Goal: Information Seeking & Learning: Check status

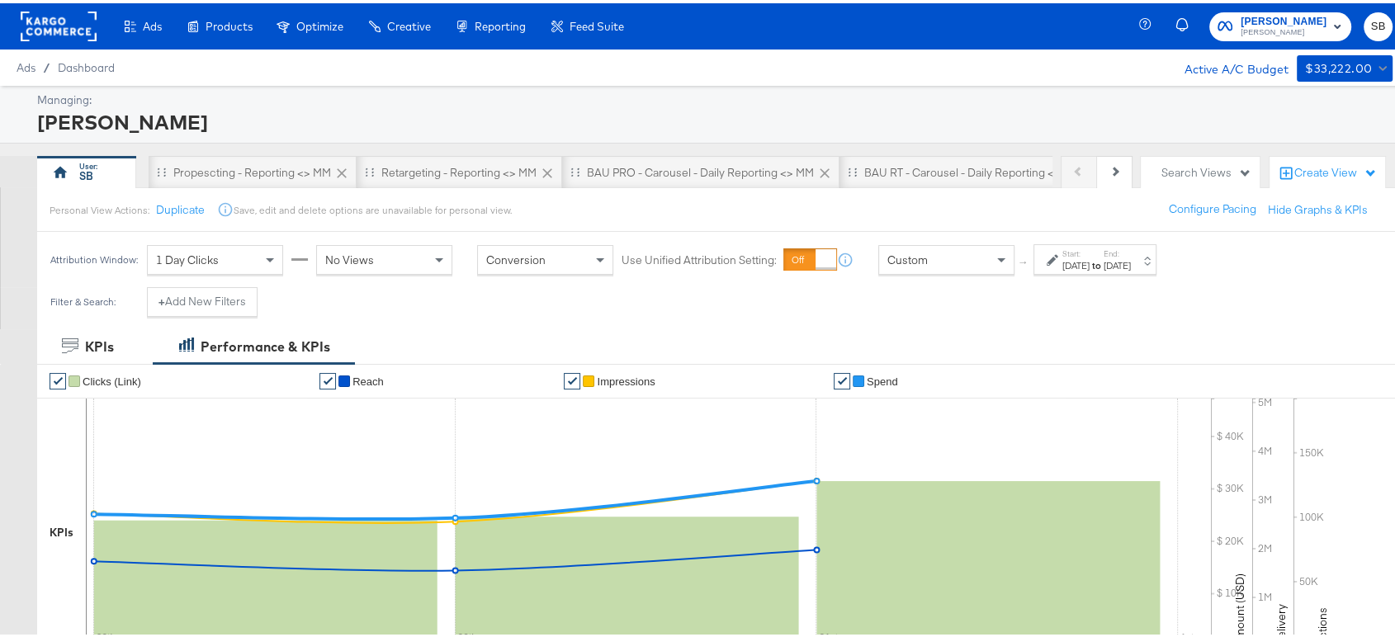
click at [65, 22] on rect at bounding box center [59, 23] width 76 height 30
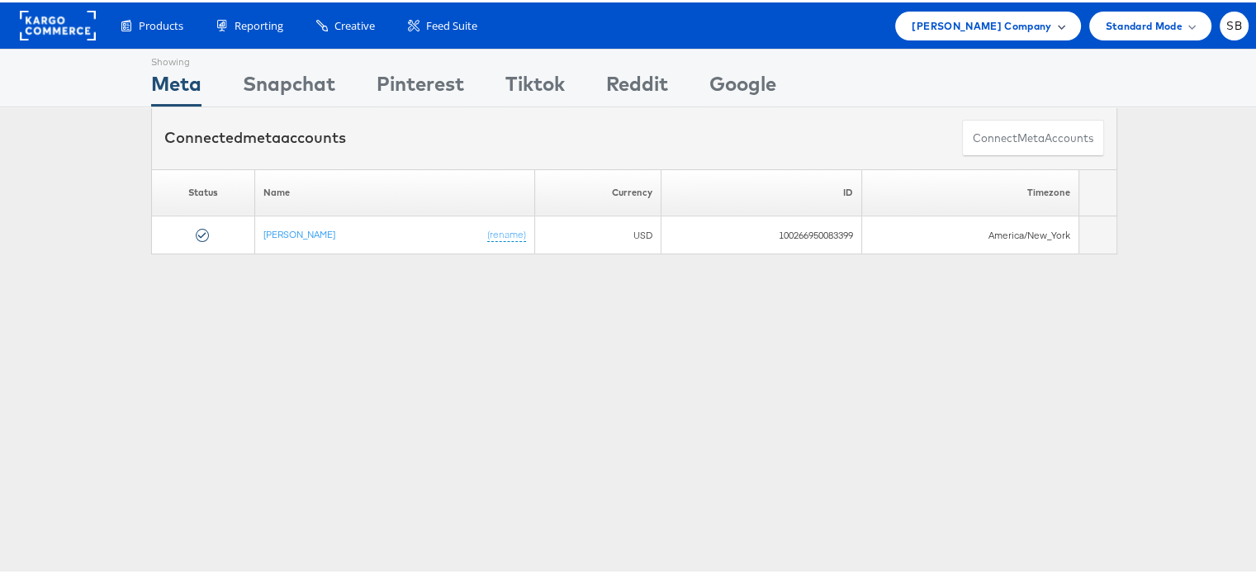
click at [1028, 35] on div "Steve Madden Company" at bounding box center [987, 23] width 185 height 29
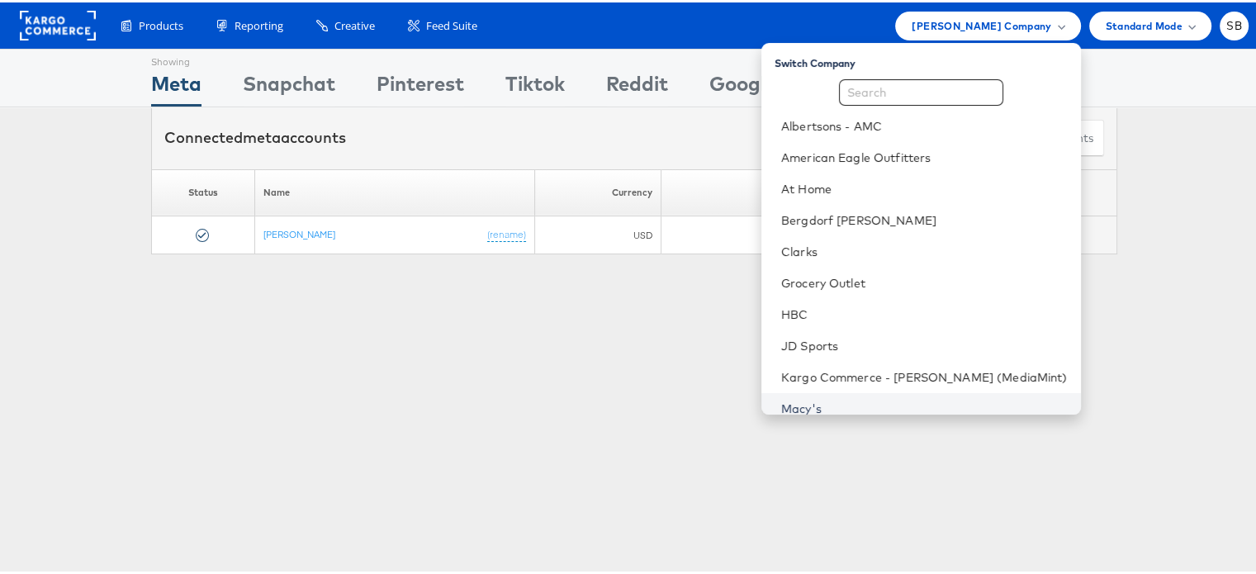
scroll to position [173, 0]
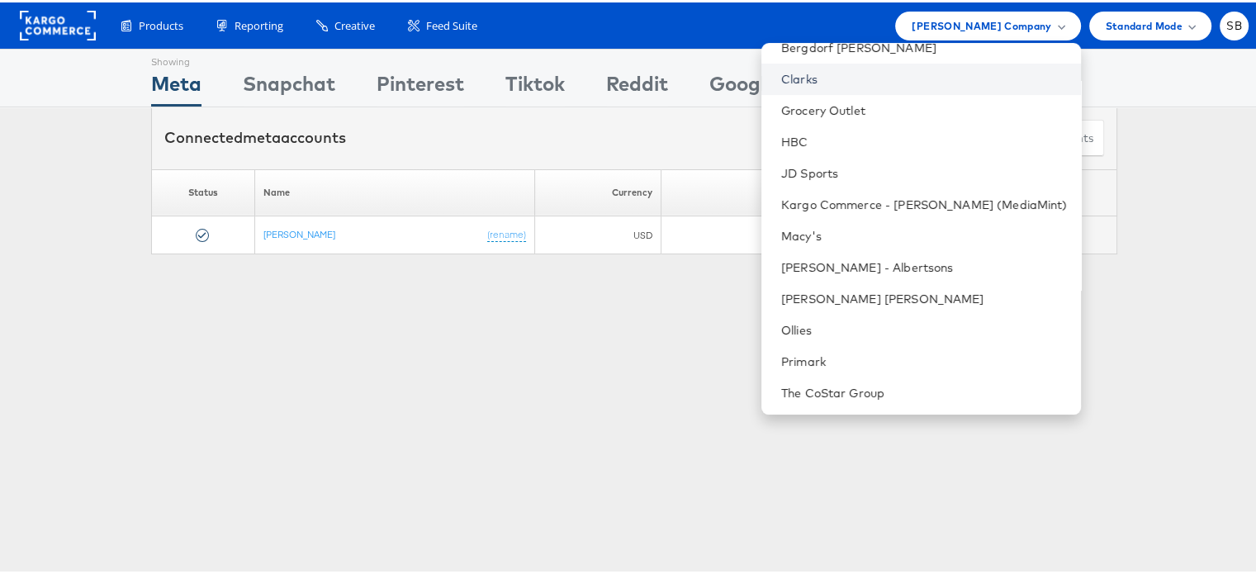
click at [844, 69] on link "Clarks" at bounding box center [924, 77] width 287 height 17
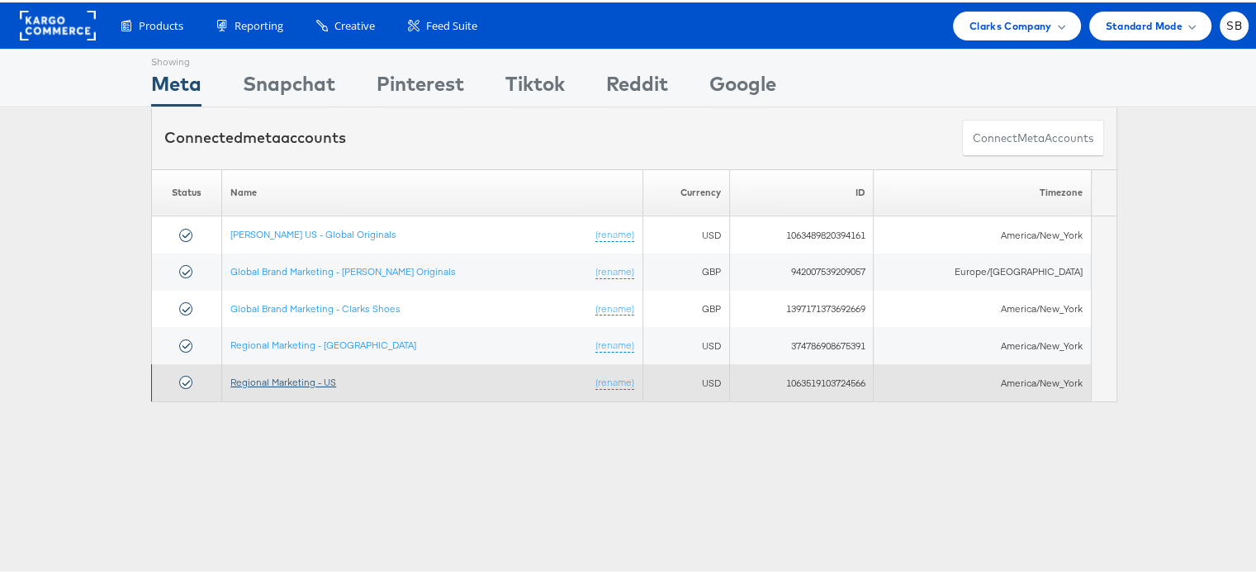
click at [270, 374] on link "Regional Marketing - US" at bounding box center [283, 379] width 106 height 12
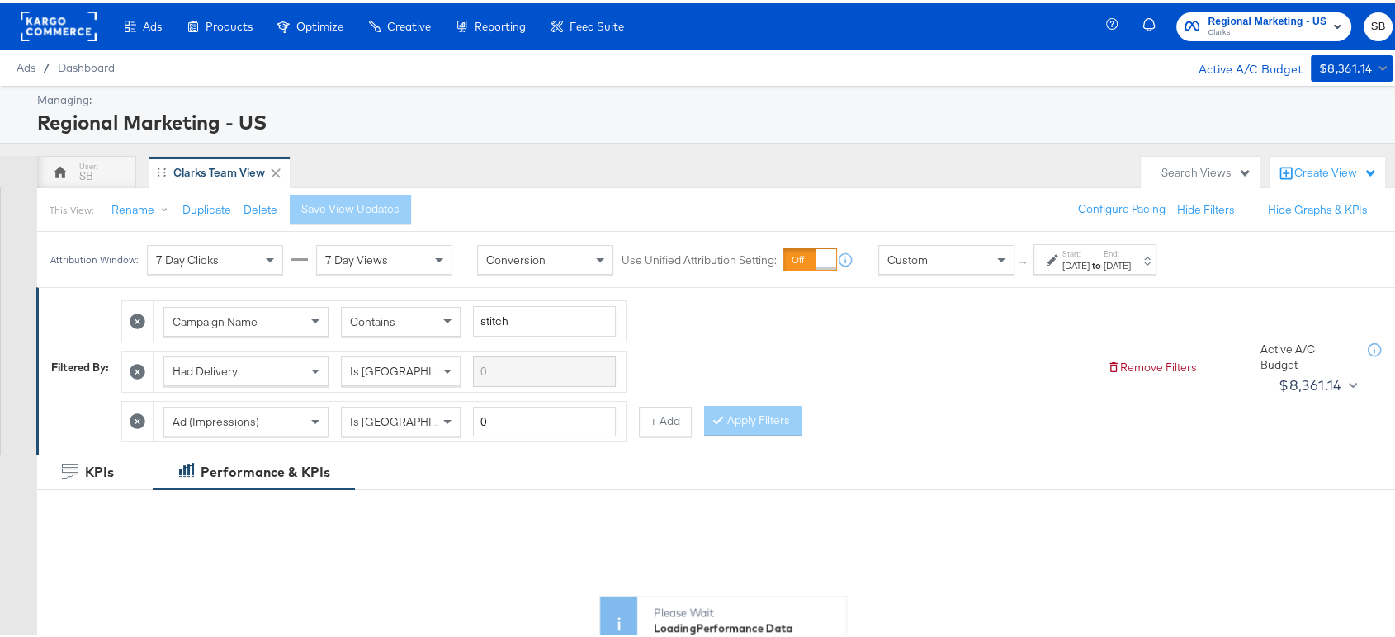
click at [905, 494] on div "Please Wait Loading Performance Data" at bounding box center [723, 569] width 1372 height 158
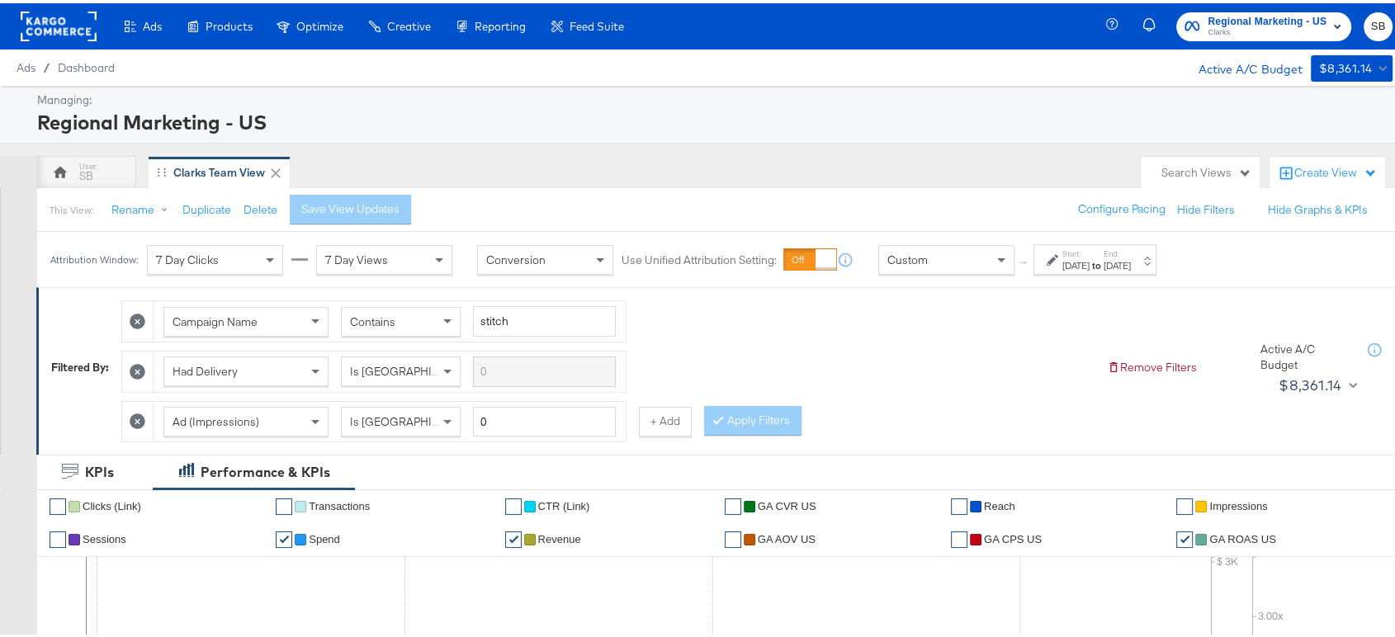
click at [1116, 243] on div "Start: Aug 24th 2025 to End: Aug 31st 2025" at bounding box center [1095, 256] width 123 height 31
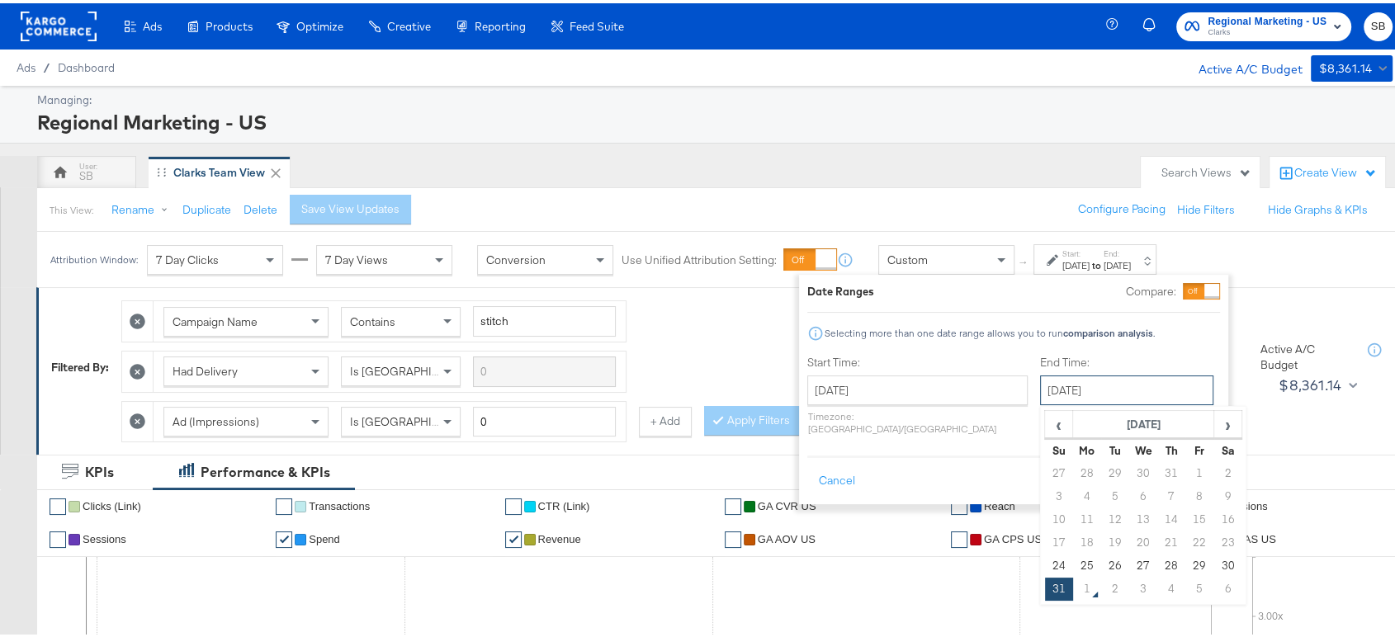
click at [1102, 388] on input "[DATE]" at bounding box center [1126, 387] width 173 height 30
click at [1214, 560] on td "30" at bounding box center [1228, 563] width 28 height 23
type input "[DATE]"
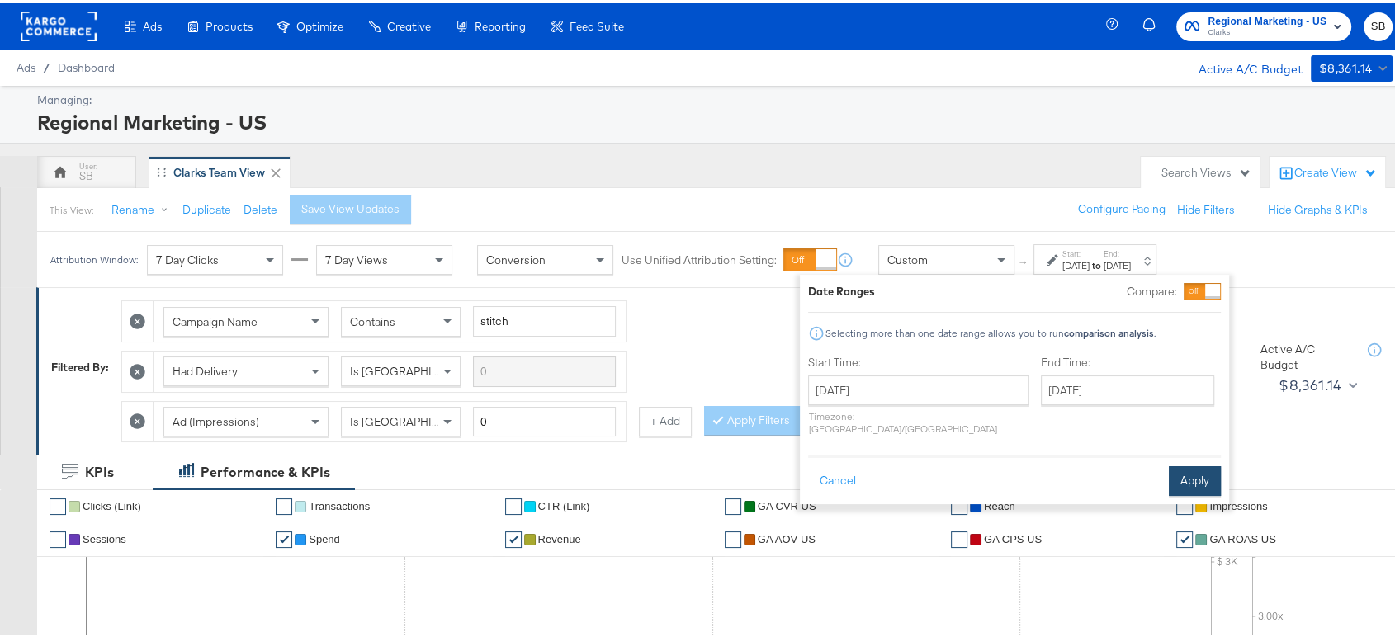
click at [1201, 463] on button "Apply" at bounding box center [1195, 478] width 52 height 30
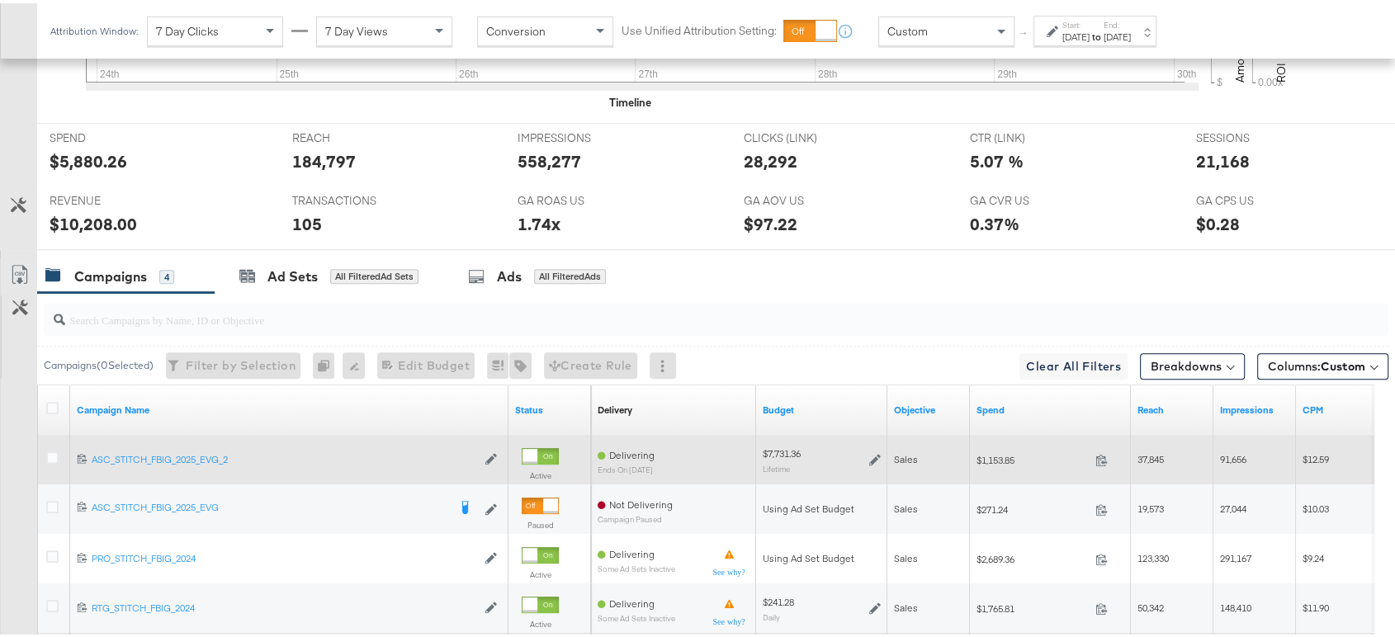
scroll to position [884, 0]
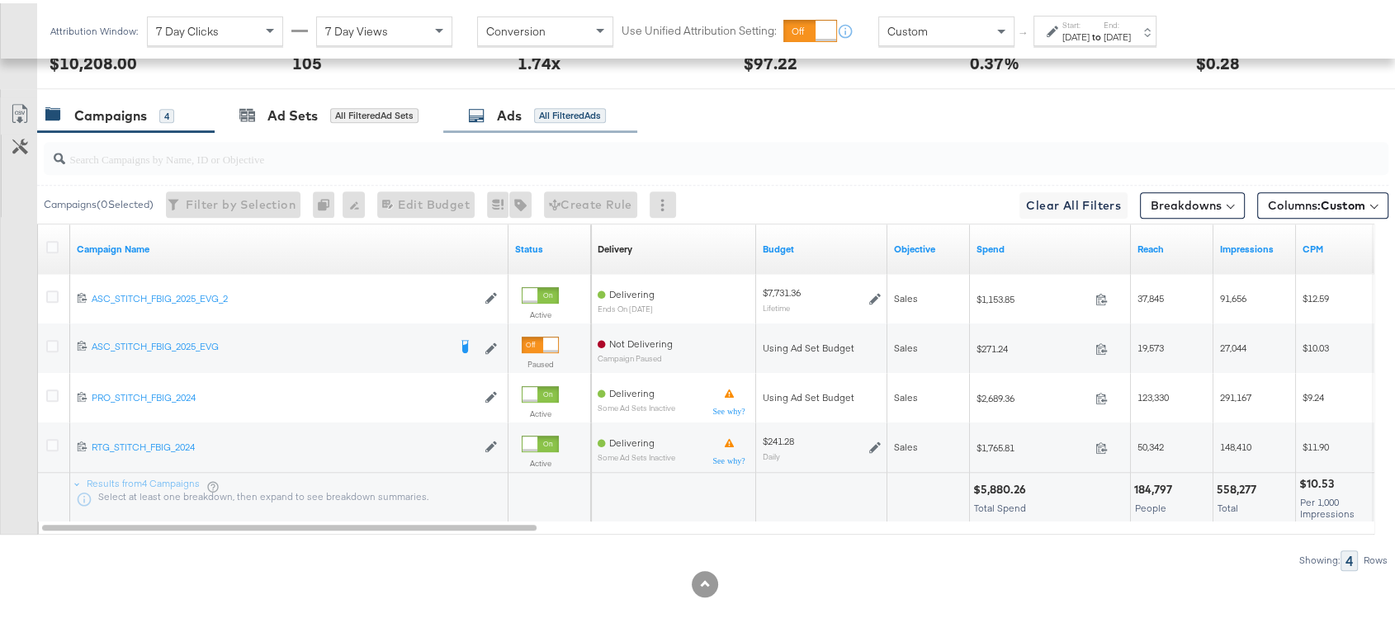
click at [505, 99] on div "Ads All Filtered Ads" at bounding box center [540, 113] width 194 height 36
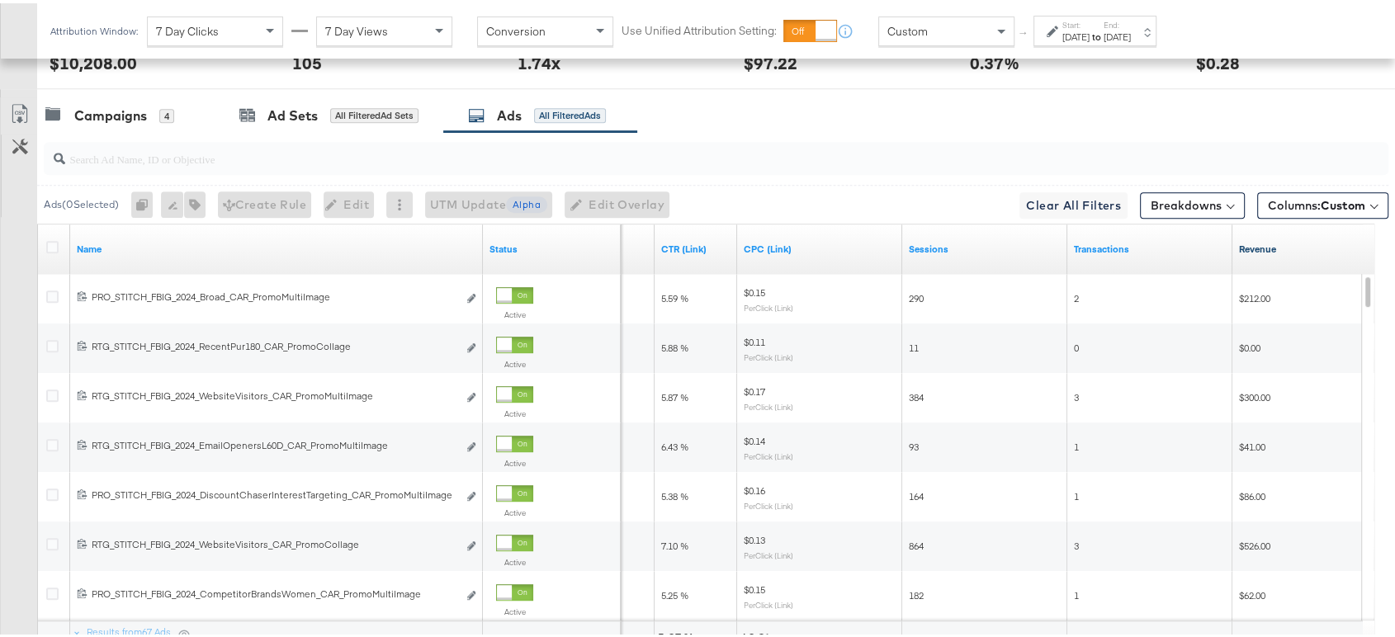
click at [1262, 243] on link "Revenue" at bounding box center [1315, 245] width 152 height 13
click at [1262, 243] on link "Revenue ↓" at bounding box center [1315, 245] width 152 height 13
click at [1262, 243] on link "Revenue ↑" at bounding box center [1315, 245] width 152 height 13
click at [357, 157] on input "search" at bounding box center [665, 149] width 1201 height 32
paste input "Promo+logo smart design"
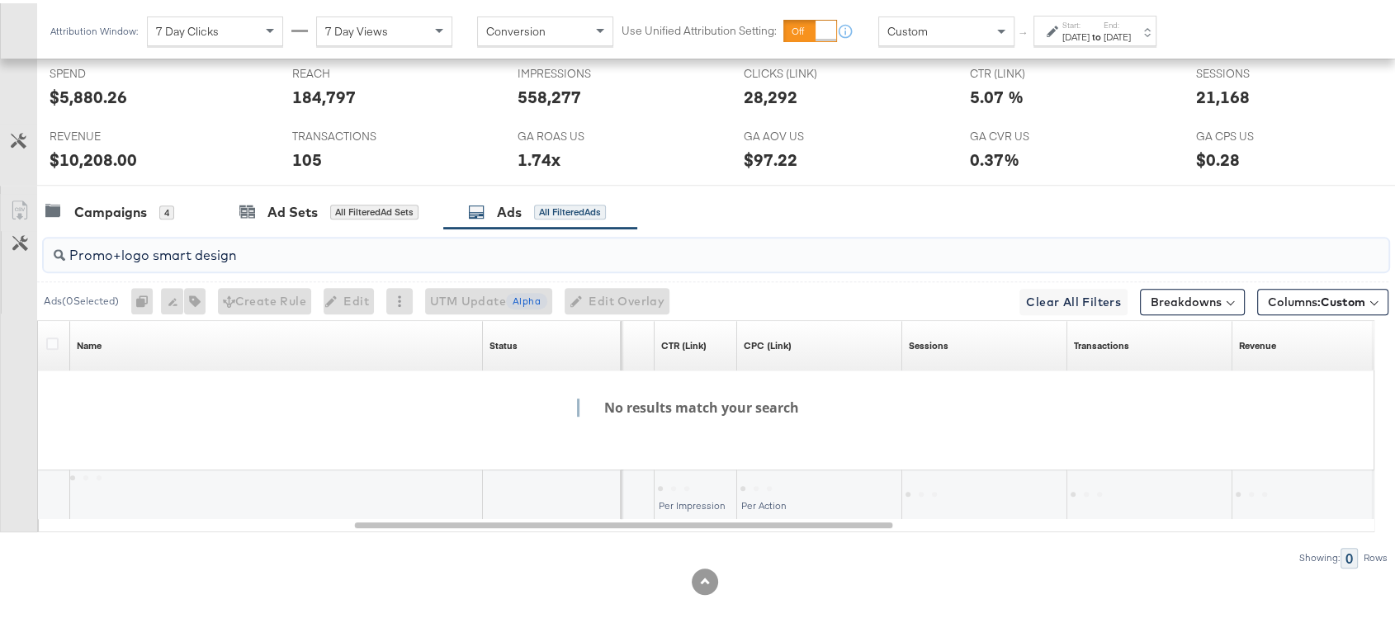
scroll to position [784, 0]
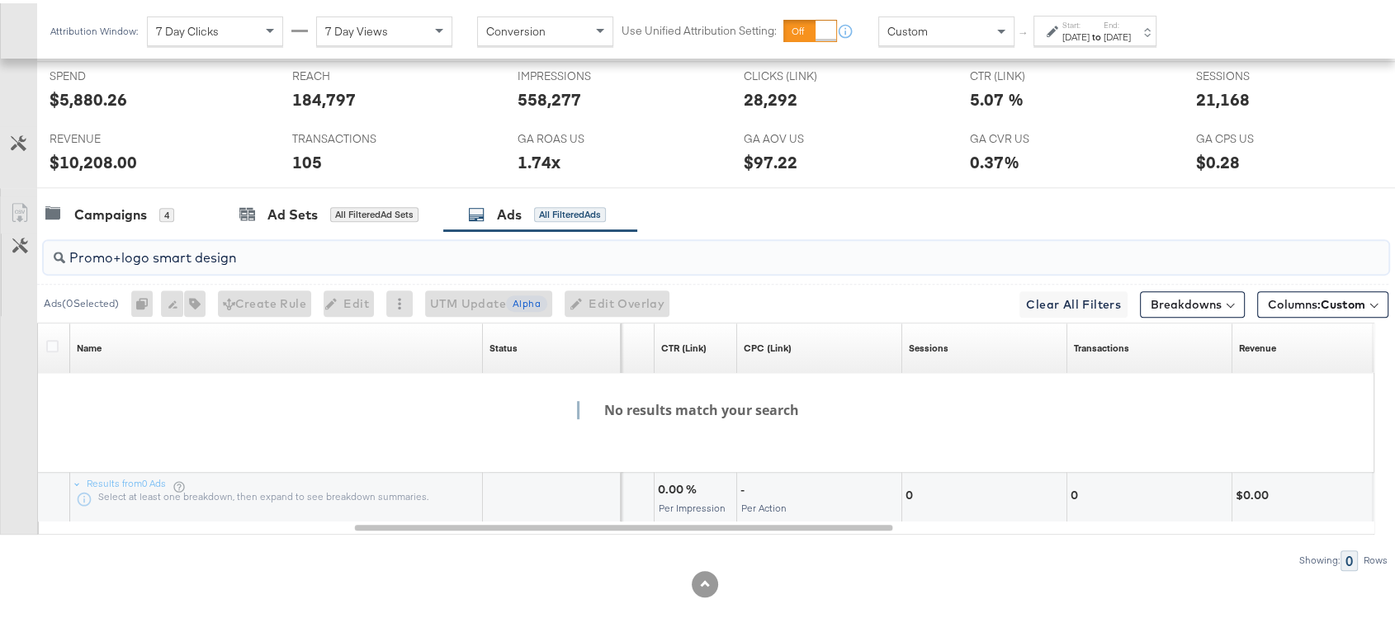
paste input ""promo+logo""
click at [80, 253] on input ""promo+logo" at bounding box center [665, 248] width 1201 height 32
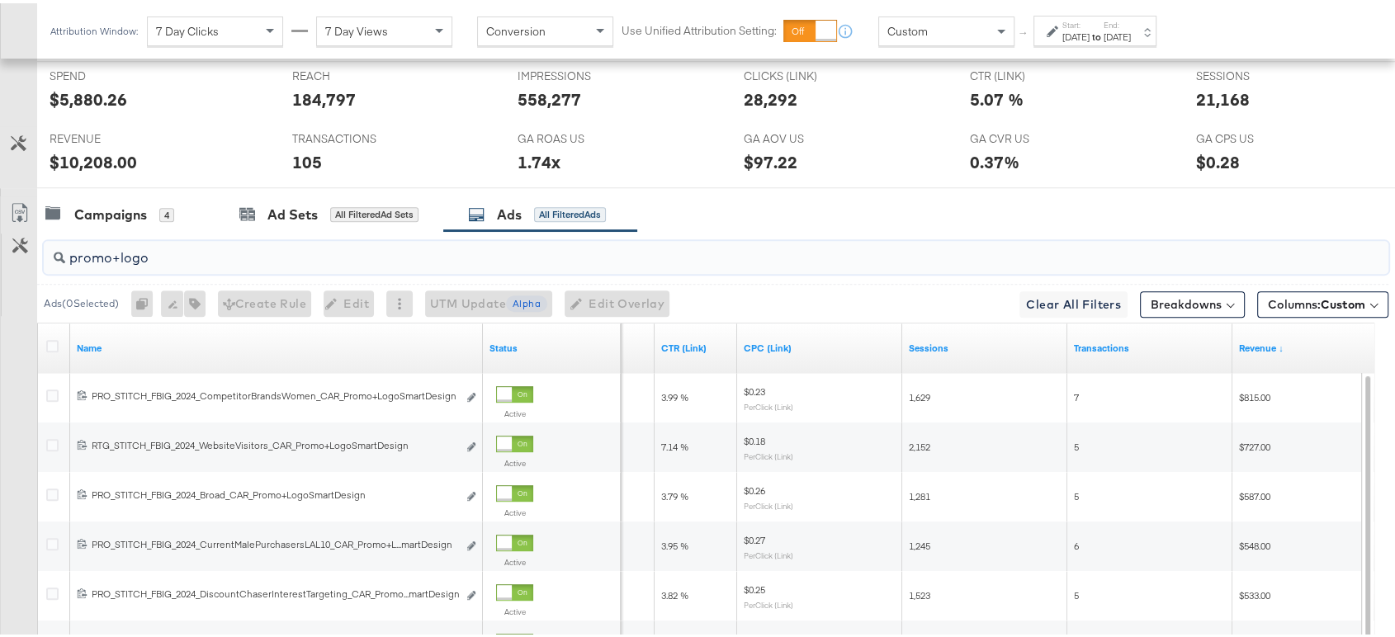
scroll to position [884, 0]
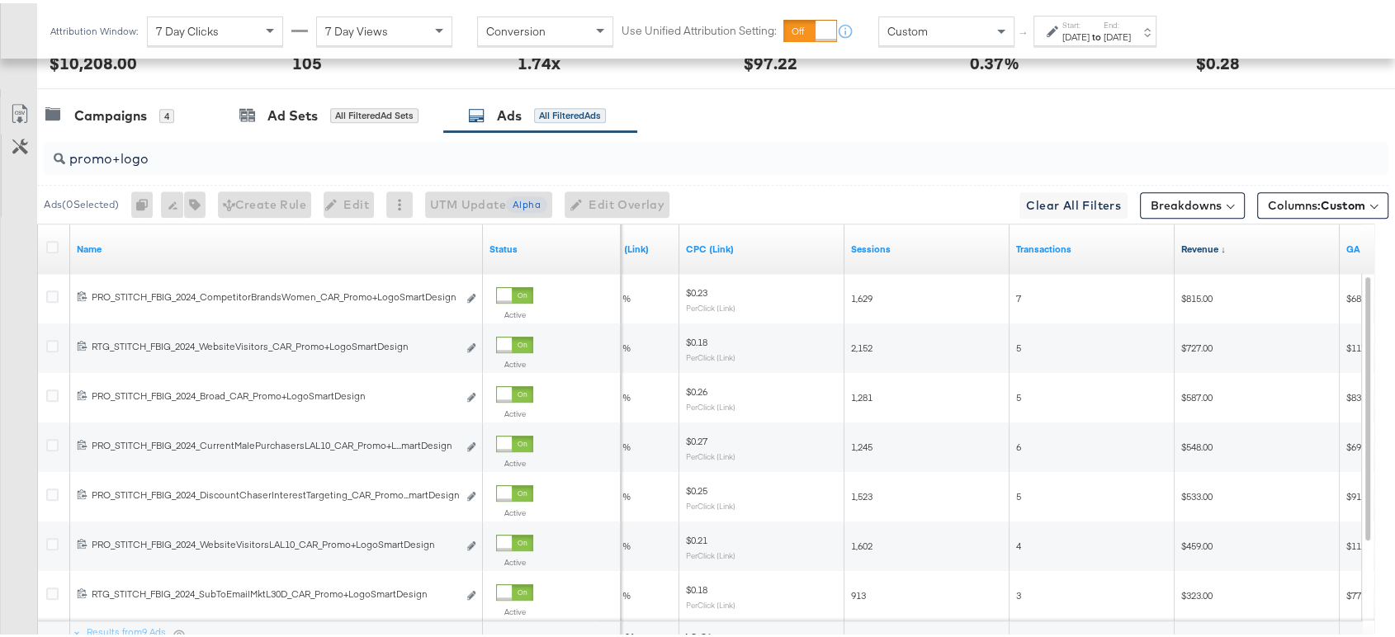
click at [1196, 243] on link "Revenue ↓" at bounding box center [1258, 245] width 152 height 13
click at [1196, 243] on link "Revenue ↑" at bounding box center [1258, 245] width 152 height 13
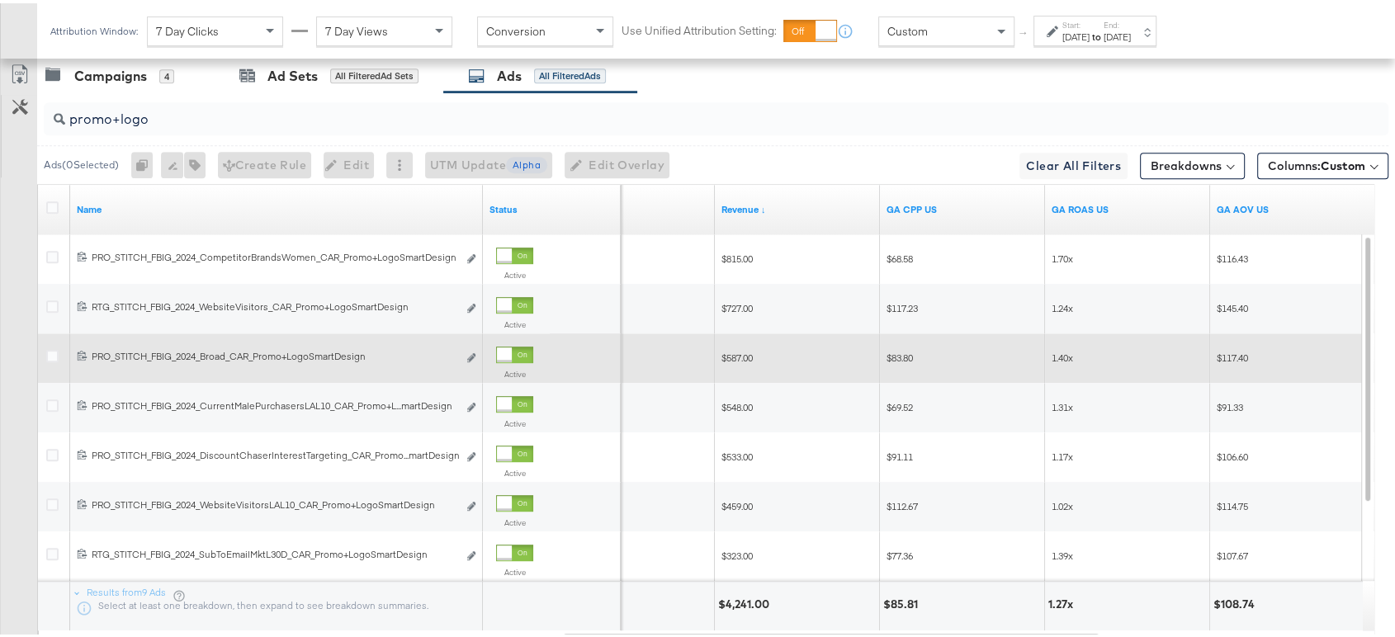
scroll to position [852, 0]
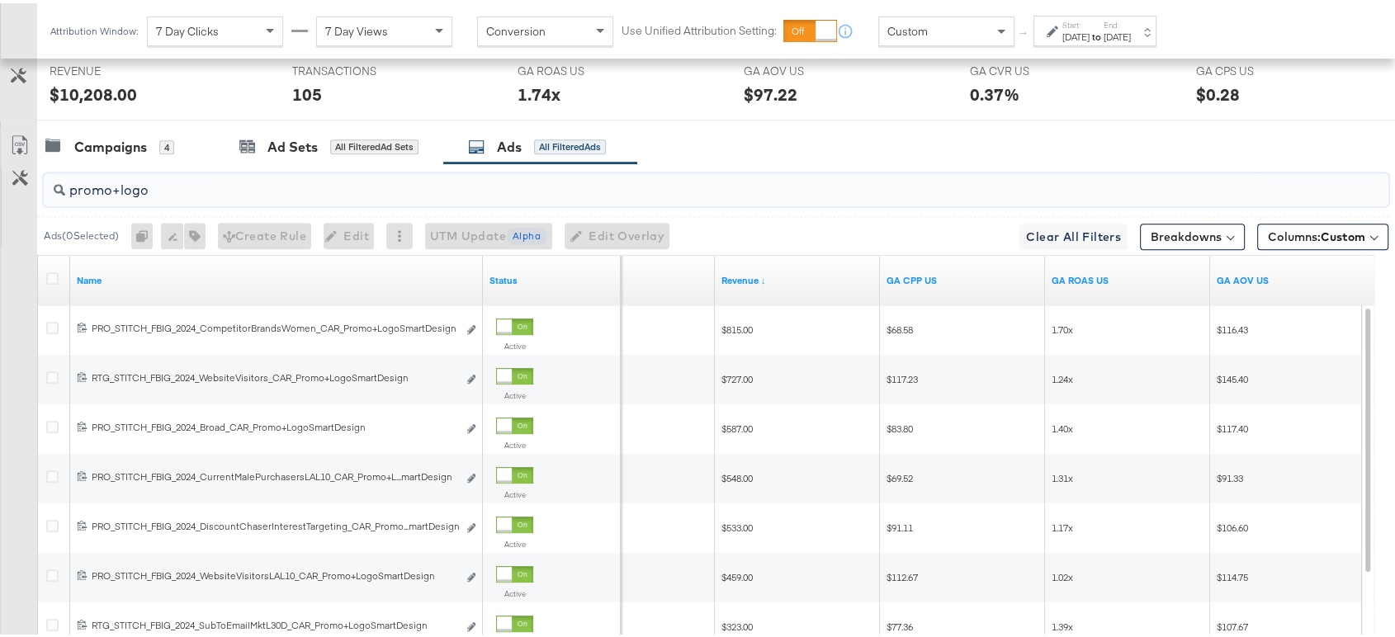
click at [198, 183] on input "promo+logo" at bounding box center [665, 180] width 1201 height 32
paste input "collage"
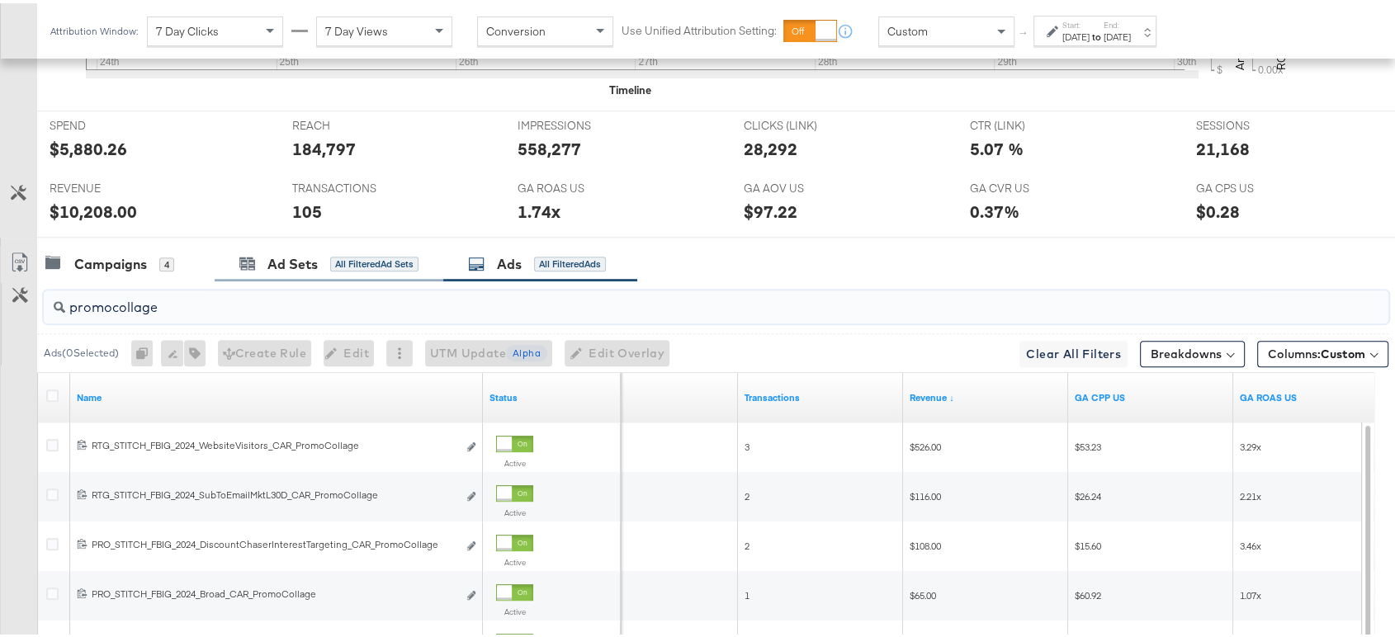
scroll to position [727, 0]
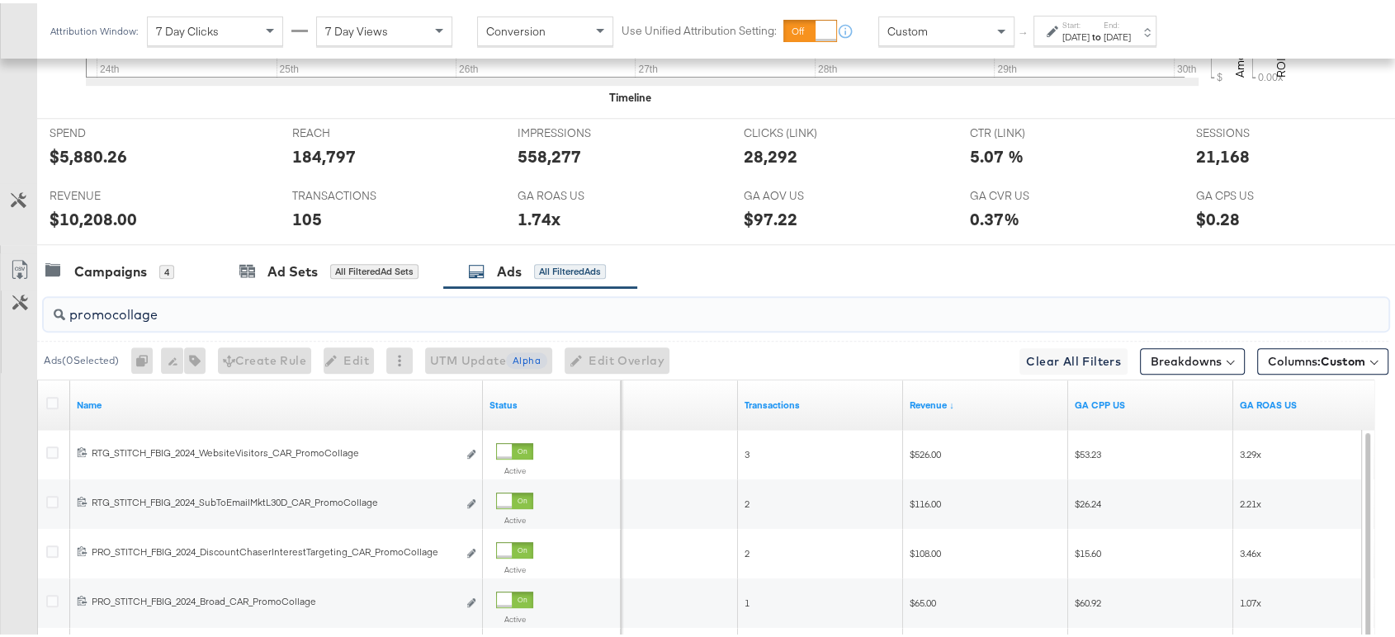
click at [193, 305] on input "promocollage" at bounding box center [665, 305] width 1201 height 32
paste input "multi"
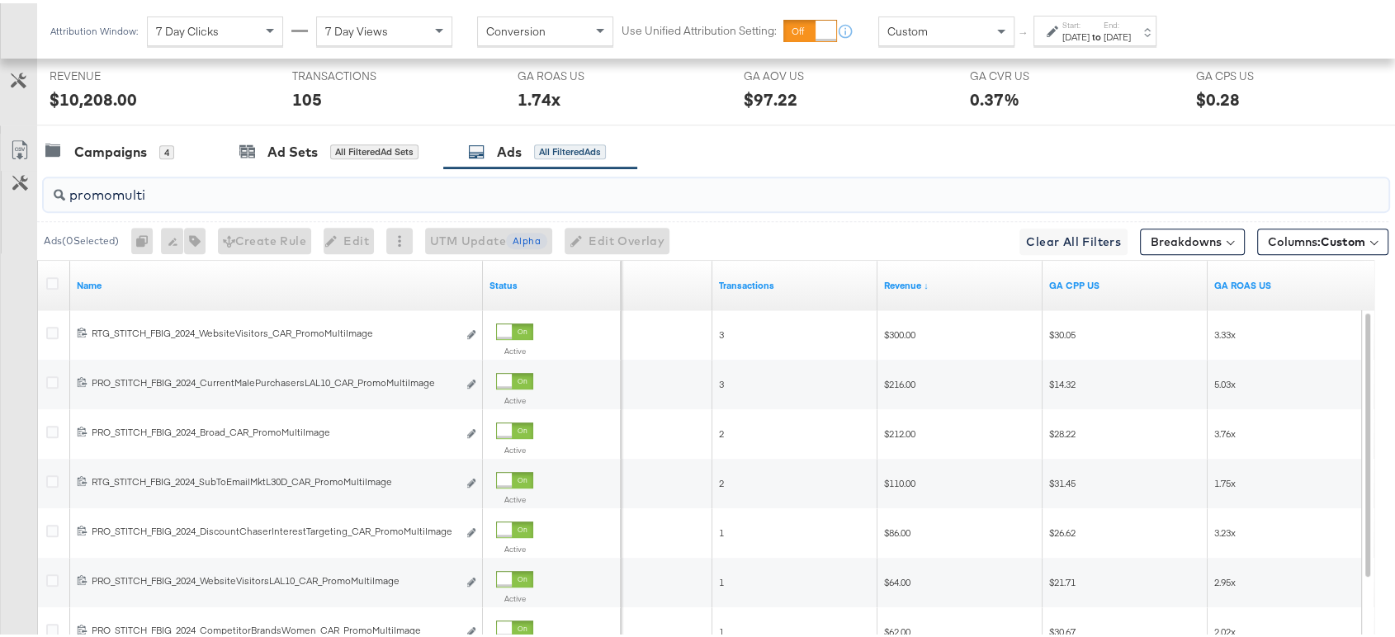
scroll to position [844, 0]
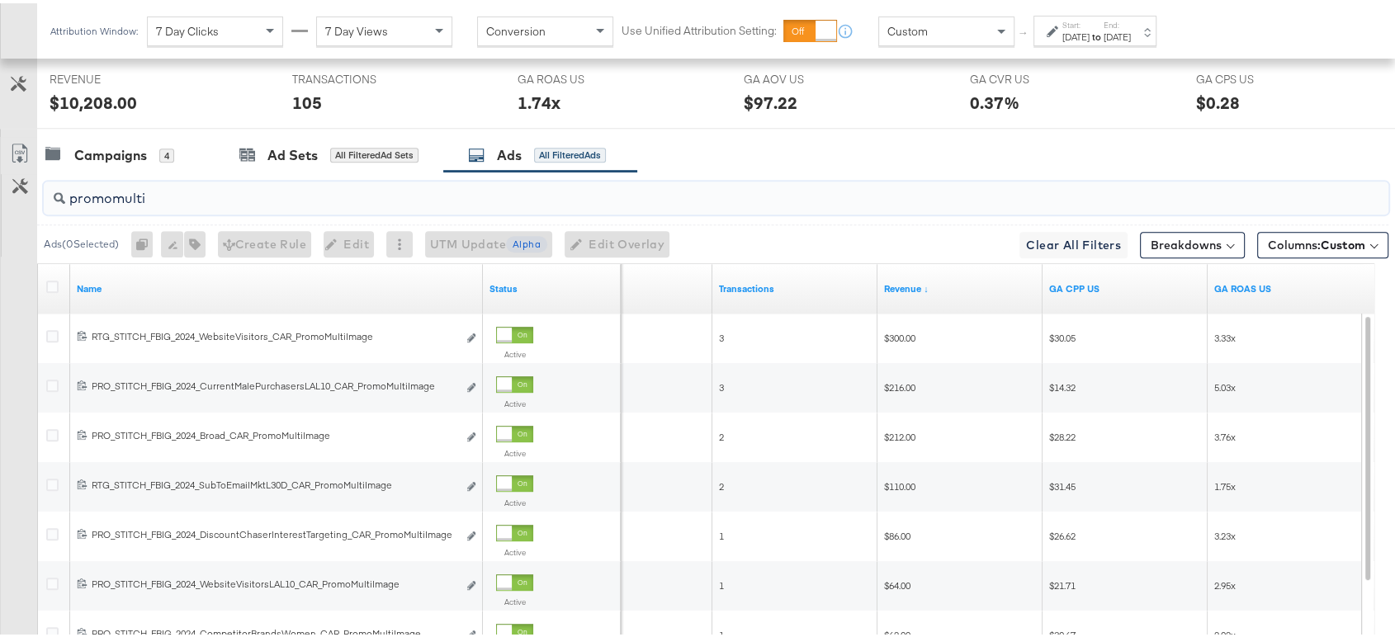
paste input "price"
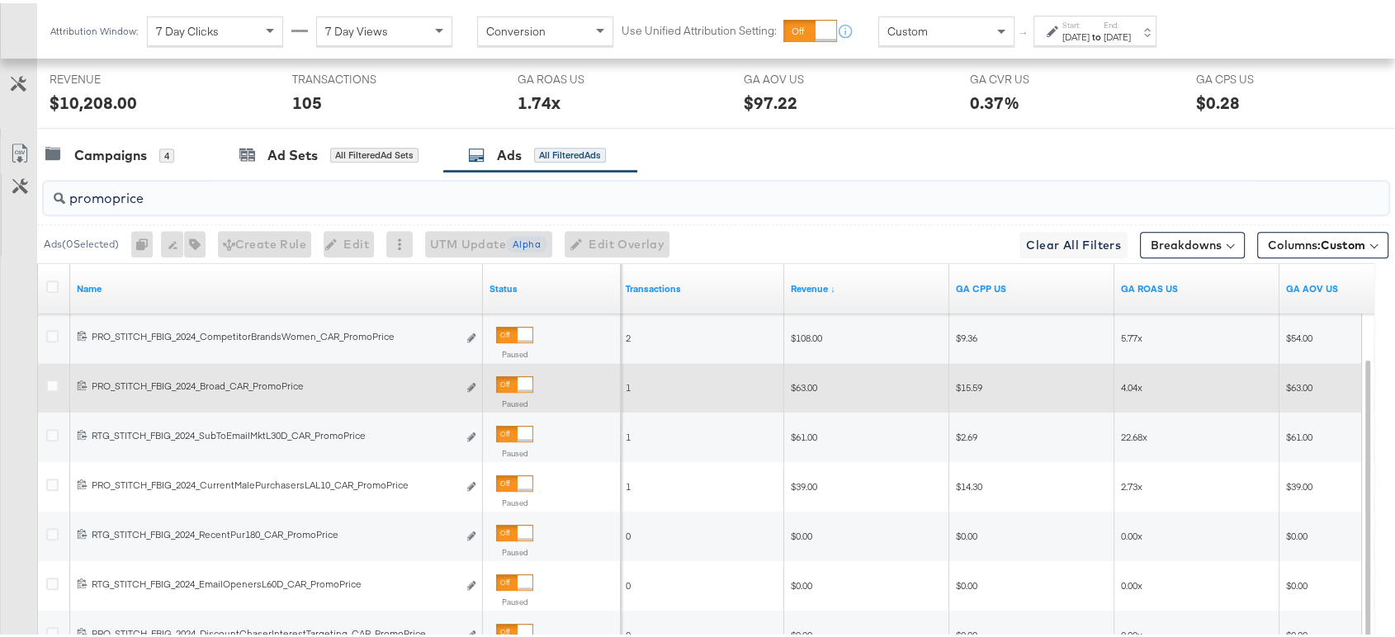
scroll to position [1032, 0]
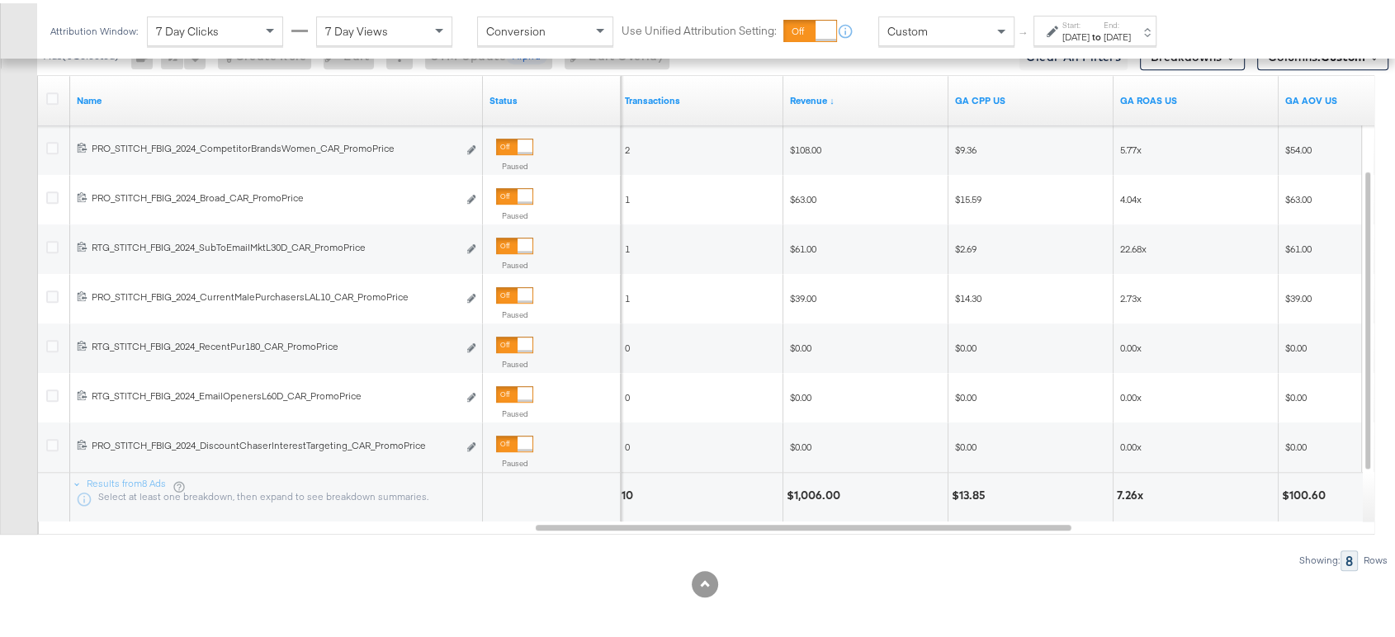
type input "promoprice"
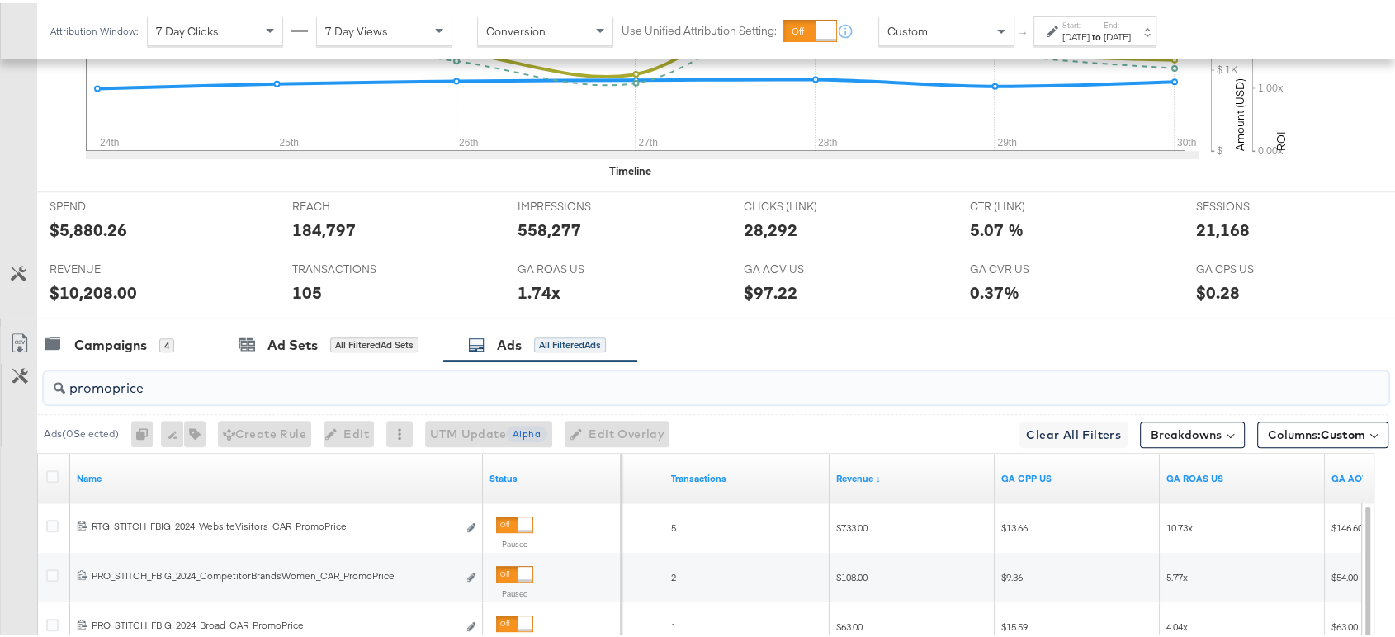
scroll to position [653, 0]
click at [91, 355] on div "Campaigns 4" at bounding box center [126, 343] width 178 height 36
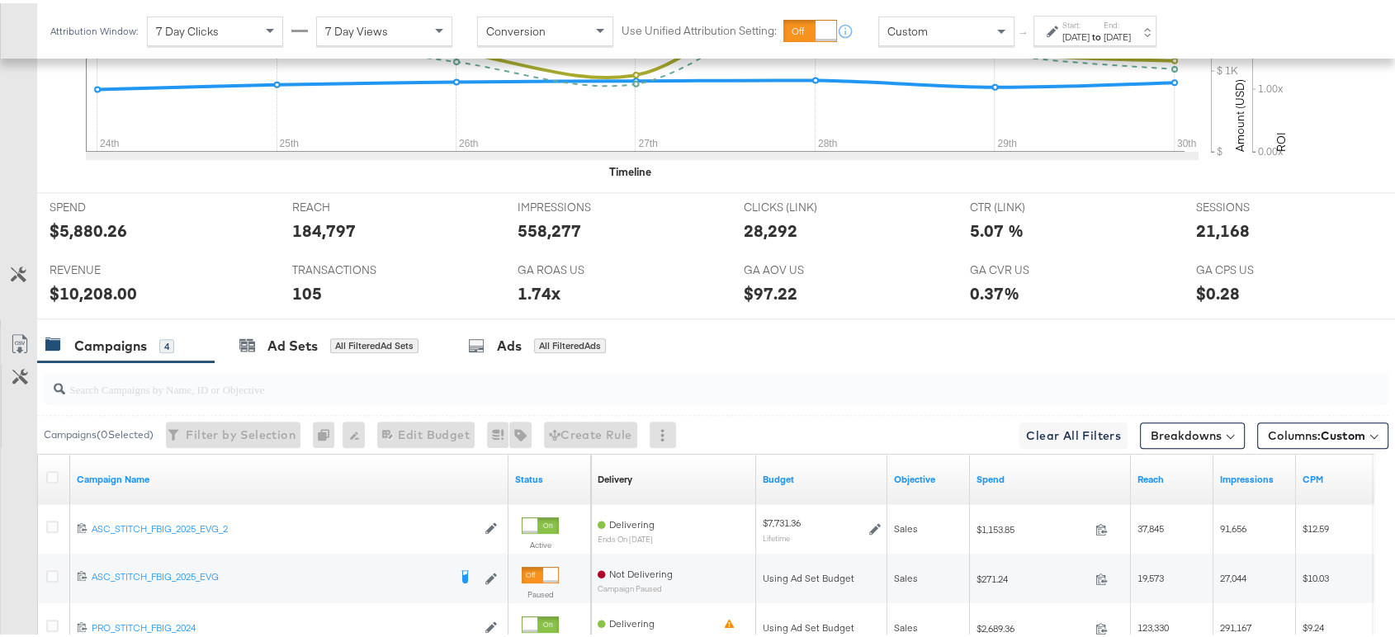
click at [91, 355] on div "Campaigns 4" at bounding box center [126, 343] width 178 height 36
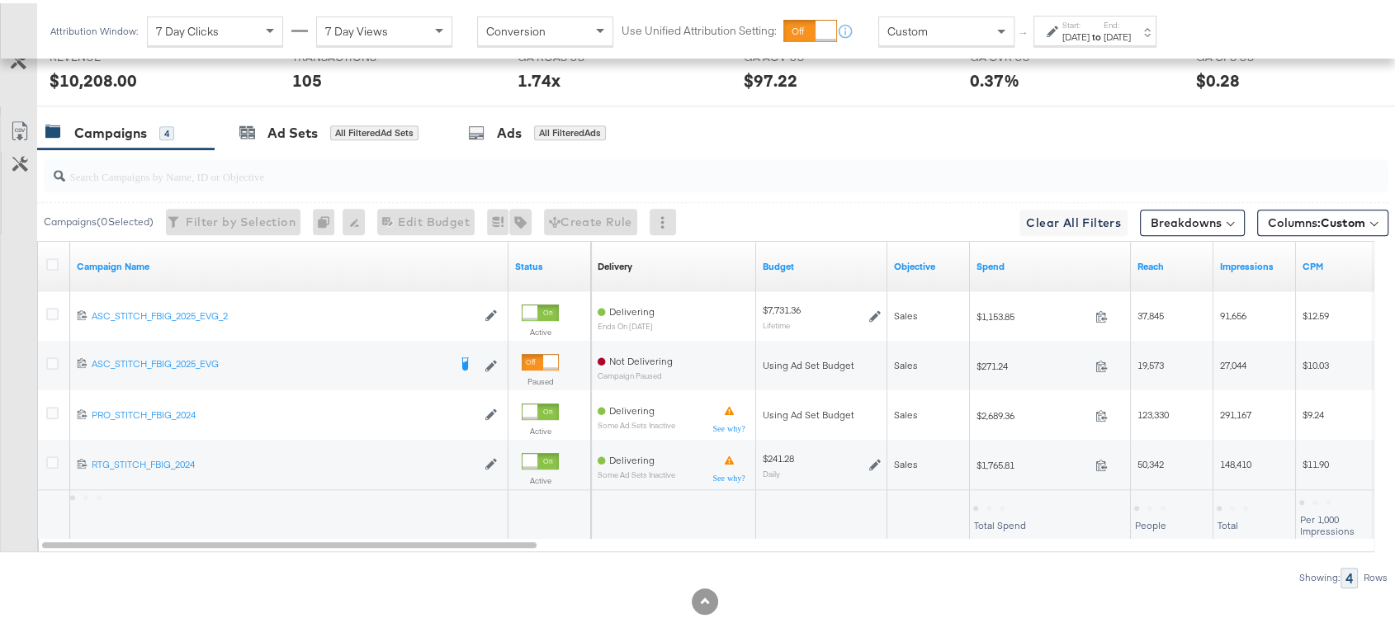
scroll to position [882, 0]
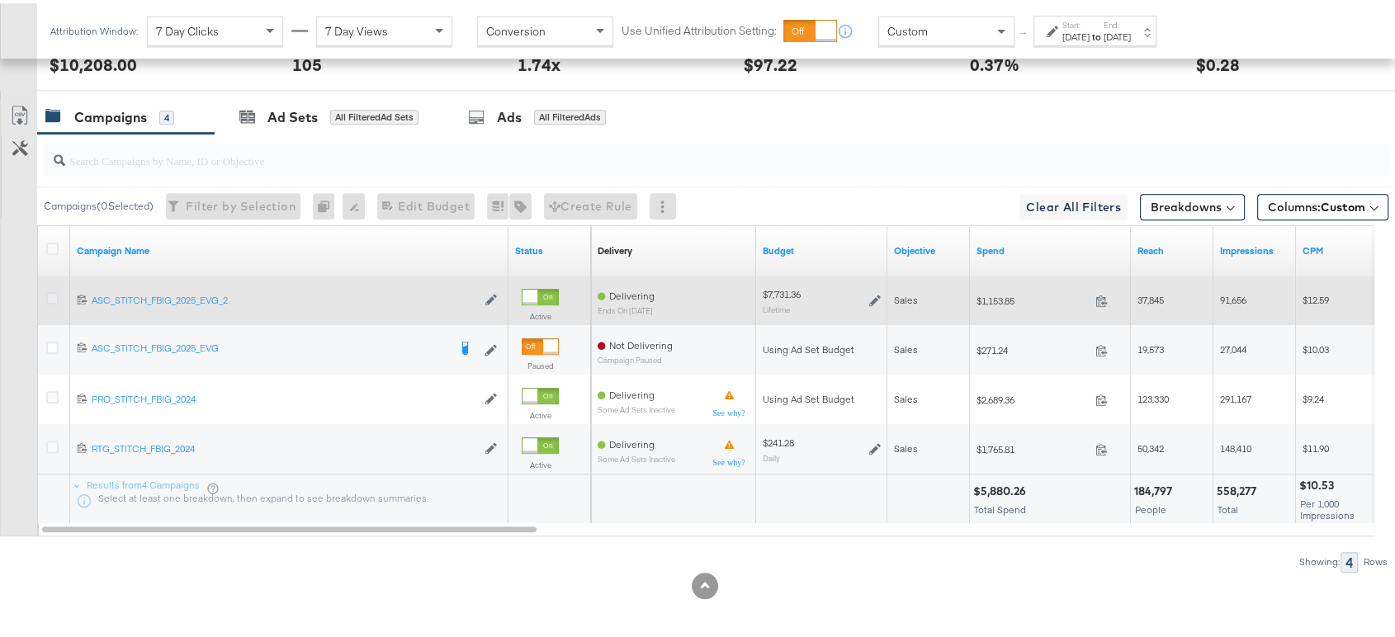
click at [50, 296] on icon at bounding box center [52, 295] width 12 height 12
click at [0, 0] on input "checkbox" at bounding box center [0, 0] width 0 height 0
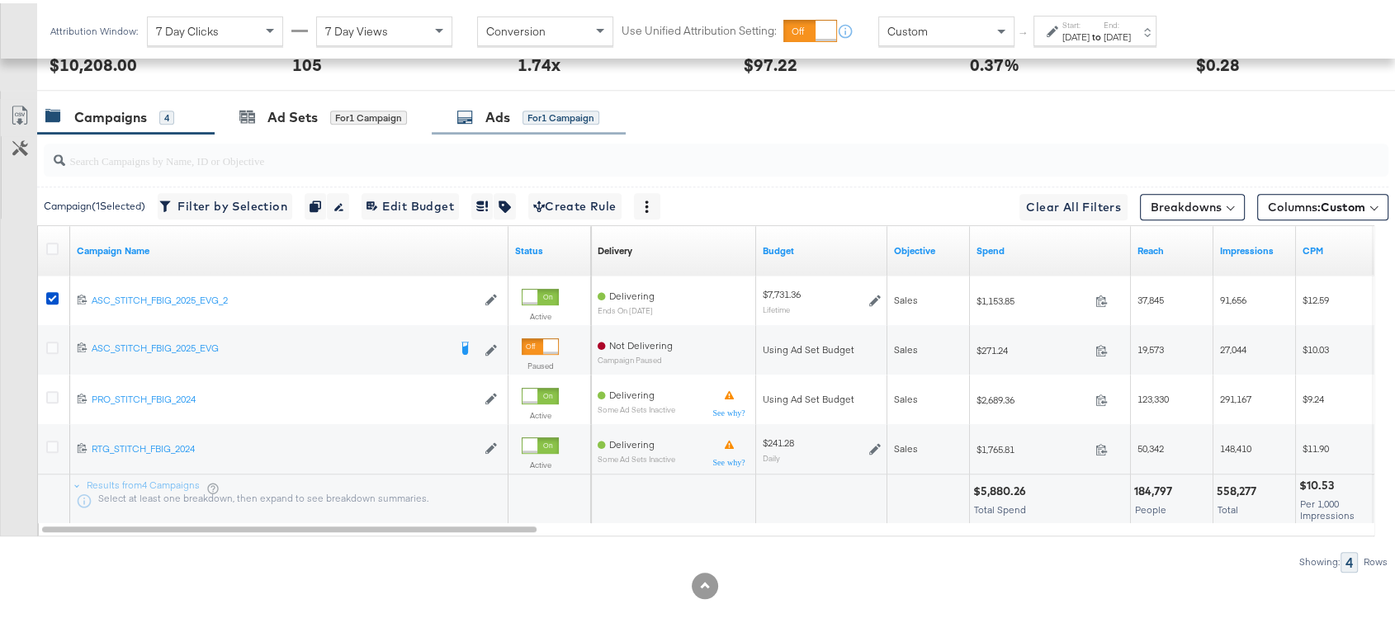
click at [502, 108] on div "Ads" at bounding box center [498, 114] width 25 height 19
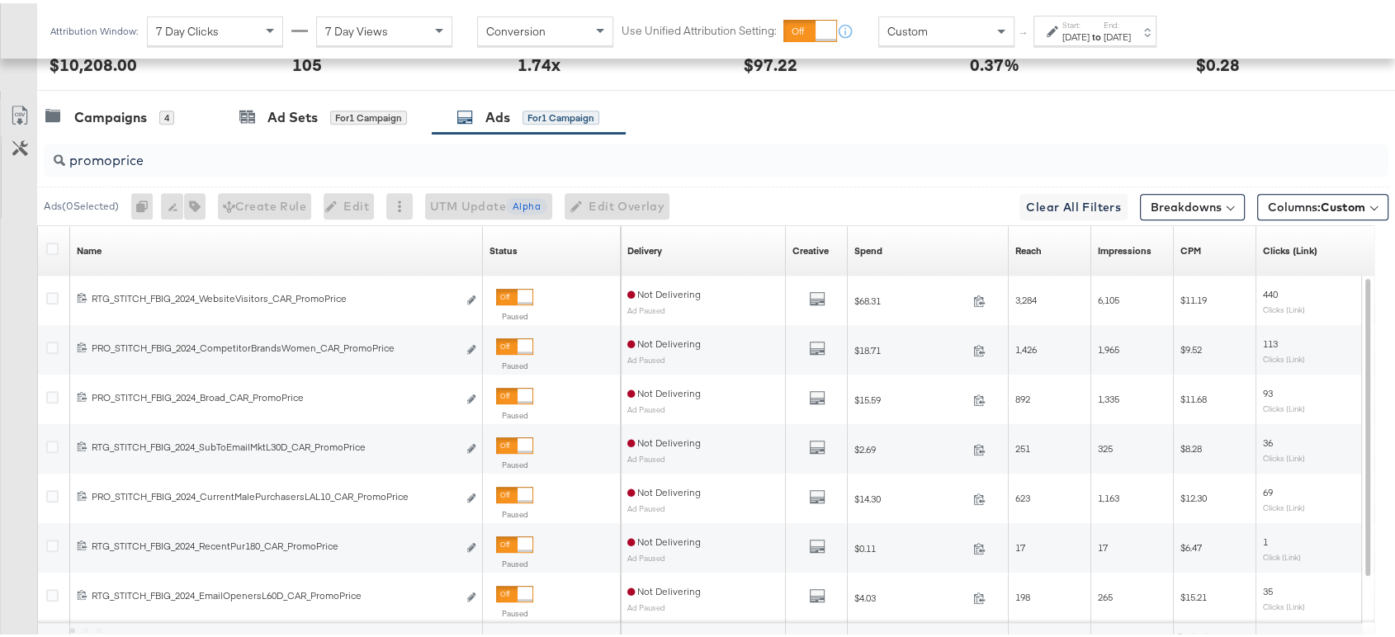
scroll to position [784, 0]
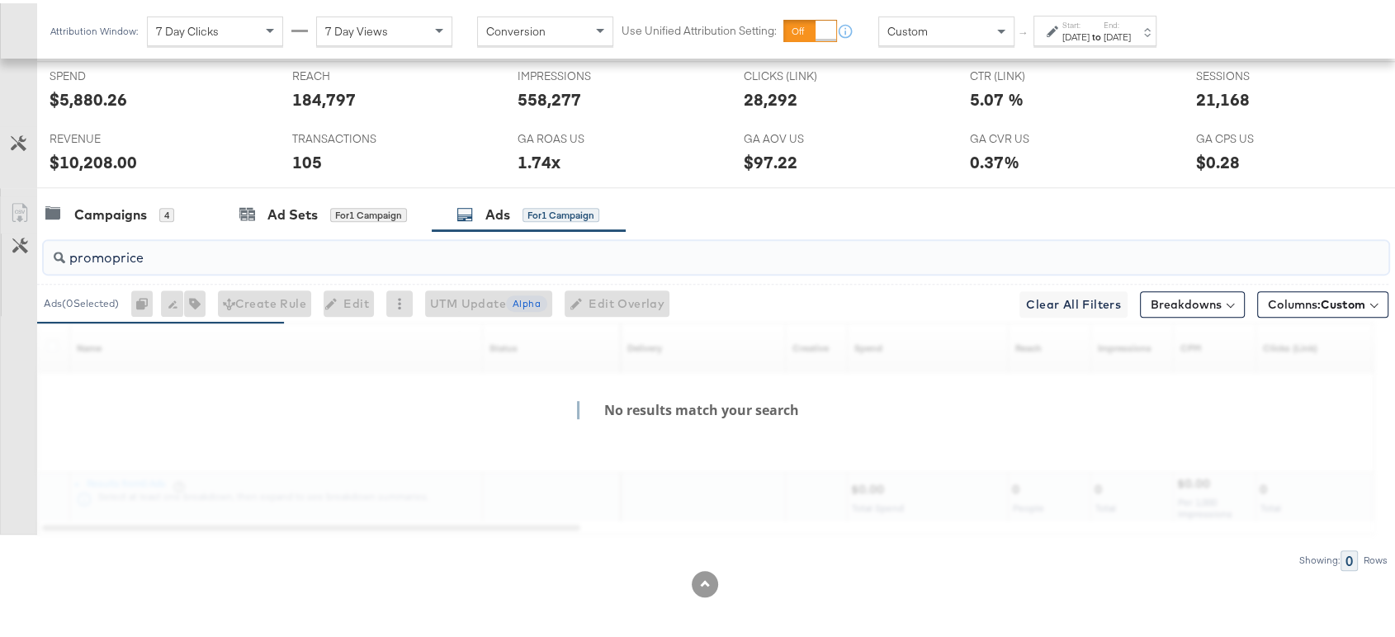
click at [317, 244] on input "promoprice" at bounding box center [665, 248] width 1201 height 32
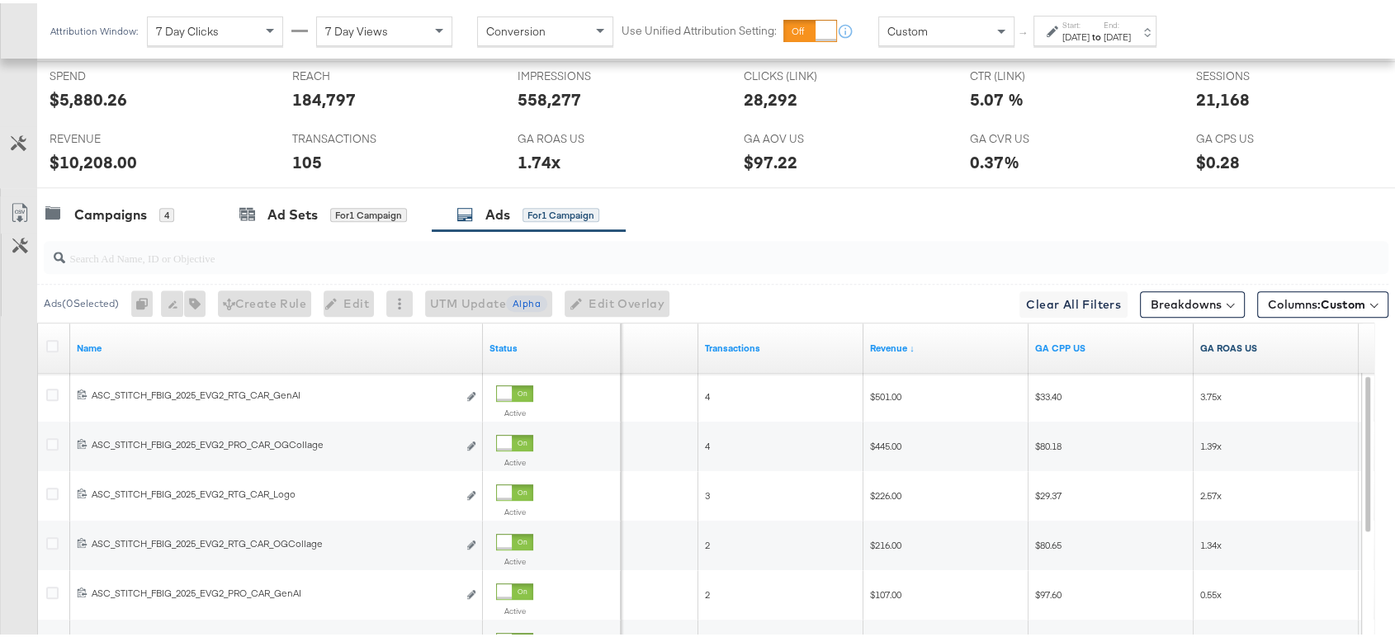
click at [1220, 339] on link "GA ROAS US" at bounding box center [1277, 345] width 152 height 13
click at [1220, 339] on link "GA ROAS US ↓" at bounding box center [1277, 345] width 152 height 13
click at [1220, 339] on link "GA ROAS US ↑" at bounding box center [1277, 345] width 152 height 13
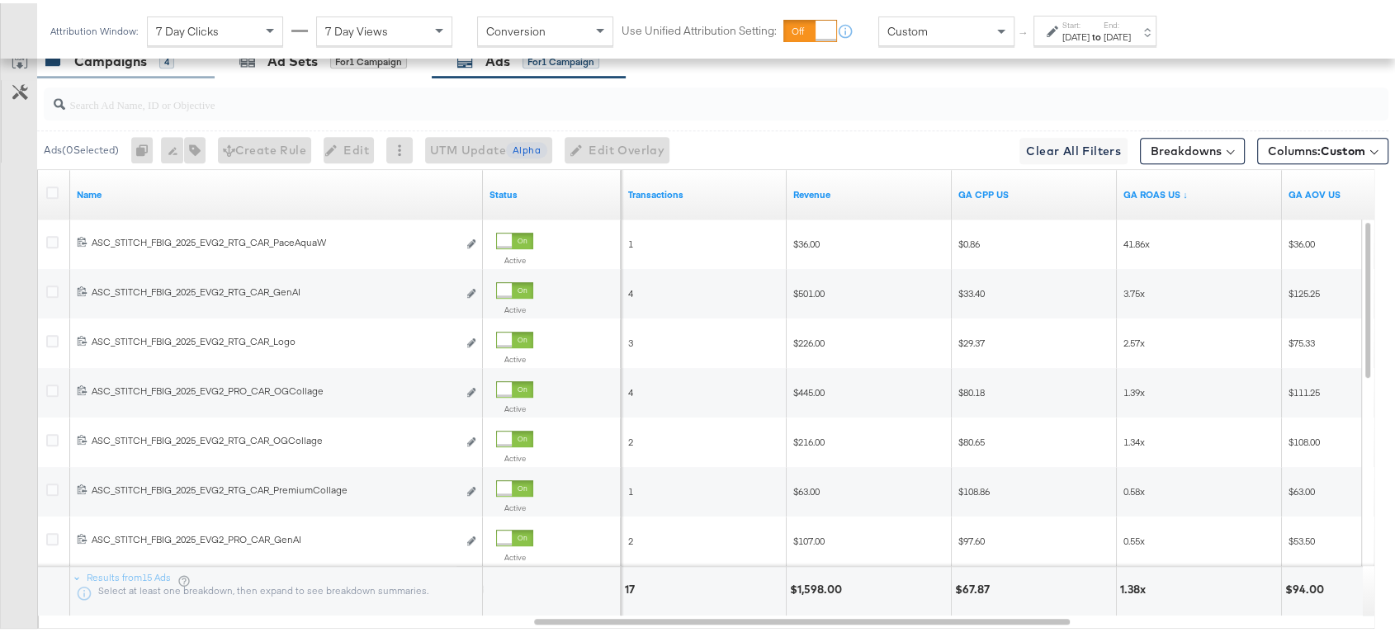
scroll to position [867, 0]
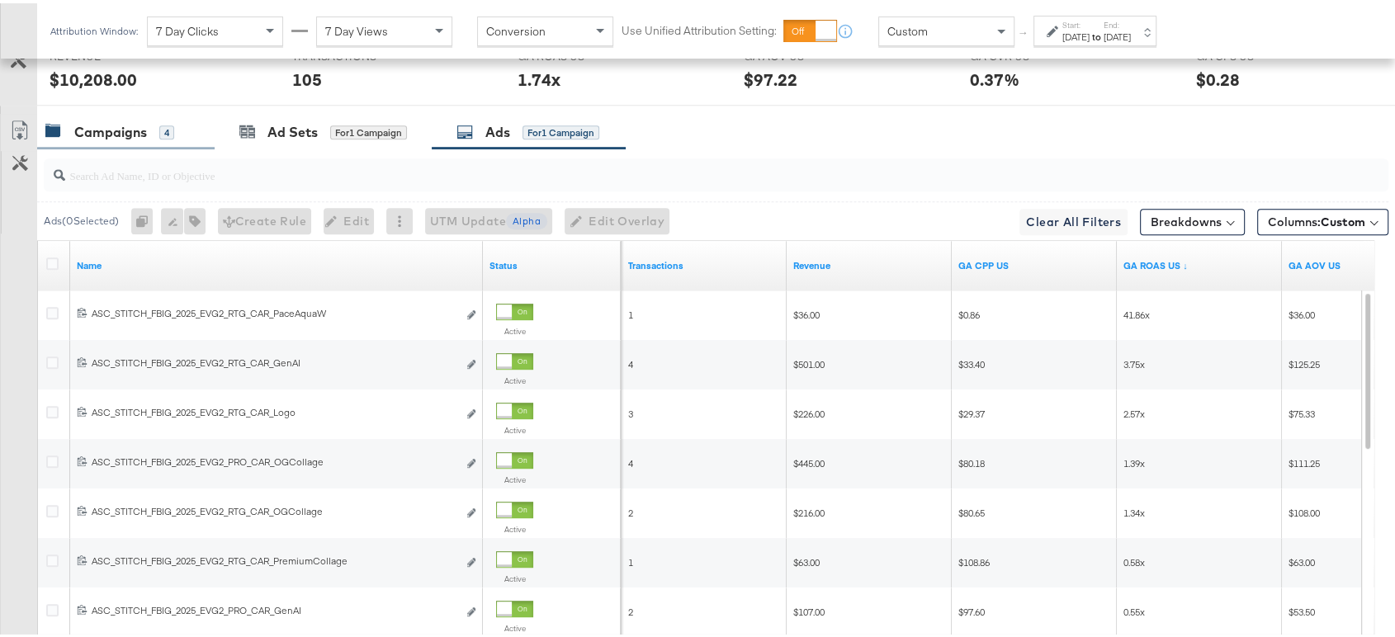
click at [115, 125] on div "Campaigns" at bounding box center [110, 129] width 73 height 19
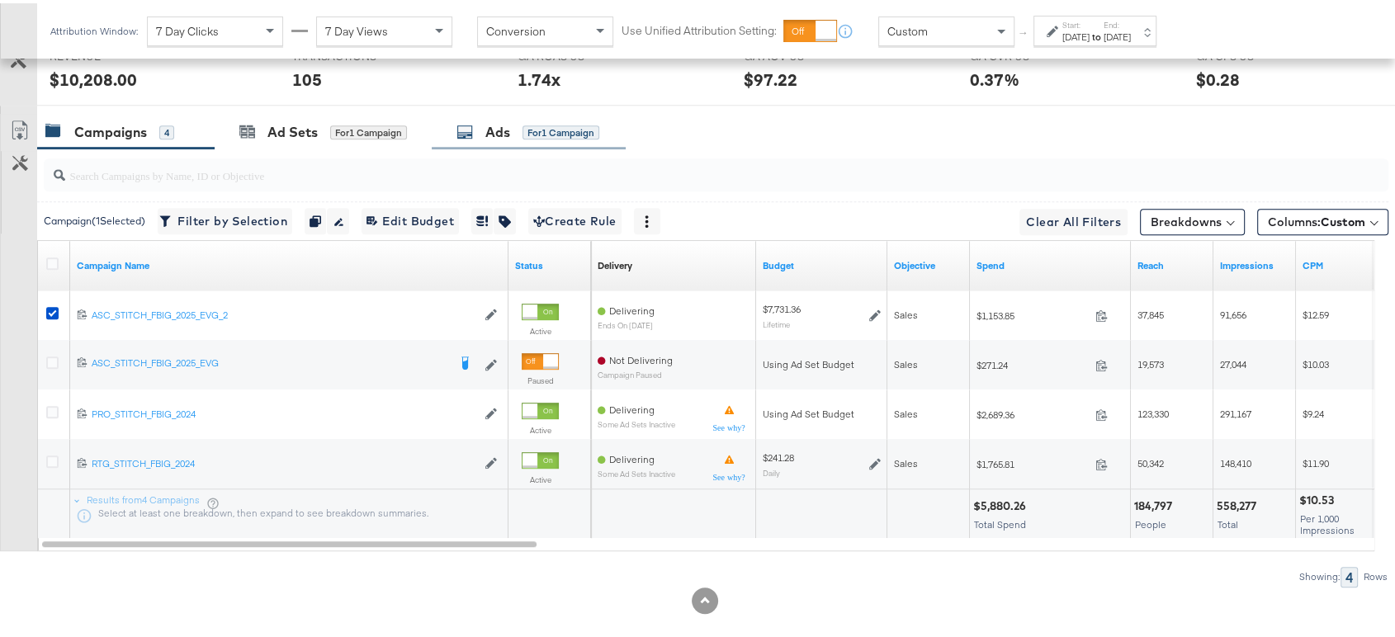
click at [488, 130] on div "Ads" at bounding box center [498, 129] width 25 height 19
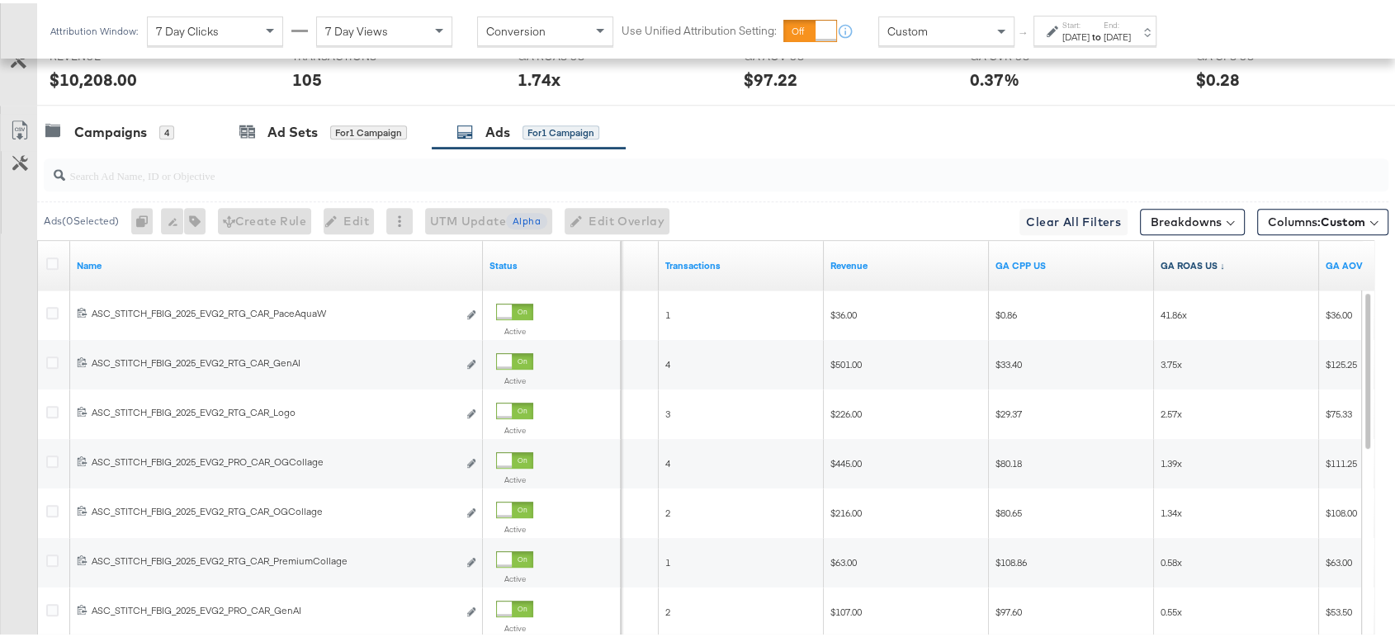
click at [1191, 264] on link "GA ROAS US ↓" at bounding box center [1237, 262] width 152 height 13
click at [1191, 264] on link "GA ROAS US ↑" at bounding box center [1237, 262] width 152 height 13
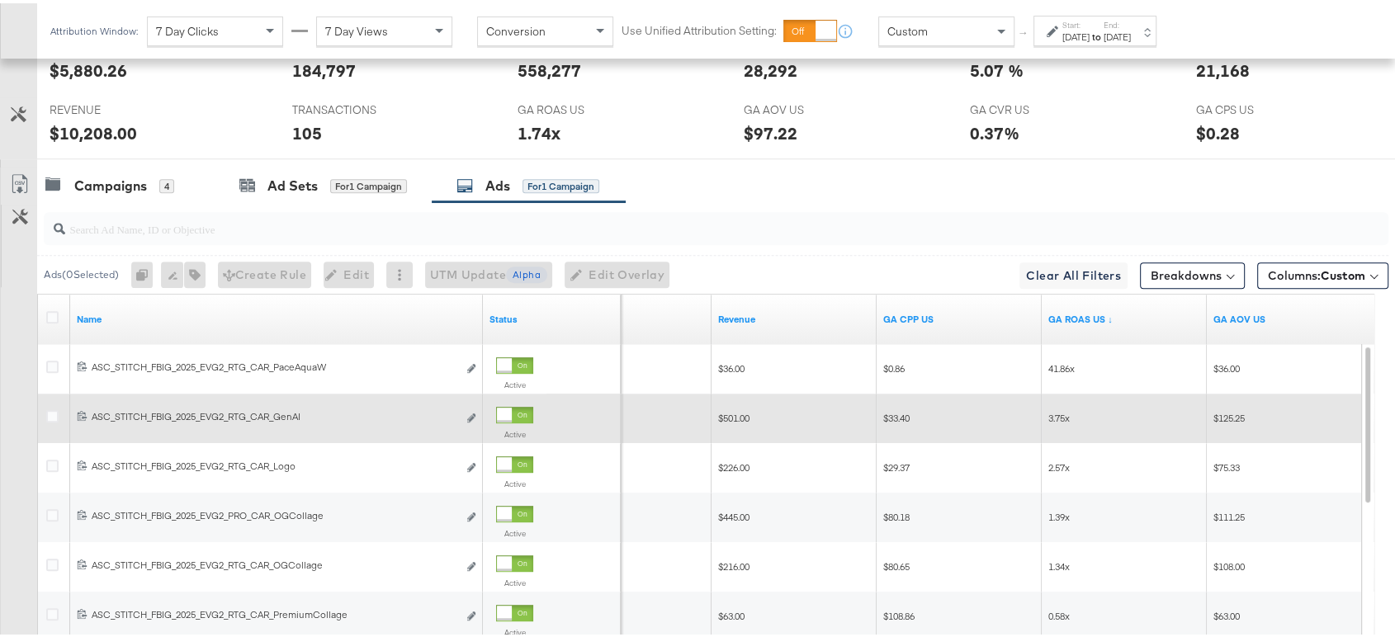
scroll to position [803, 0]
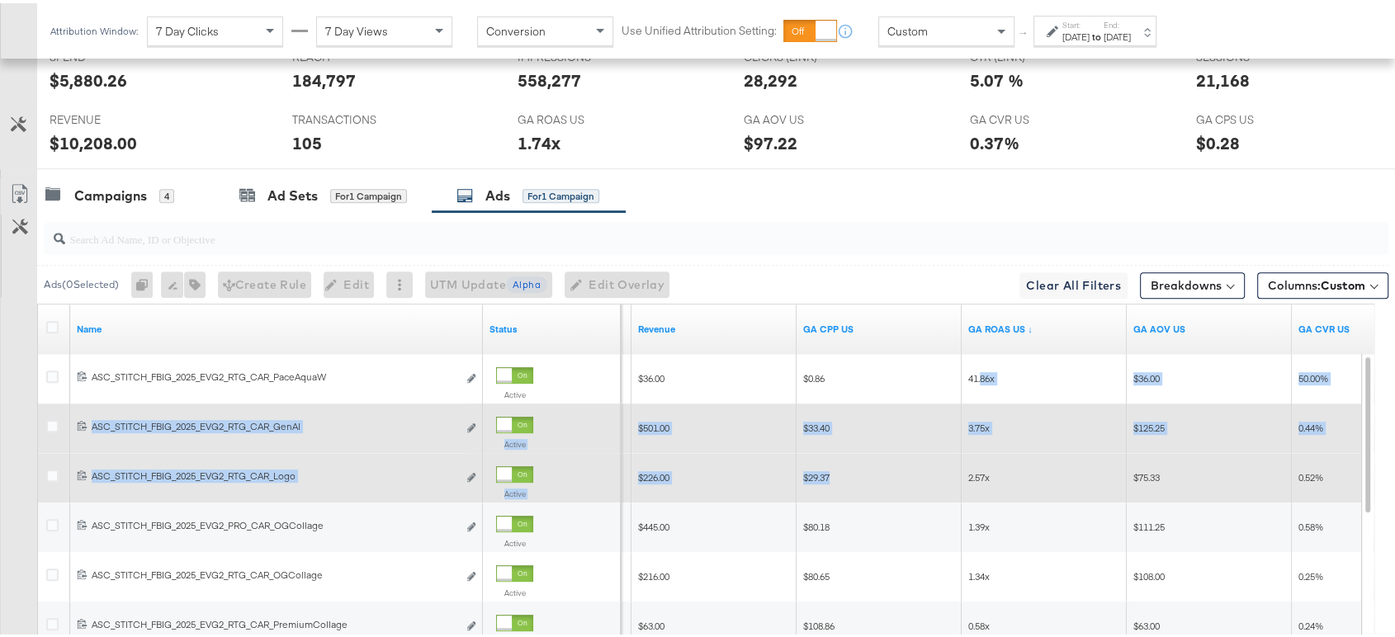
drag, startPoint x: 983, startPoint y: 381, endPoint x: 884, endPoint y: 493, distance: 149.7
click at [884, 301] on div "120231551952400515 ASC_STITCH_FBIG_2025_EVG2_RTG_CAR_PaceAquaW ASC_STITCH_FBIG_…" at bounding box center [707, 301] width 1338 height 0
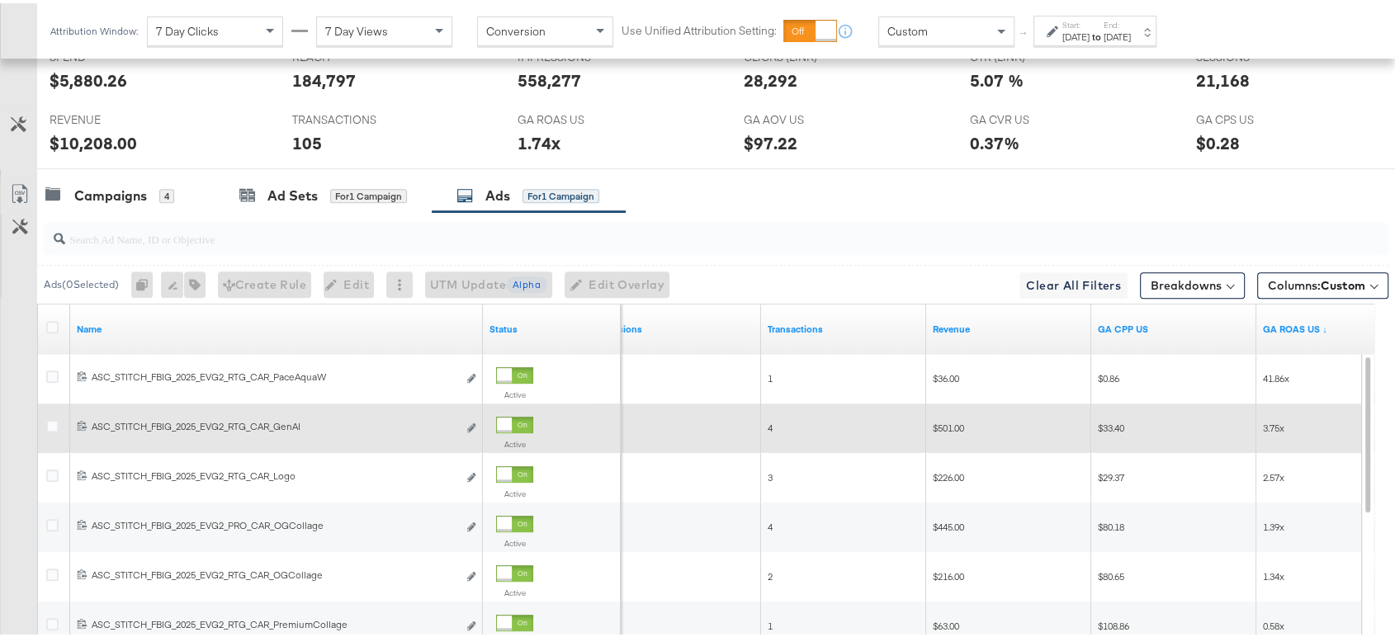
click at [1069, 186] on div "Campaigns 4 Ad Sets for 1 Campaign Ads for 1 Campaign" at bounding box center [723, 193] width 1372 height 36
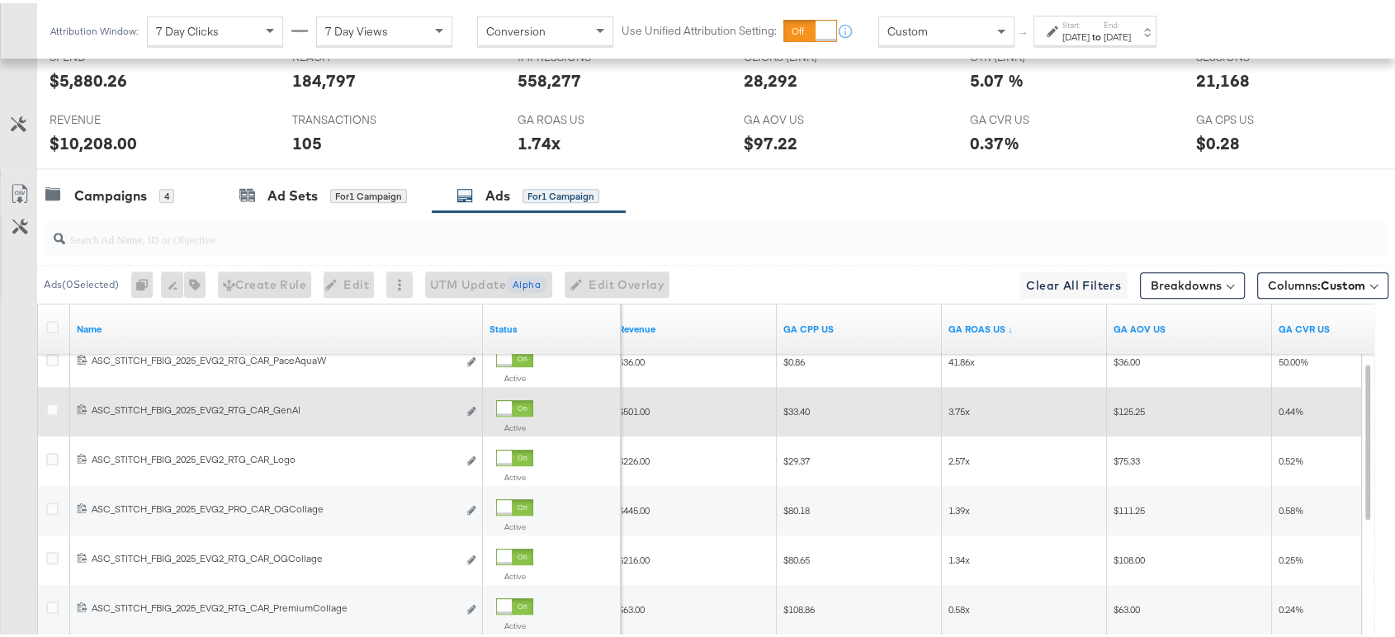
click at [957, 407] on span "3.75x" at bounding box center [959, 408] width 21 height 12
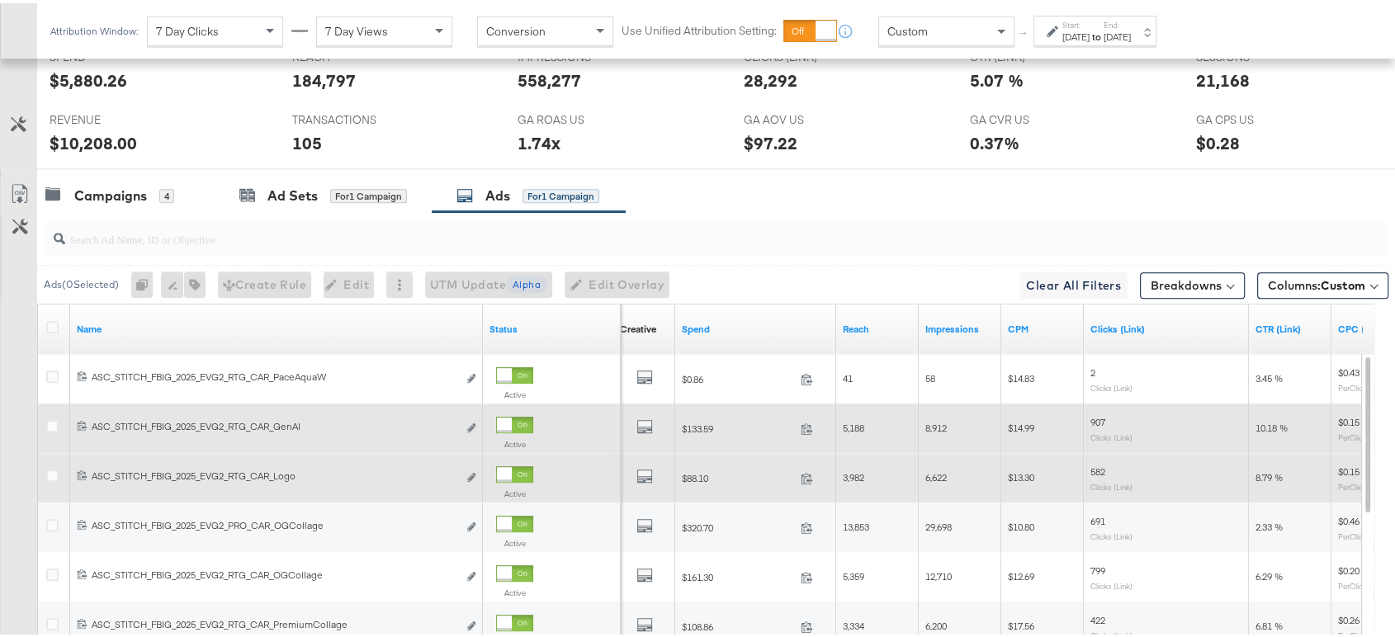
scroll to position [798, 0]
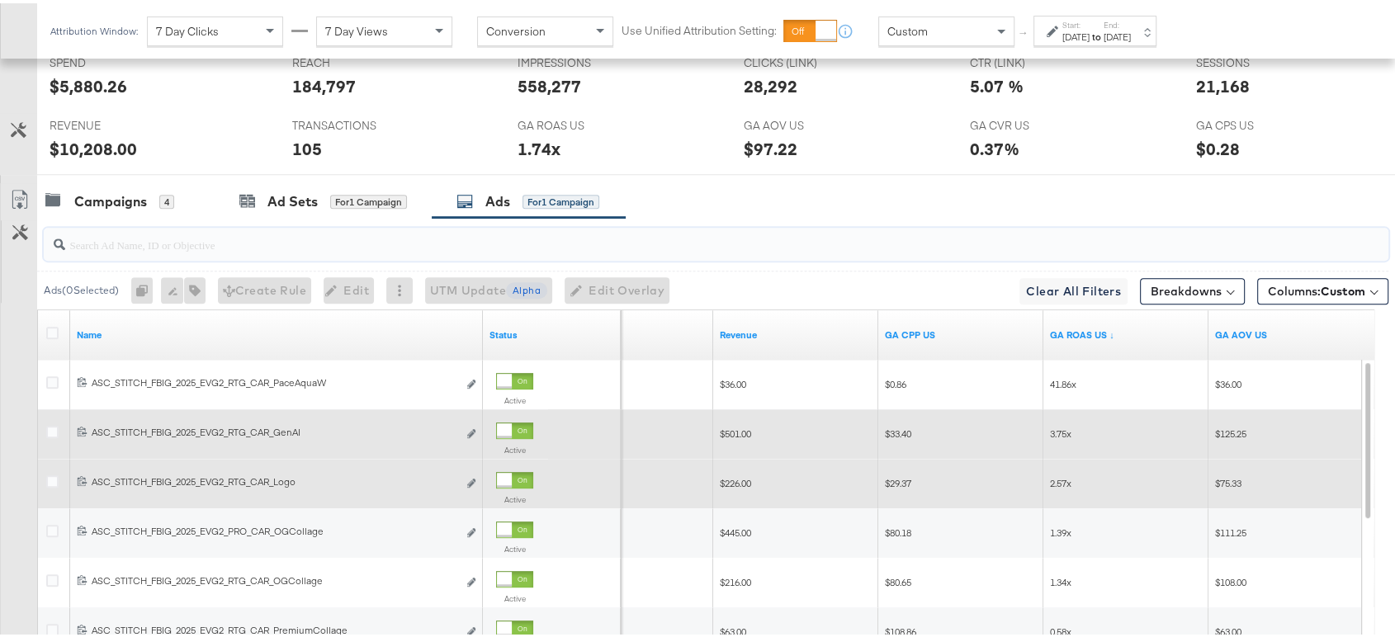
click at [205, 241] on input "search" at bounding box center [665, 235] width 1201 height 32
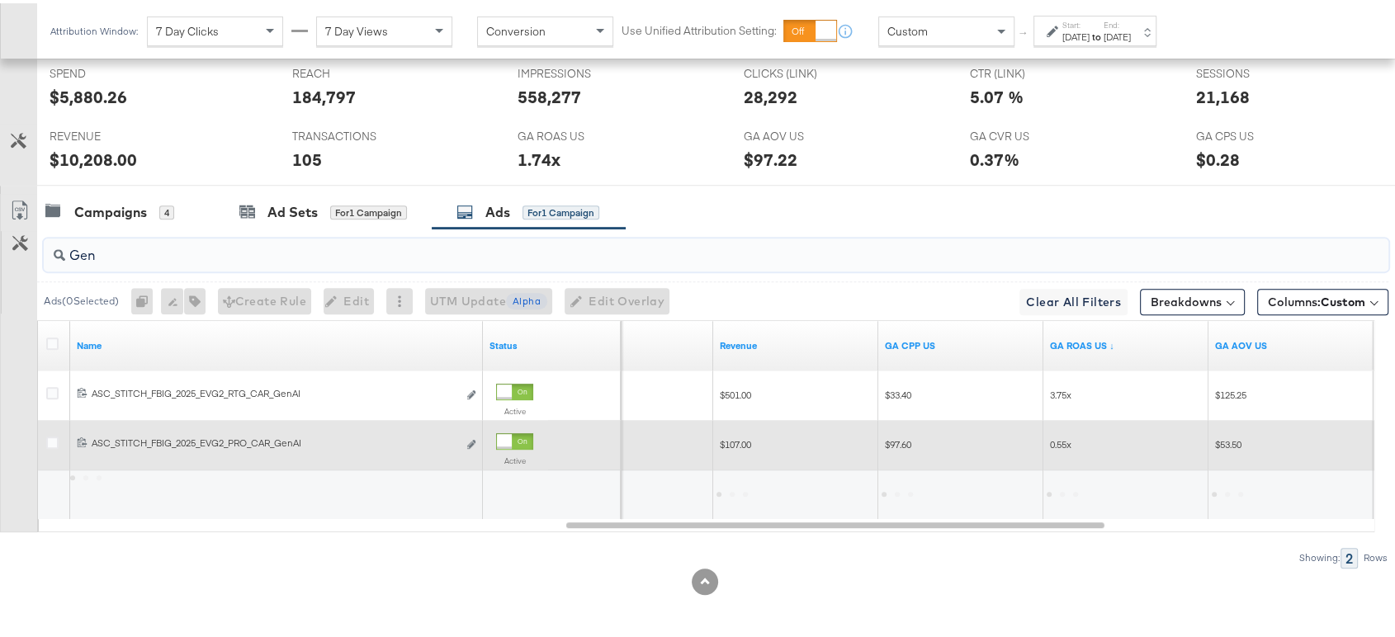
scroll to position [784, 0]
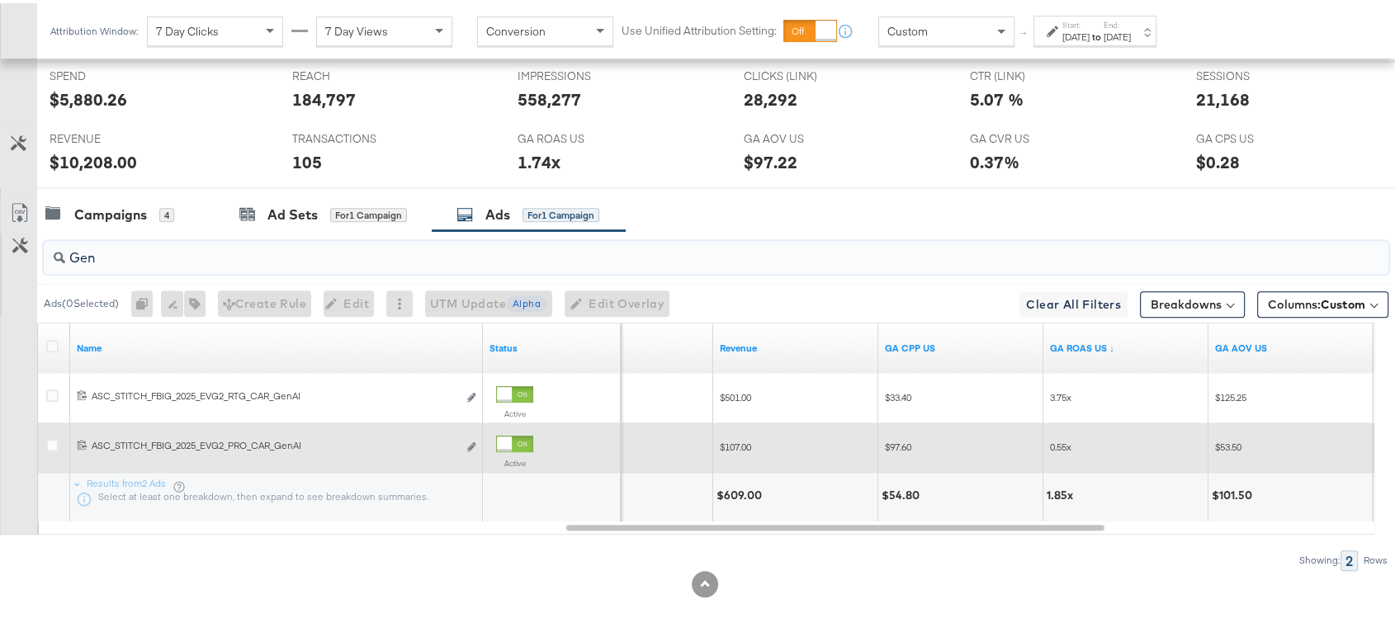
paste input "Logo"
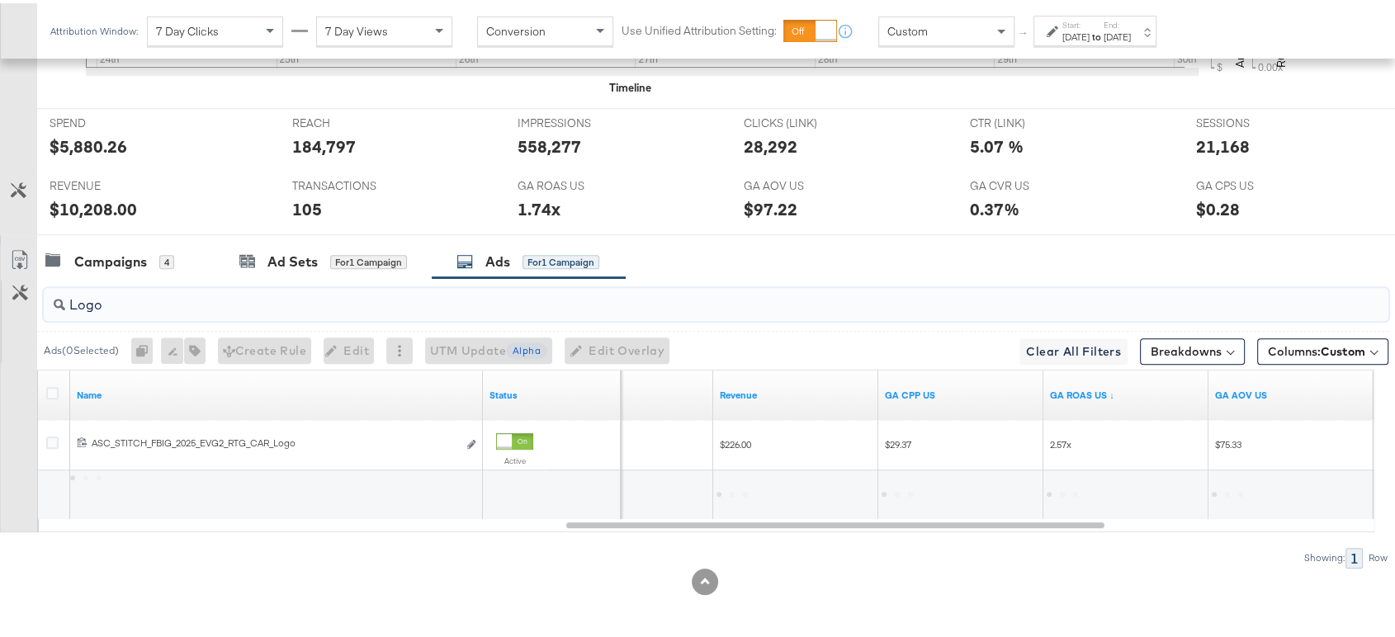
scroll to position [735, 0]
type input "Logo"
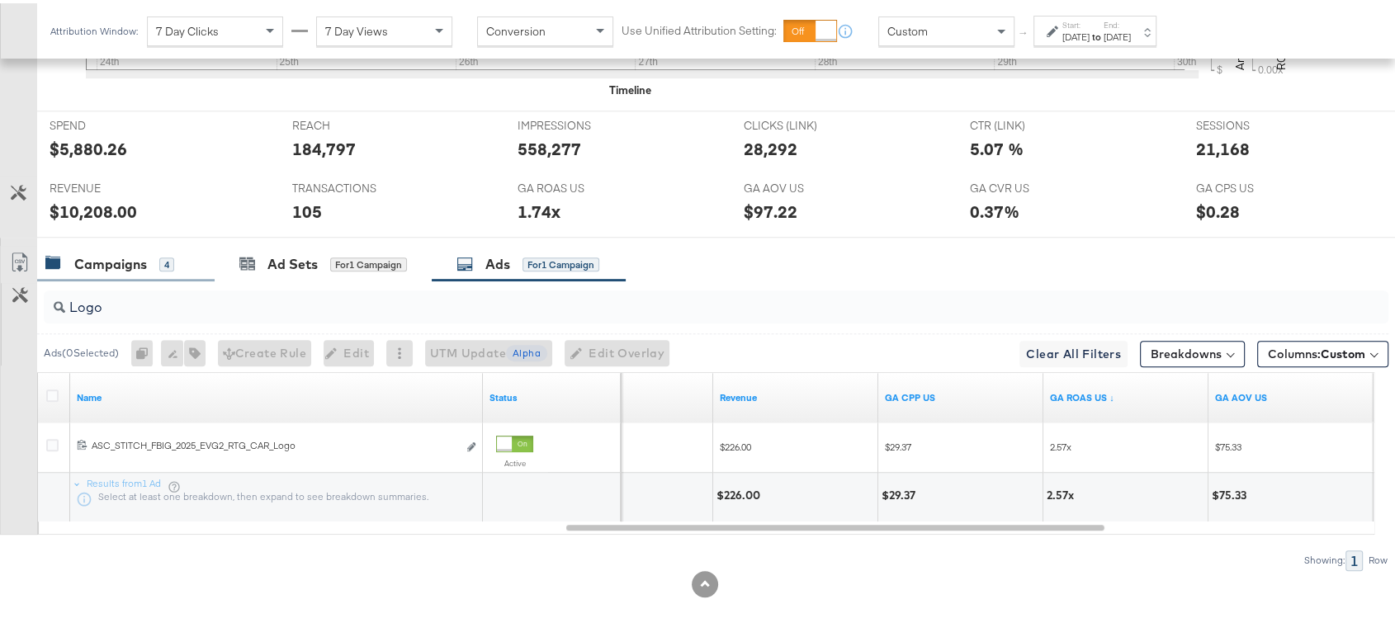
click at [97, 254] on div "Campaigns" at bounding box center [110, 261] width 73 height 19
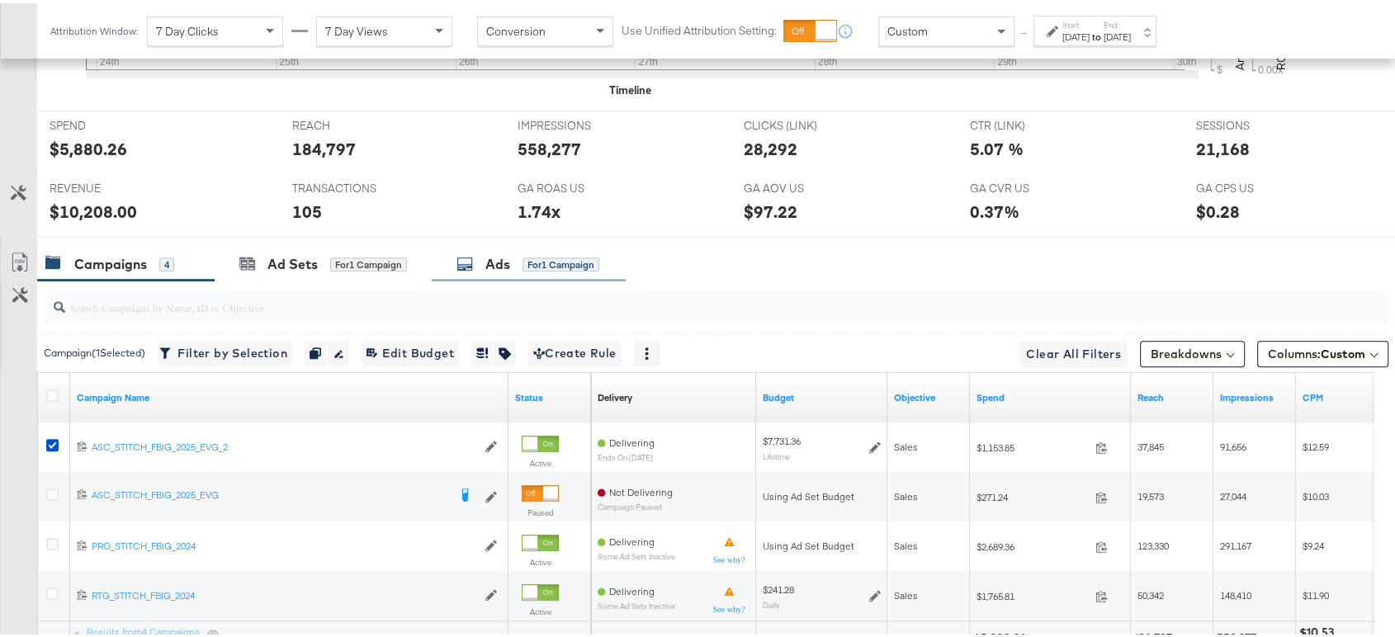
click at [476, 252] on div "Ads for 1 Campaign" at bounding box center [528, 261] width 143 height 19
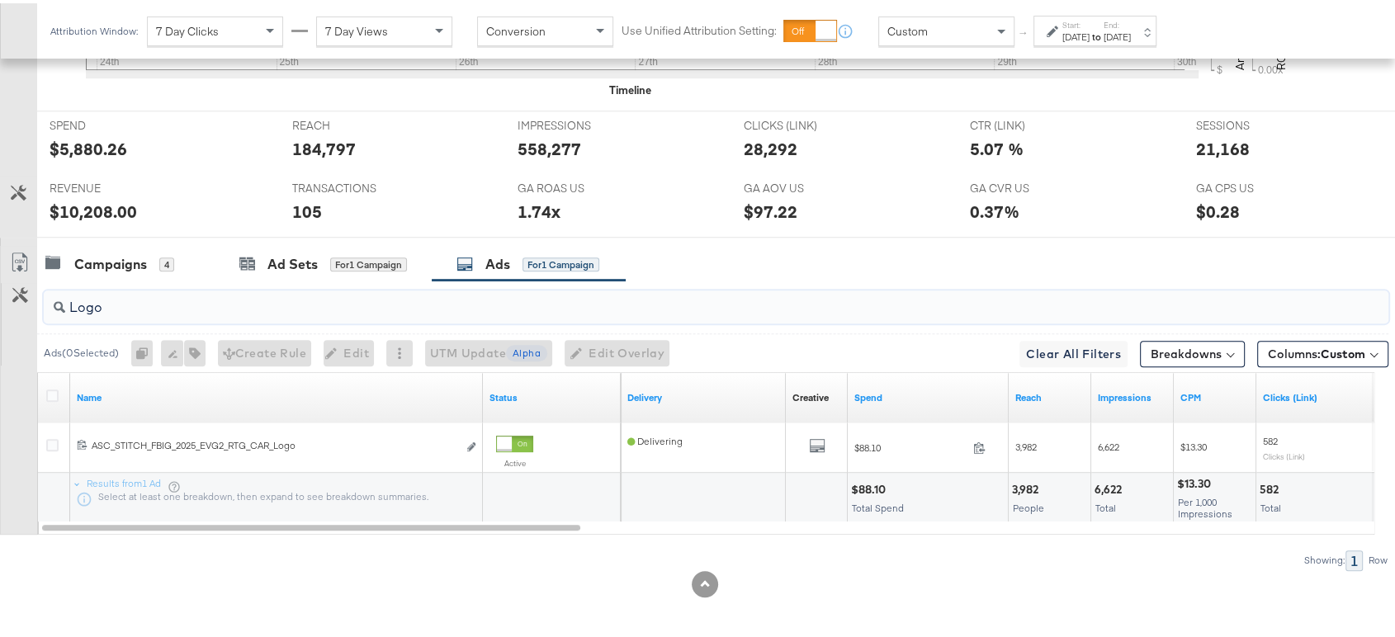
click at [178, 291] on input "Logo" at bounding box center [665, 298] width 1201 height 32
paste input "OGKidsBlackLeather"
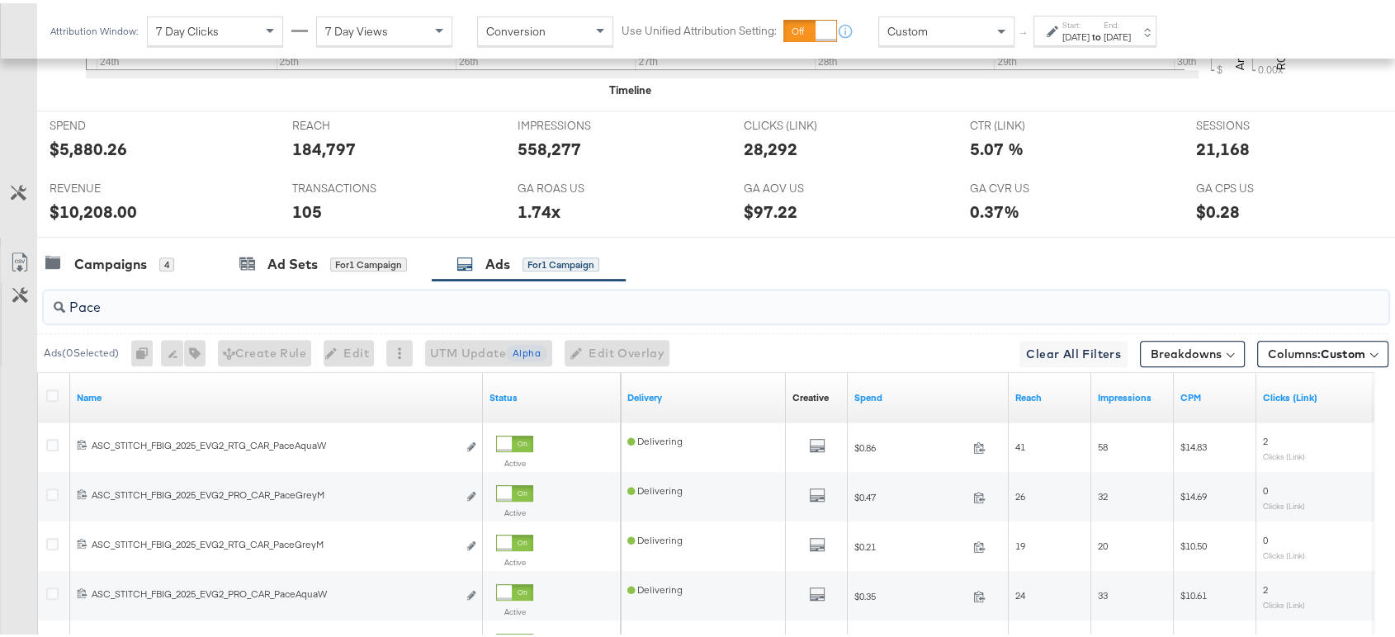
type input "Pace"
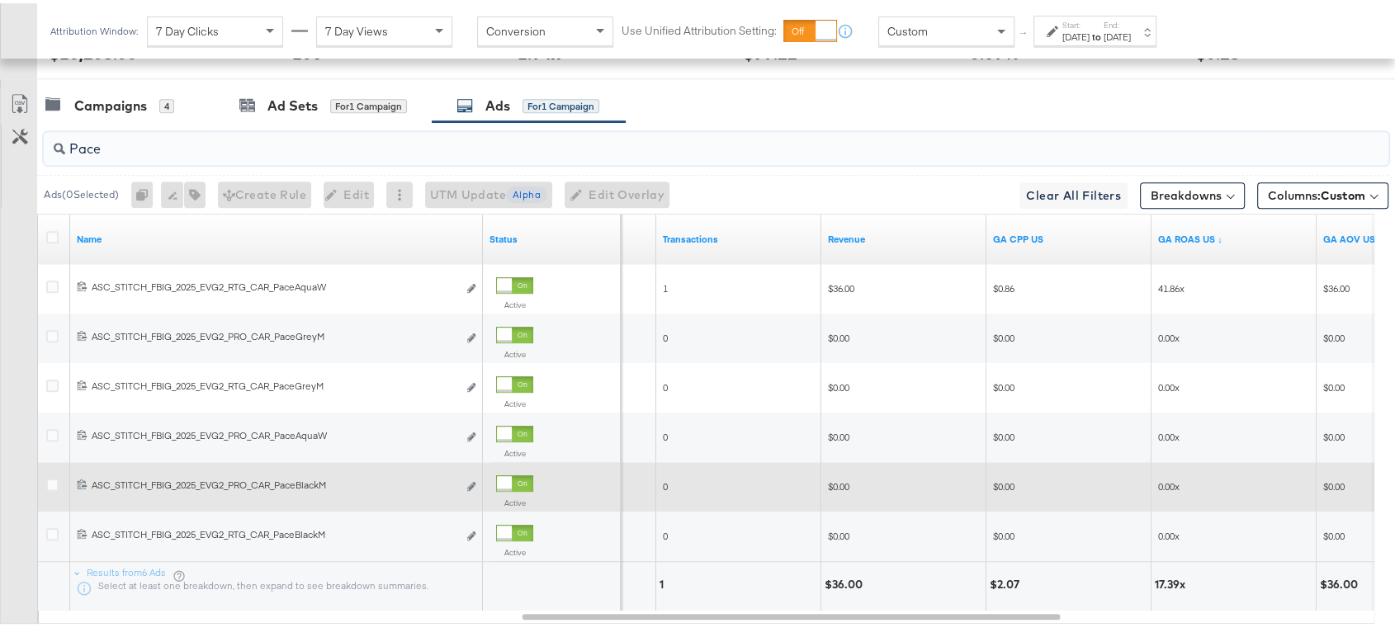
scroll to position [893, 0]
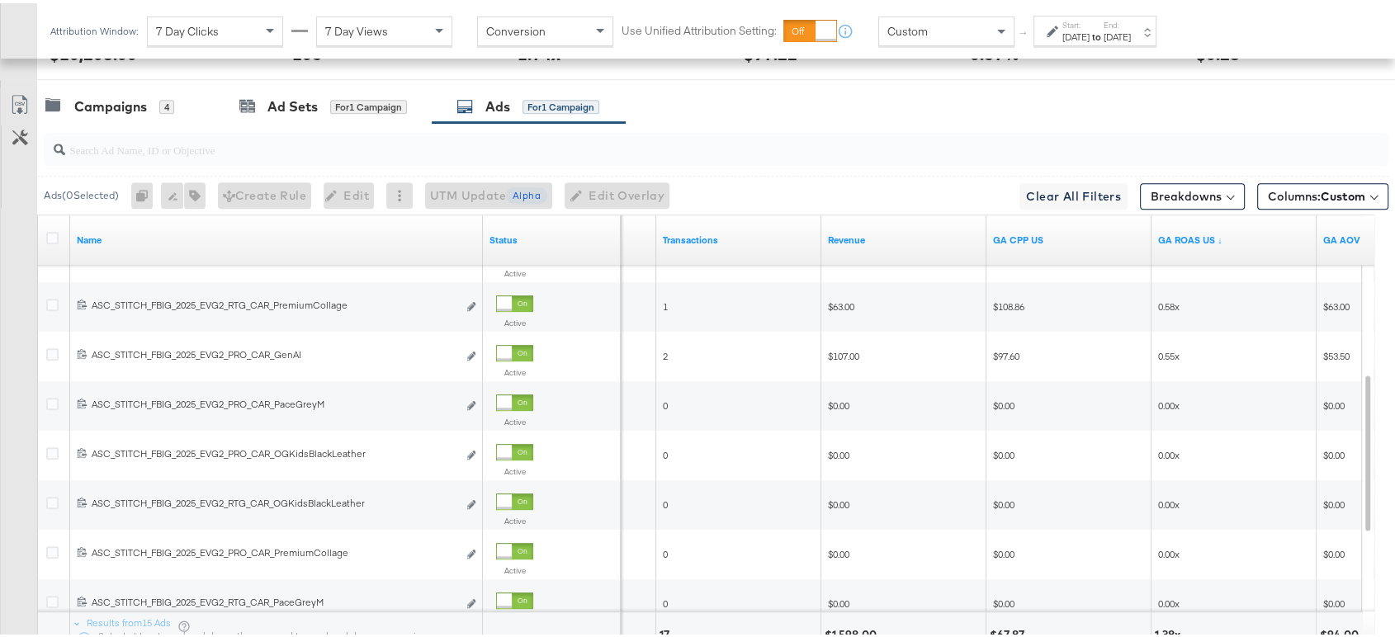
click at [1189, 226] on div "GA ROAS US ↓" at bounding box center [1234, 237] width 165 height 26
click at [1189, 230] on link "GA ROAS US ↓" at bounding box center [1235, 236] width 152 height 13
click at [1189, 230] on link "GA ROAS US ↑" at bounding box center [1235, 236] width 152 height 13
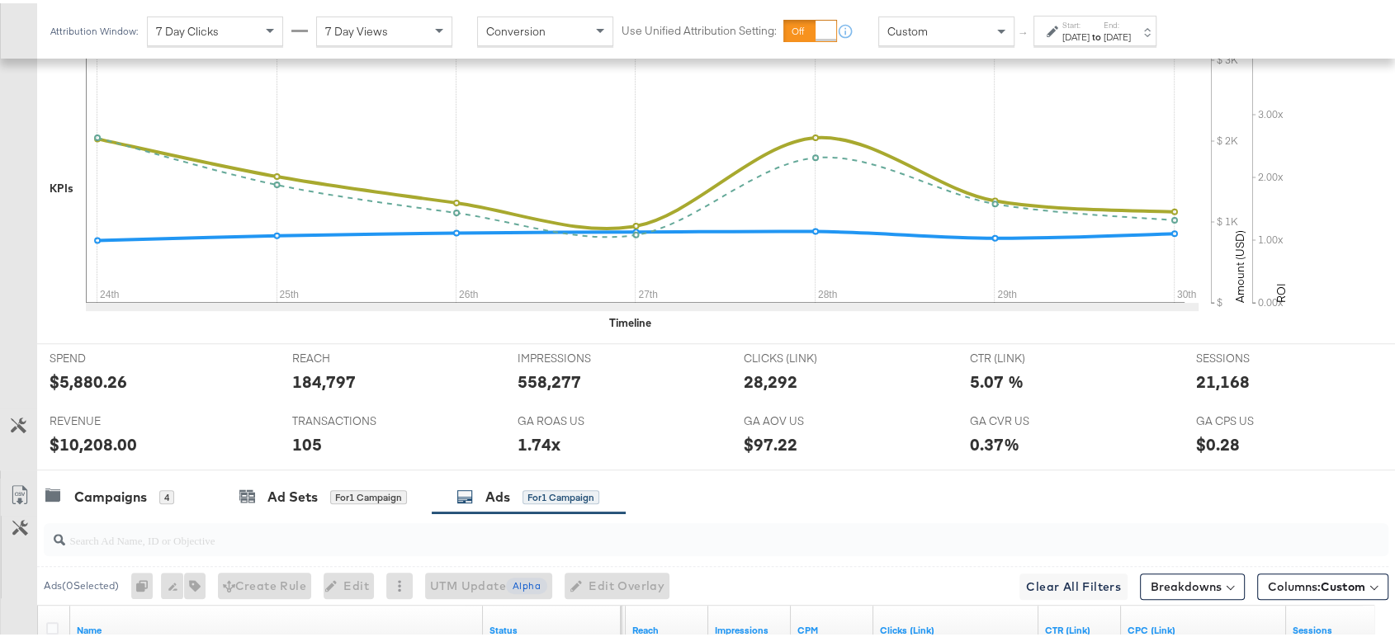
scroll to position [662, 0]
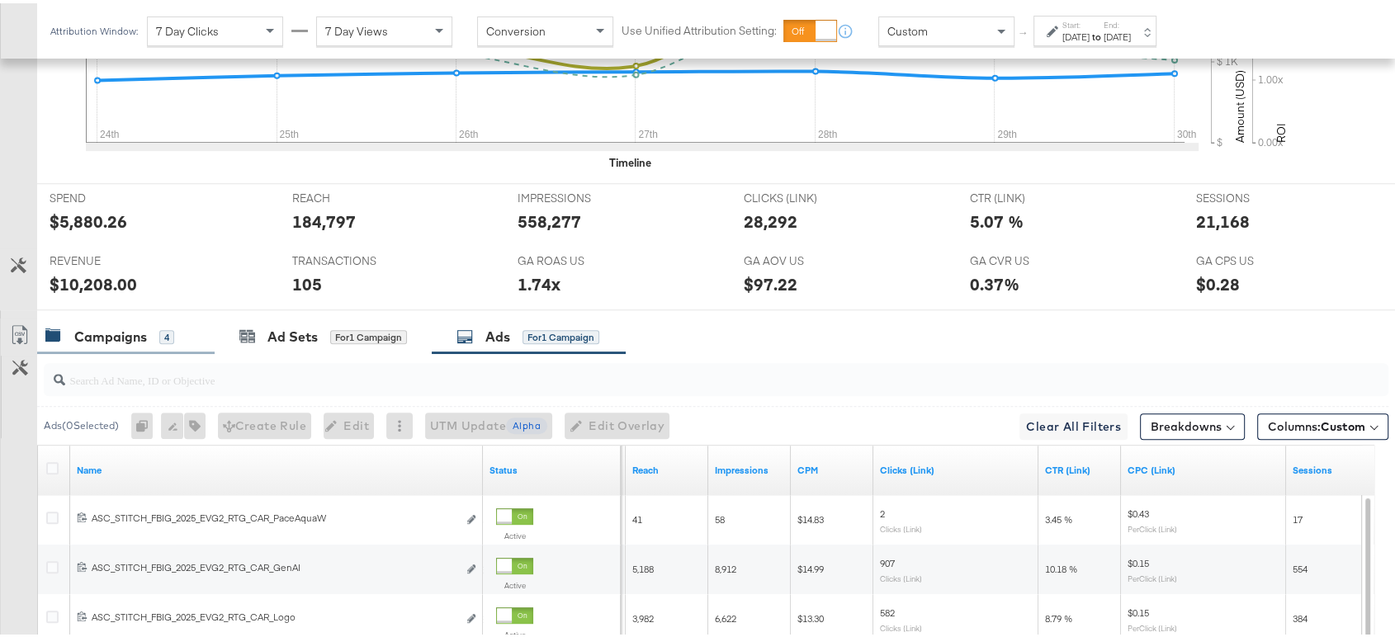
click at [109, 329] on div "Campaigns" at bounding box center [110, 334] width 73 height 19
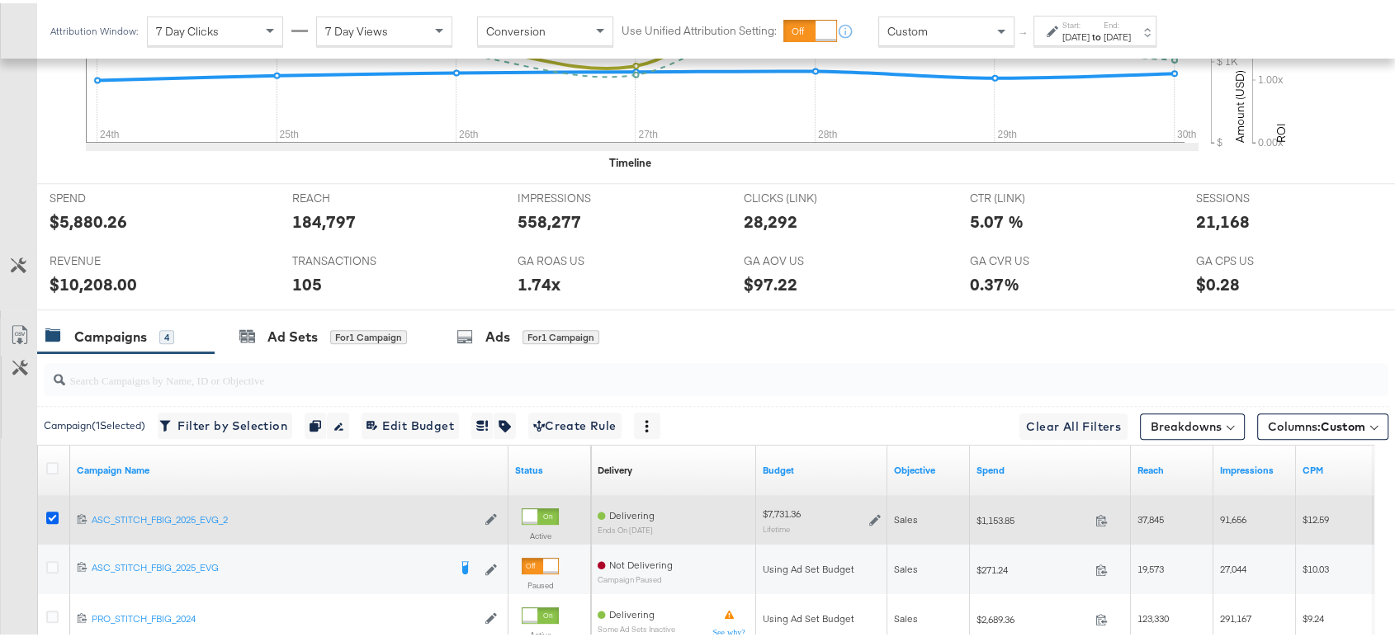
click at [51, 513] on icon at bounding box center [52, 515] width 12 height 12
click at [0, 0] on input "checkbox" at bounding box center [0, 0] width 0 height 0
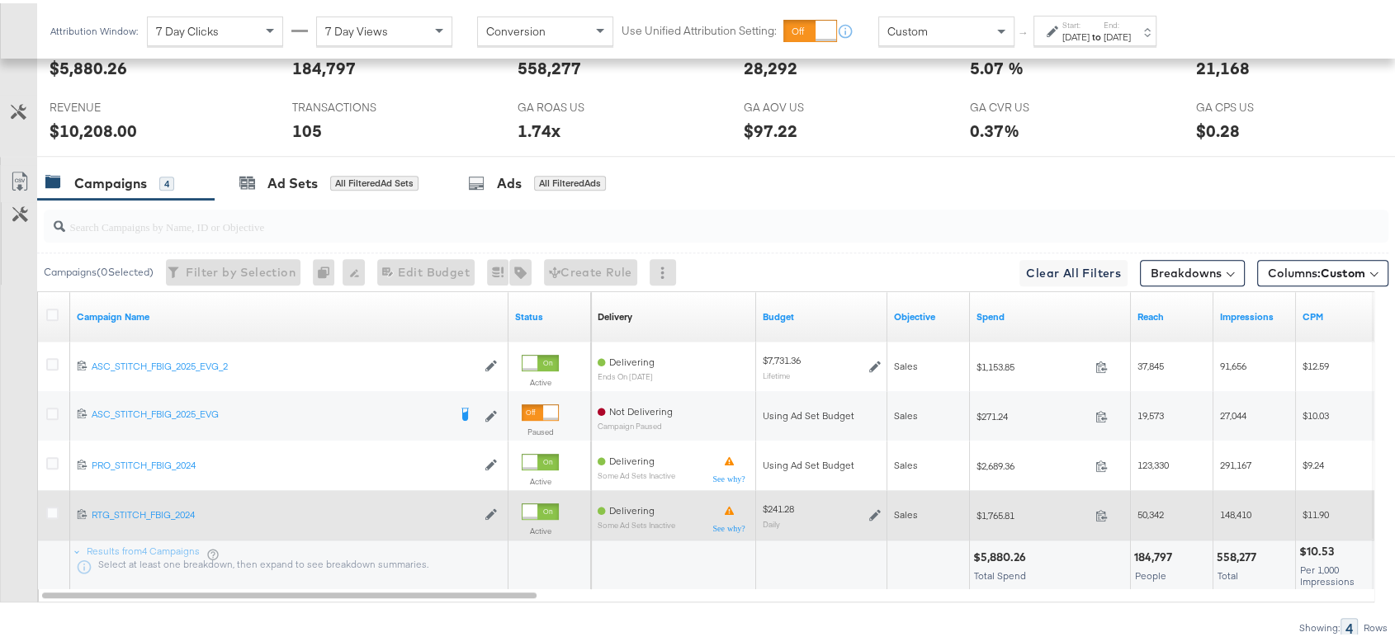
scroll to position [817, 0]
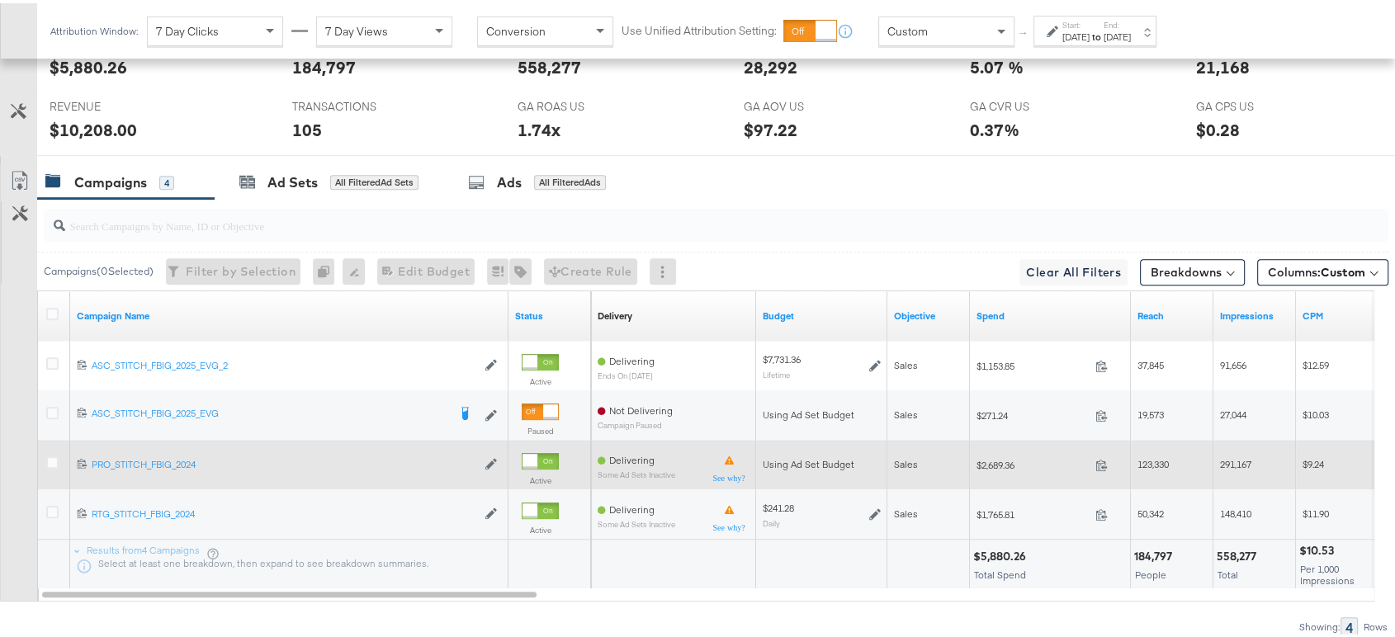
click at [49, 464] on div at bounding box center [54, 461] width 17 height 17
click at [49, 455] on icon at bounding box center [52, 459] width 12 height 12
click at [0, 0] on input "checkbox" at bounding box center [0, 0] width 0 height 0
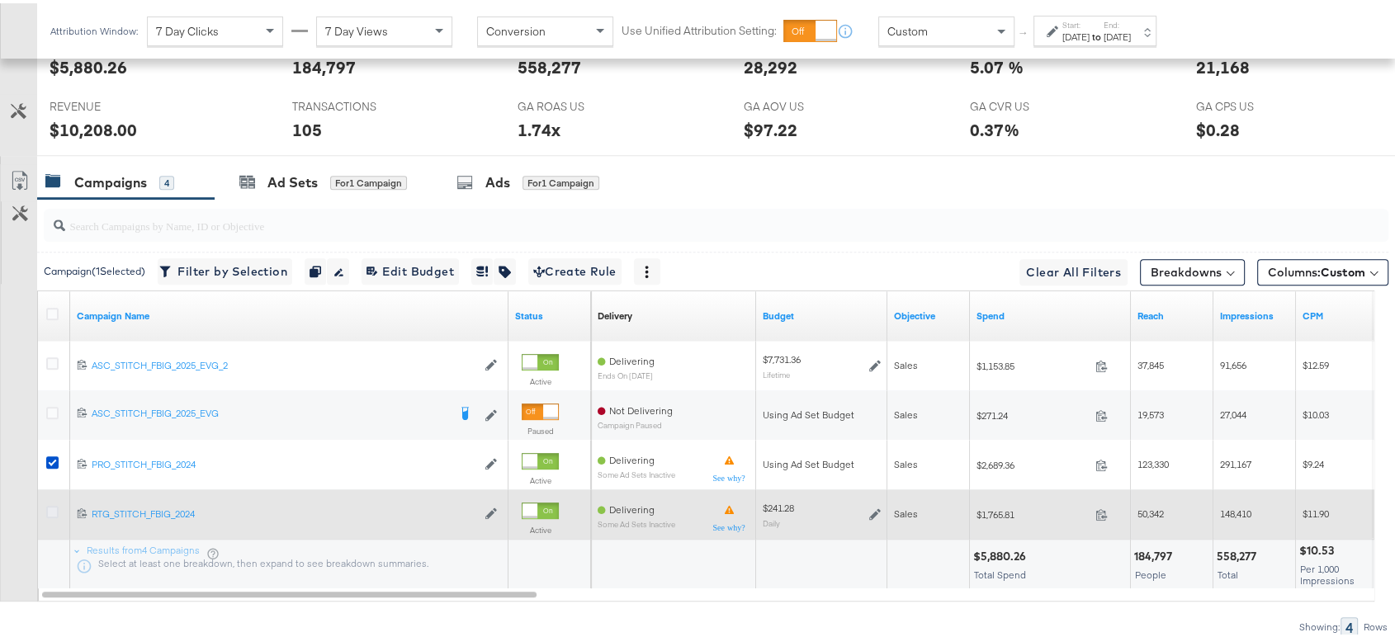
click at [51, 512] on icon at bounding box center [52, 509] width 12 height 12
click at [0, 0] on input "checkbox" at bounding box center [0, 0] width 0 height 0
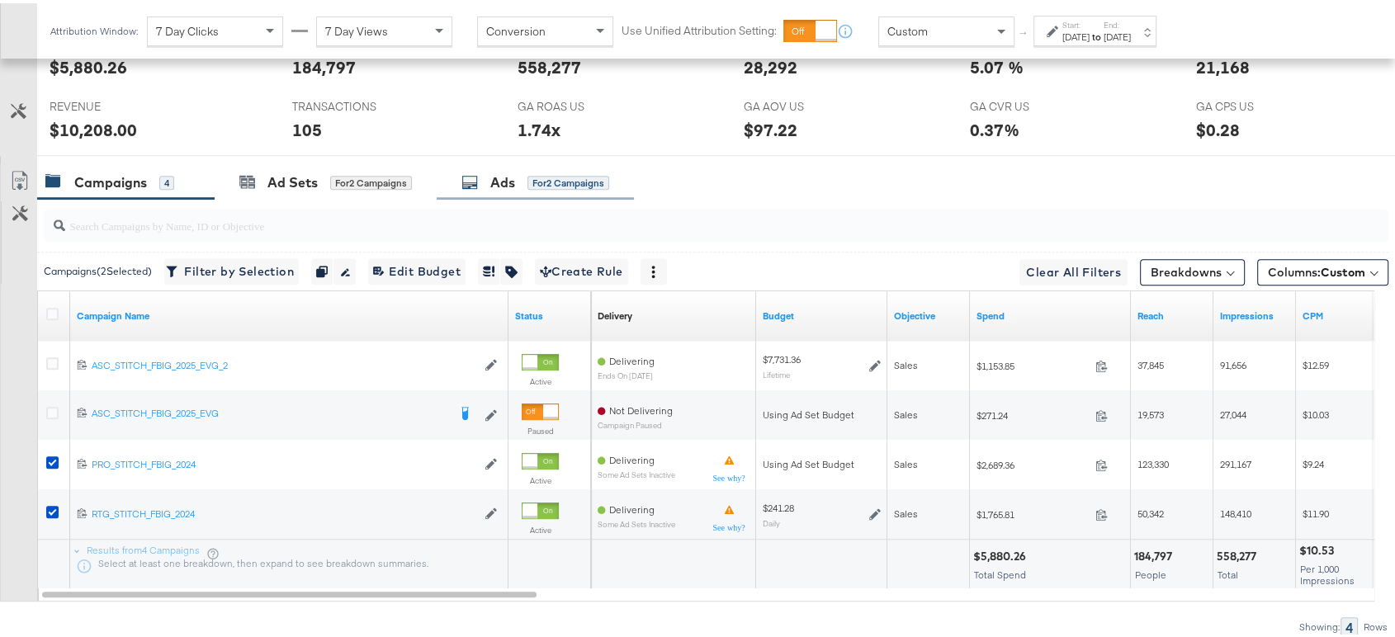
click at [486, 174] on div "Ads for 2 Campaigns" at bounding box center [536, 179] width 148 height 19
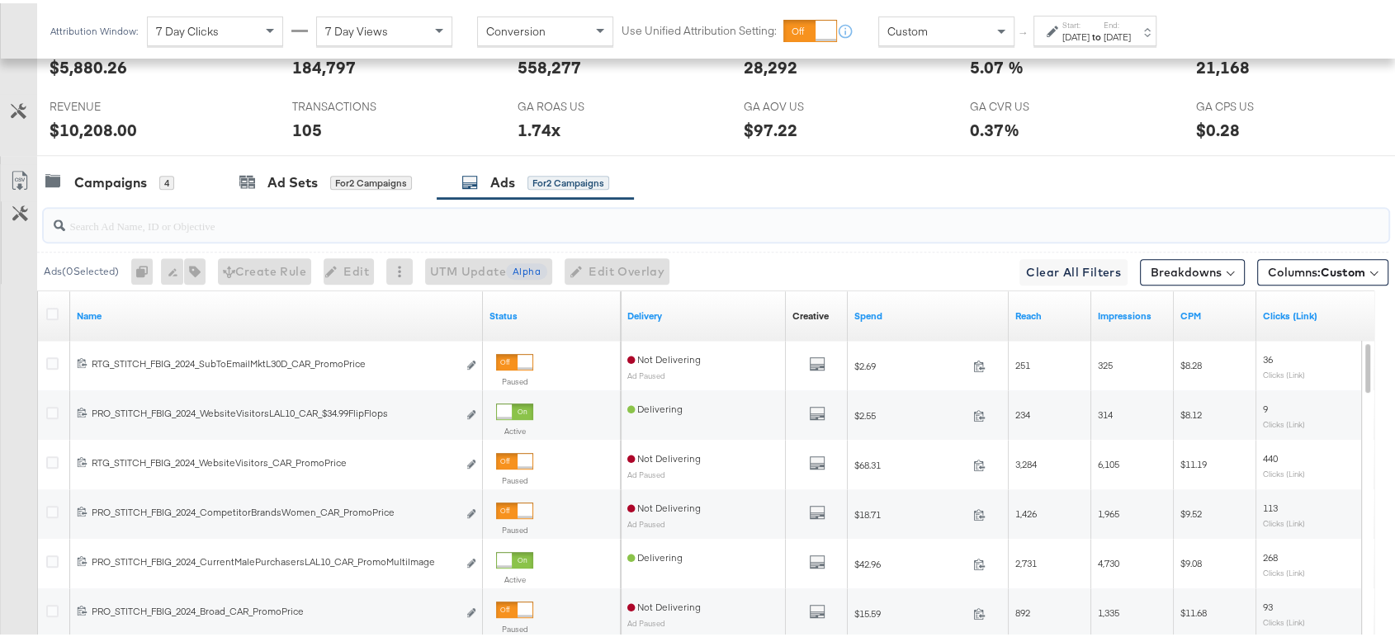
click at [225, 212] on input "search" at bounding box center [665, 216] width 1201 height 32
paste input "NewArrivalsCollageSS25"
type input "NewArrivalsCollageSS25"
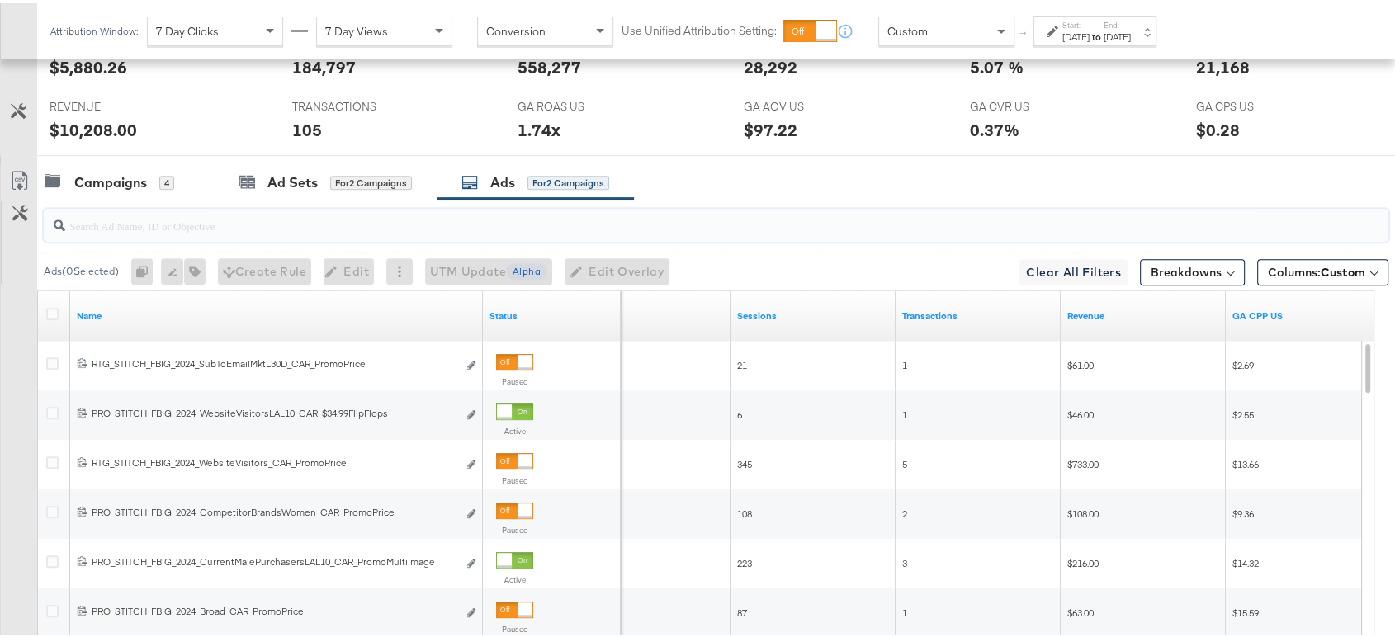
paste input "$34.99 flipflops"
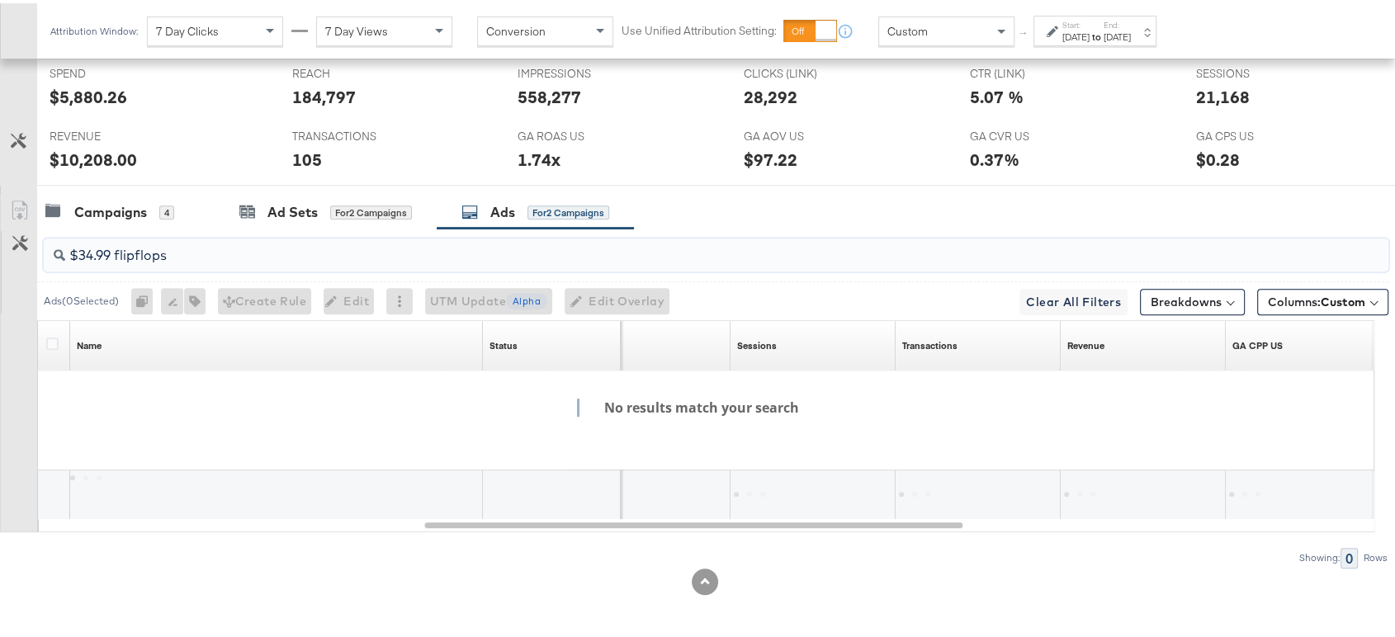
scroll to position [784, 0]
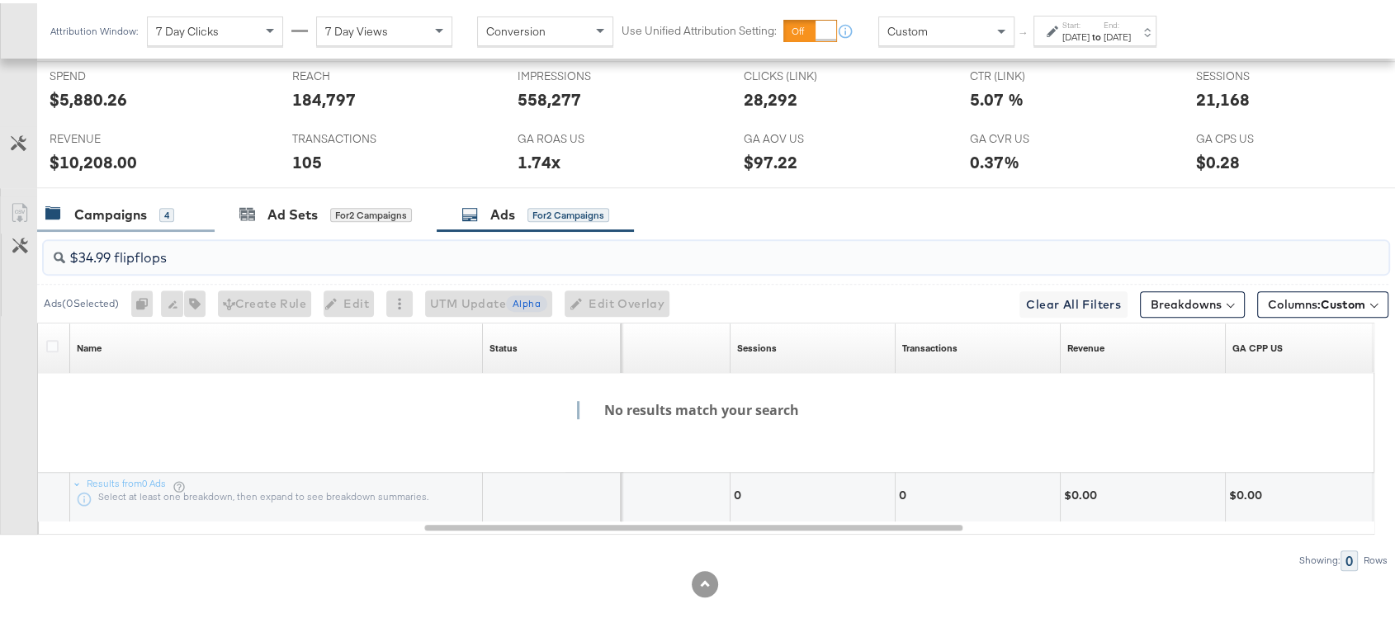
type input "$34.99 flipflops"
click at [121, 210] on div "Campaigns" at bounding box center [110, 211] width 73 height 19
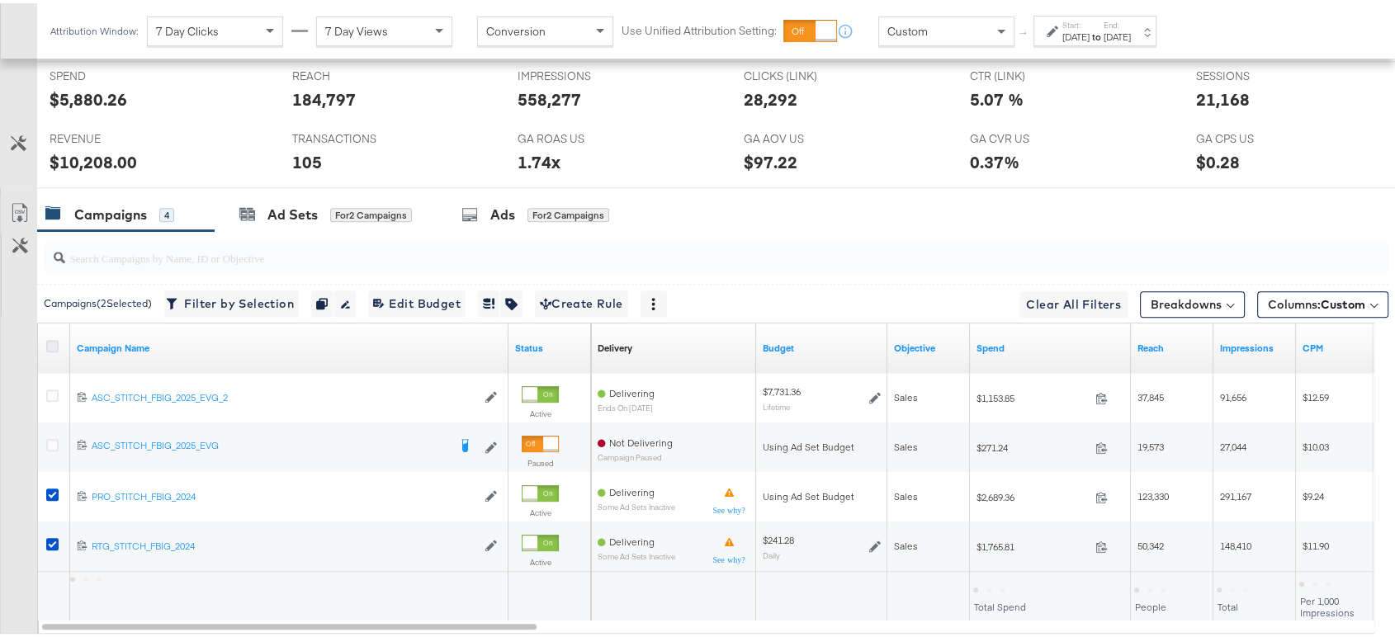
click at [48, 338] on icon at bounding box center [52, 343] width 12 height 12
click at [0, 0] on input "checkbox" at bounding box center [0, 0] width 0 height 0
click at [48, 338] on icon at bounding box center [52, 343] width 12 height 12
click at [0, 0] on input "checkbox" at bounding box center [0, 0] width 0 height 0
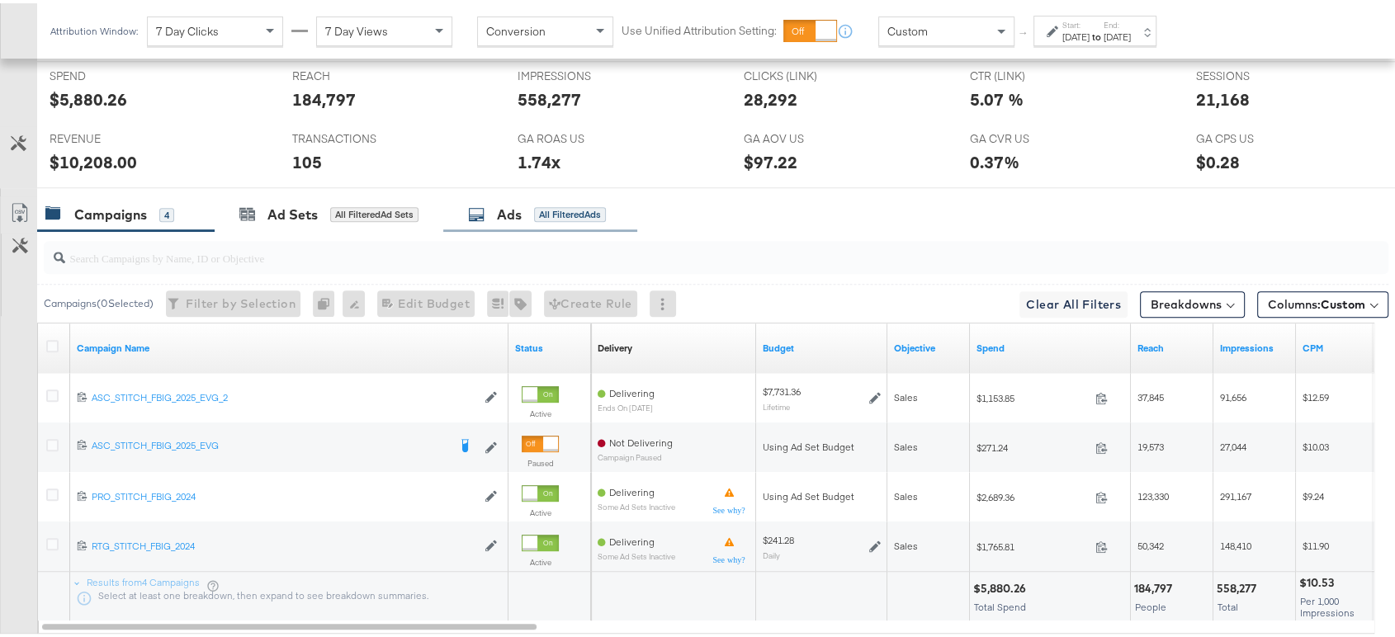
click at [490, 215] on div "Ads All Filtered Ads" at bounding box center [537, 211] width 138 height 19
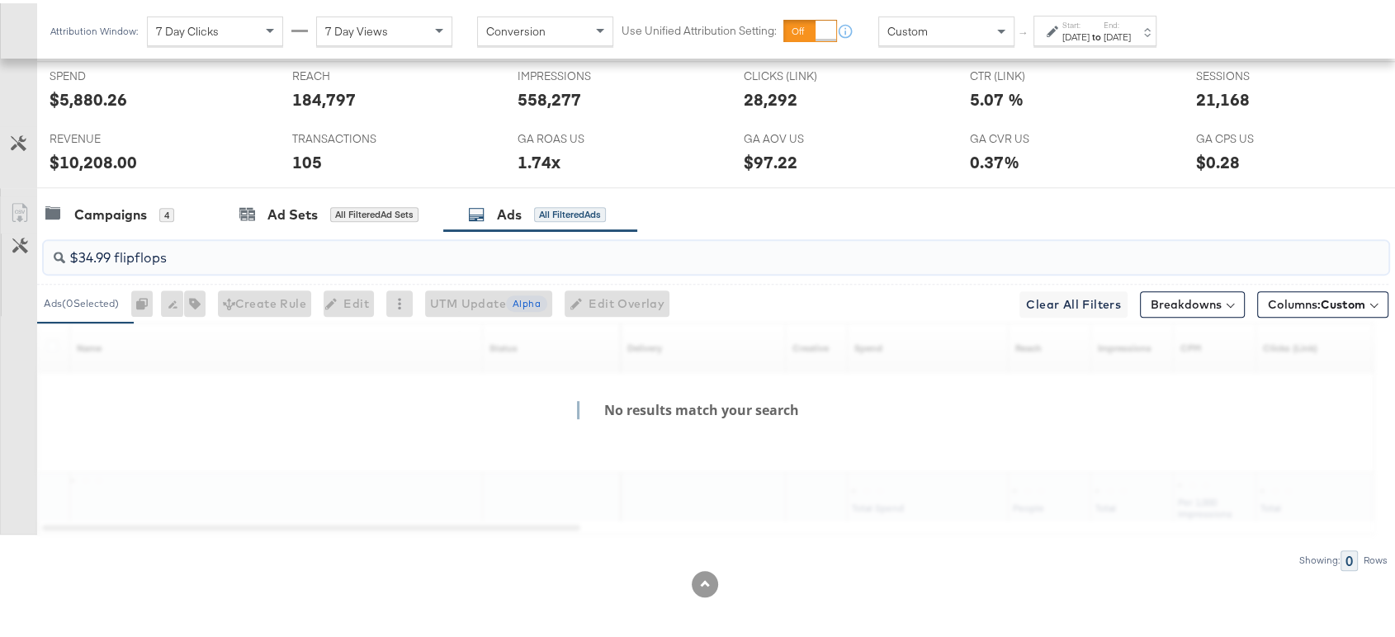
click at [211, 254] on input "$34.99 flipflops" at bounding box center [665, 248] width 1201 height 32
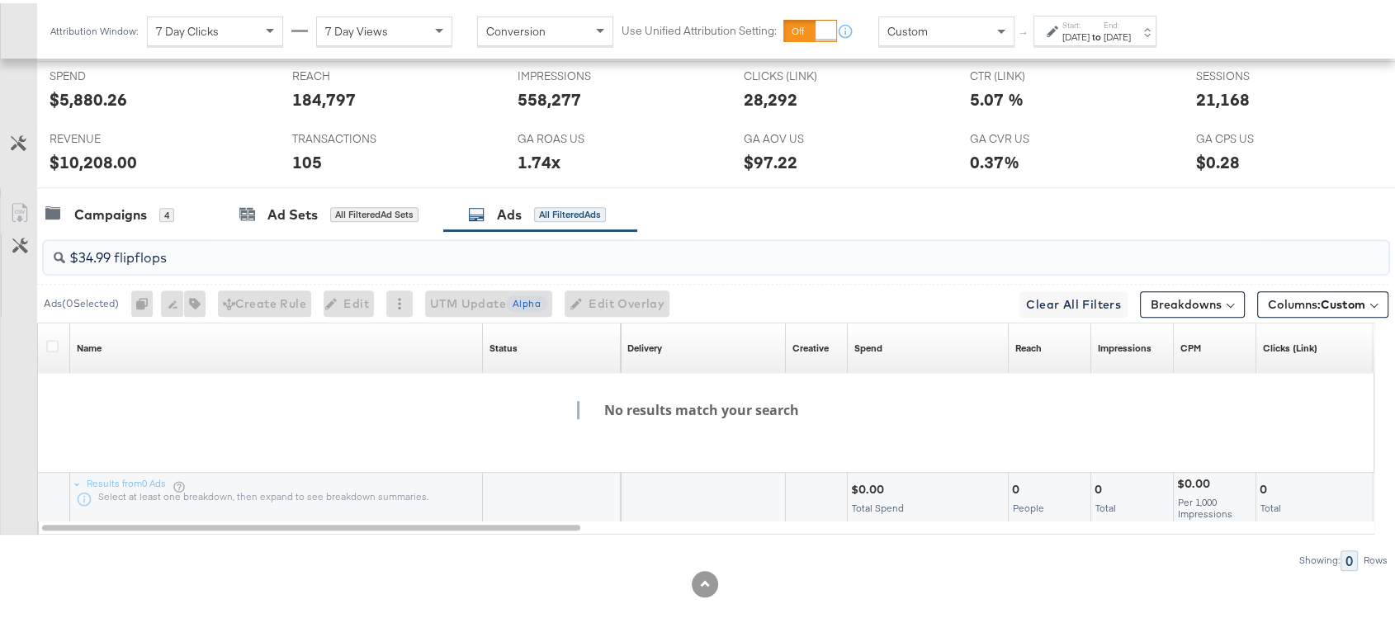
click at [211, 254] on input "$34.99 flipflops" at bounding box center [665, 248] width 1201 height 32
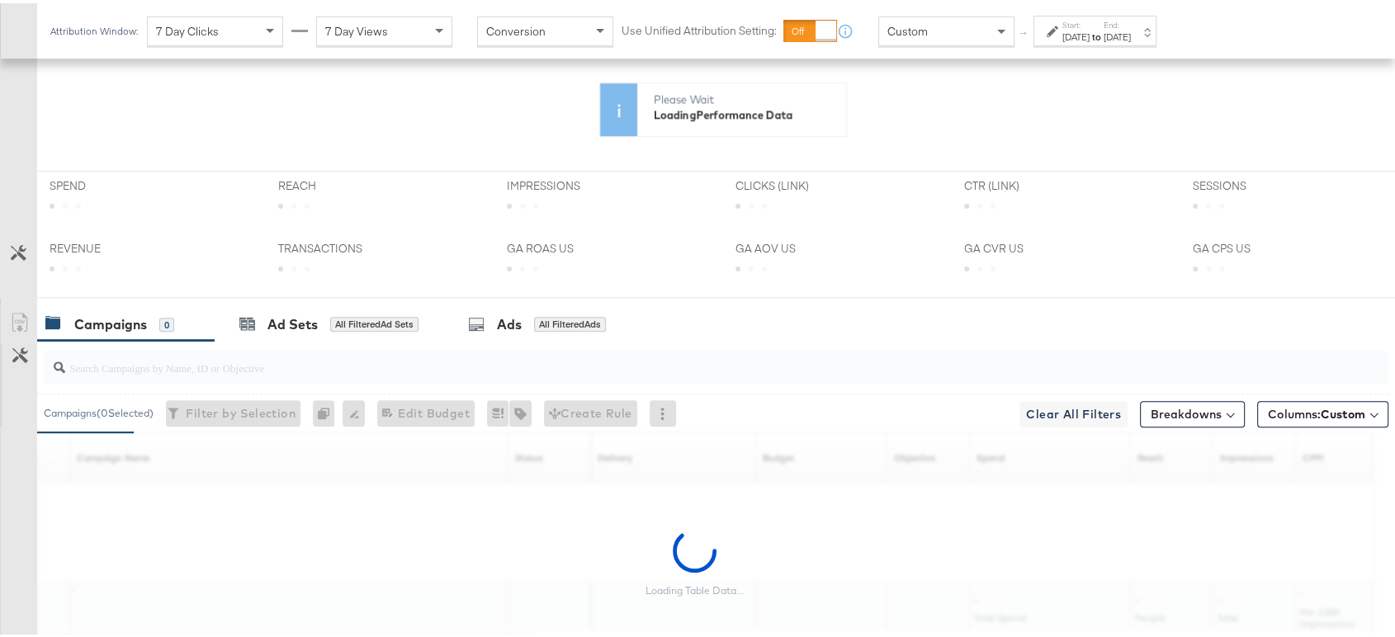
scroll to position [519, 0]
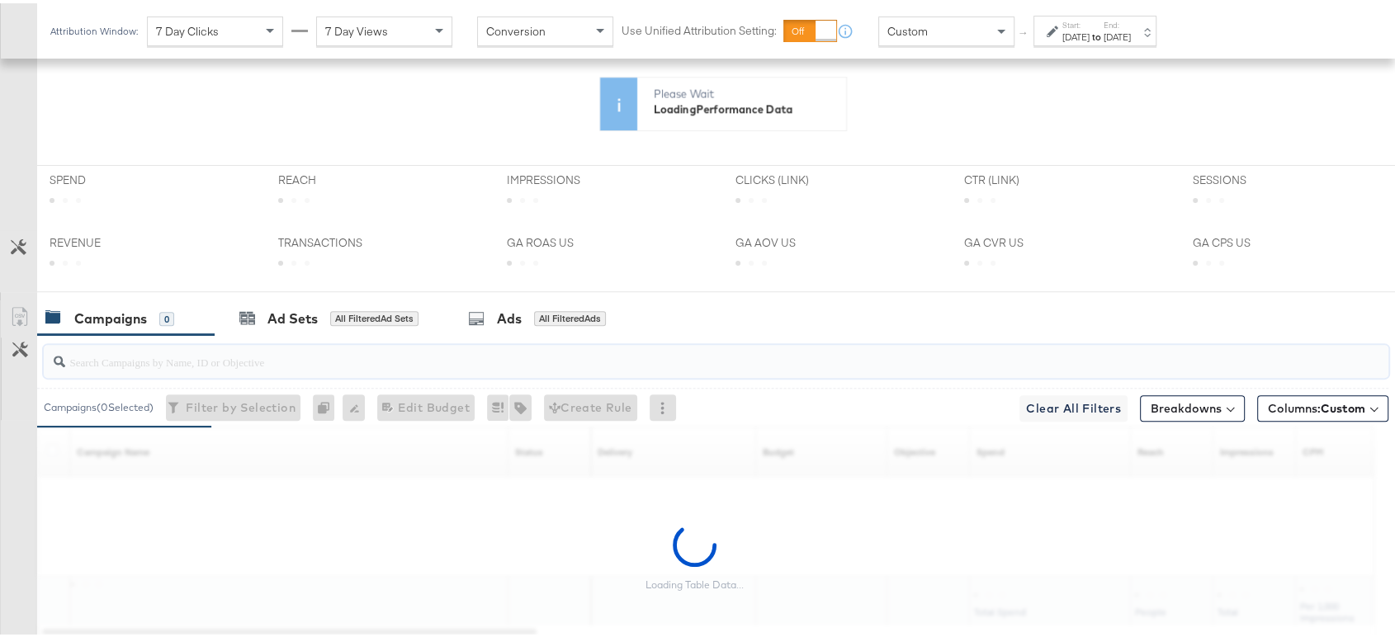
click at [209, 361] on input "search" at bounding box center [665, 352] width 1201 height 32
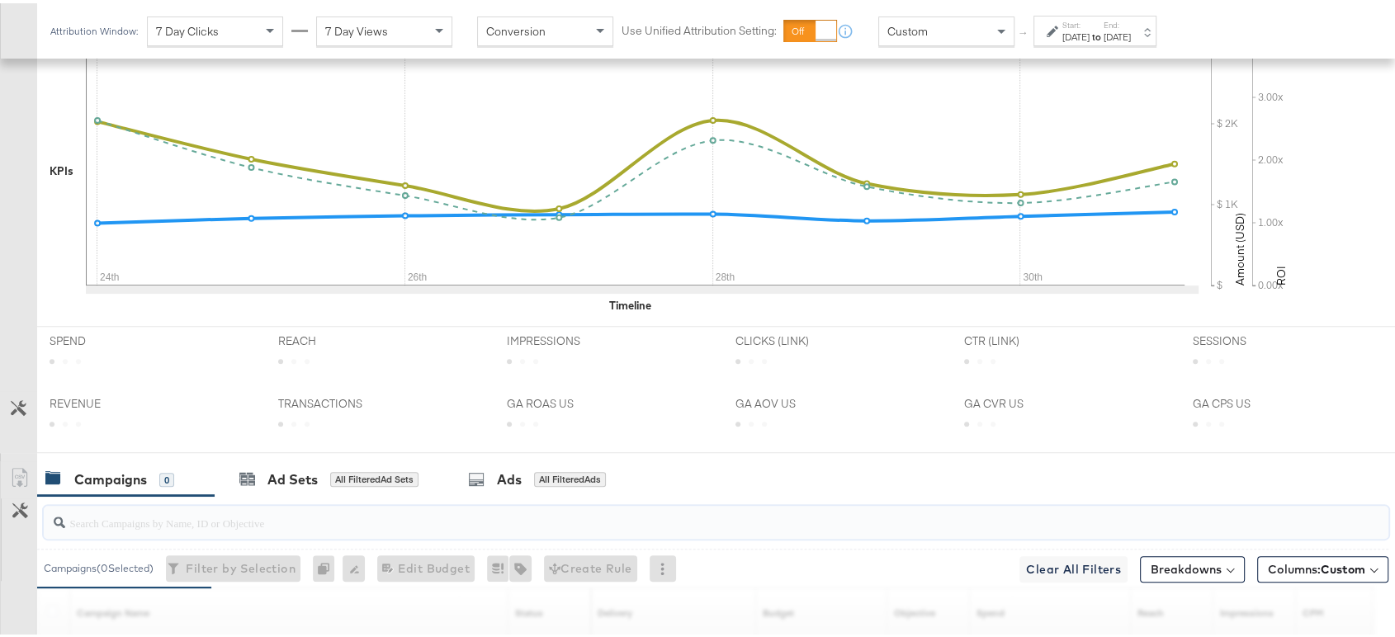
scroll to position [680, 0]
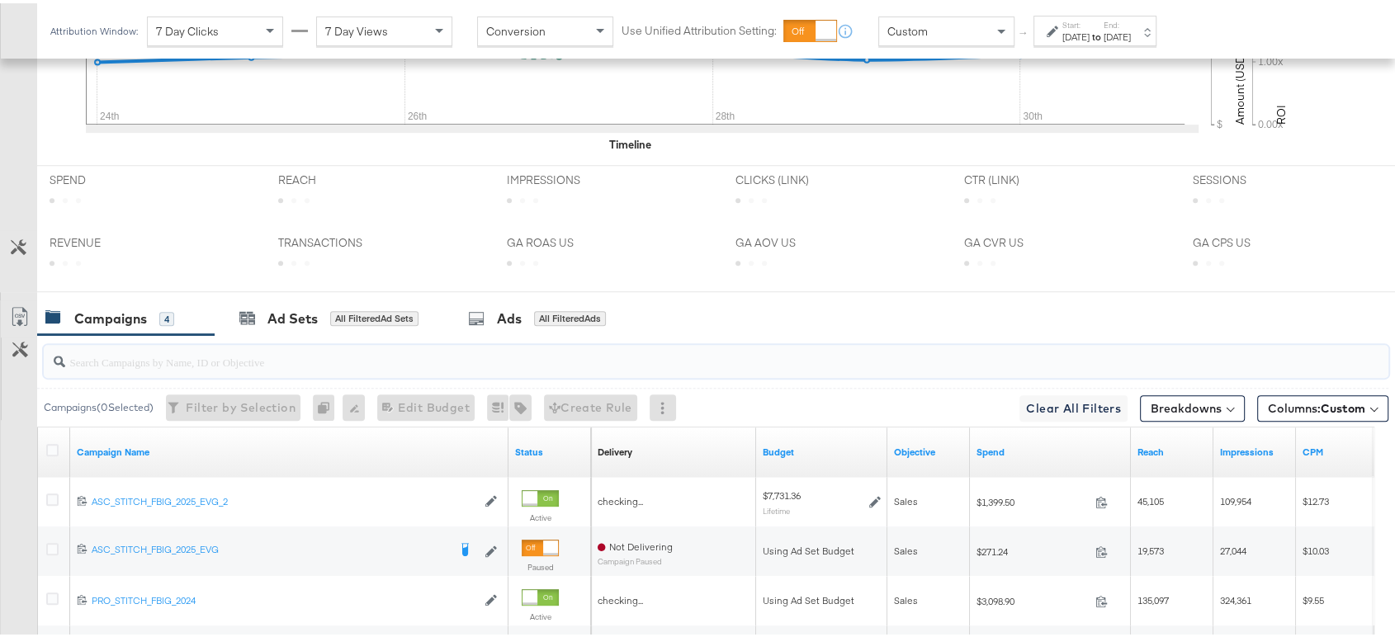
paste input "$34.99 flipflops"
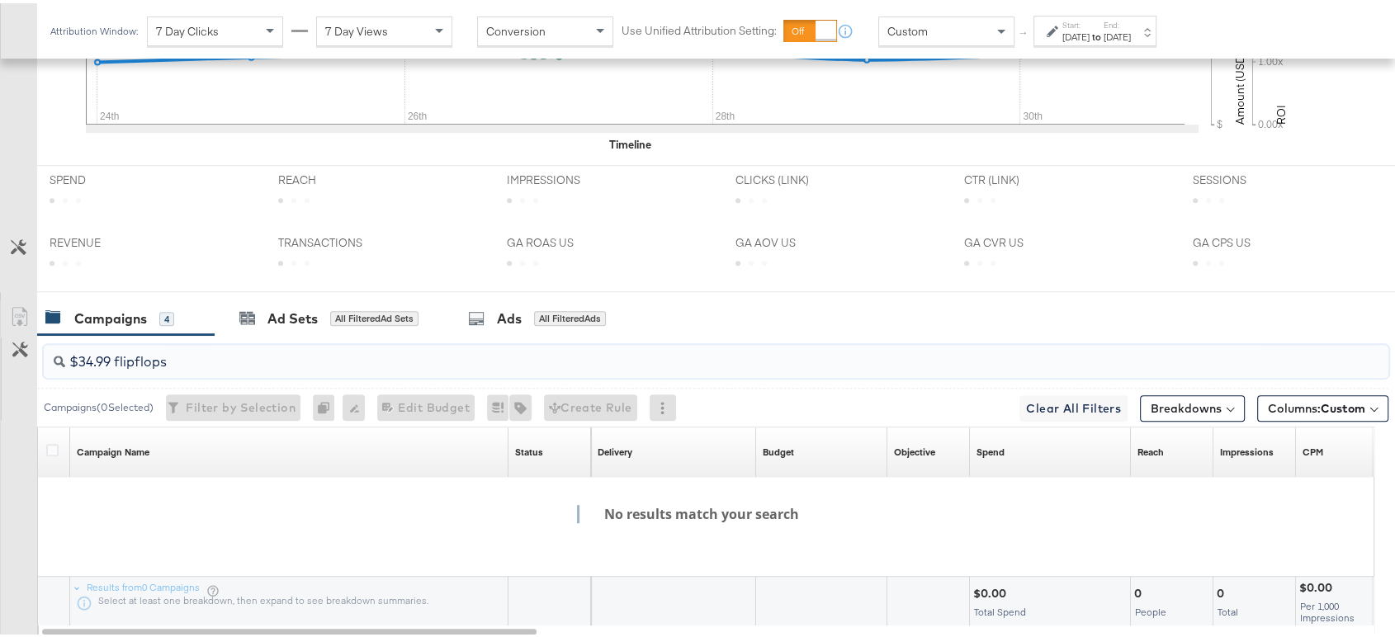
type input "$34.99 flipflops"
click at [1088, 31] on div "[DATE]" at bounding box center [1076, 33] width 27 height 13
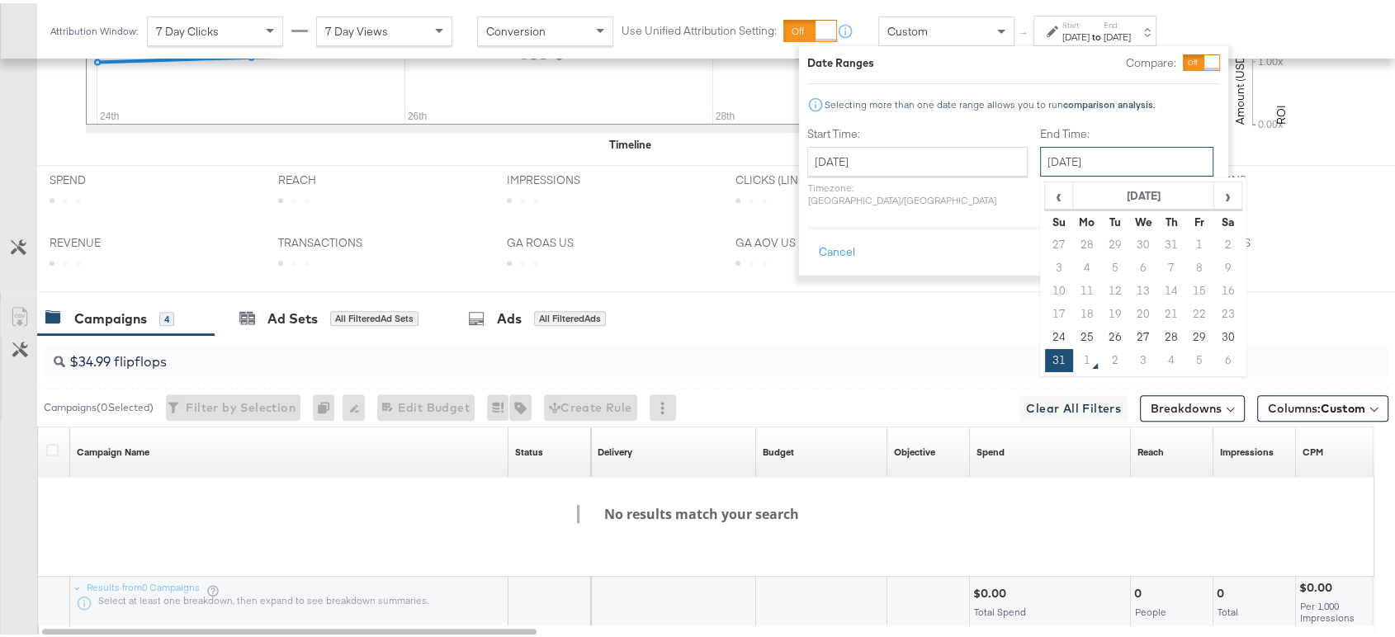
click at [1111, 160] on input "[DATE]" at bounding box center [1126, 159] width 173 height 30
click at [1214, 329] on td "30" at bounding box center [1228, 334] width 28 height 23
type input "[DATE]"
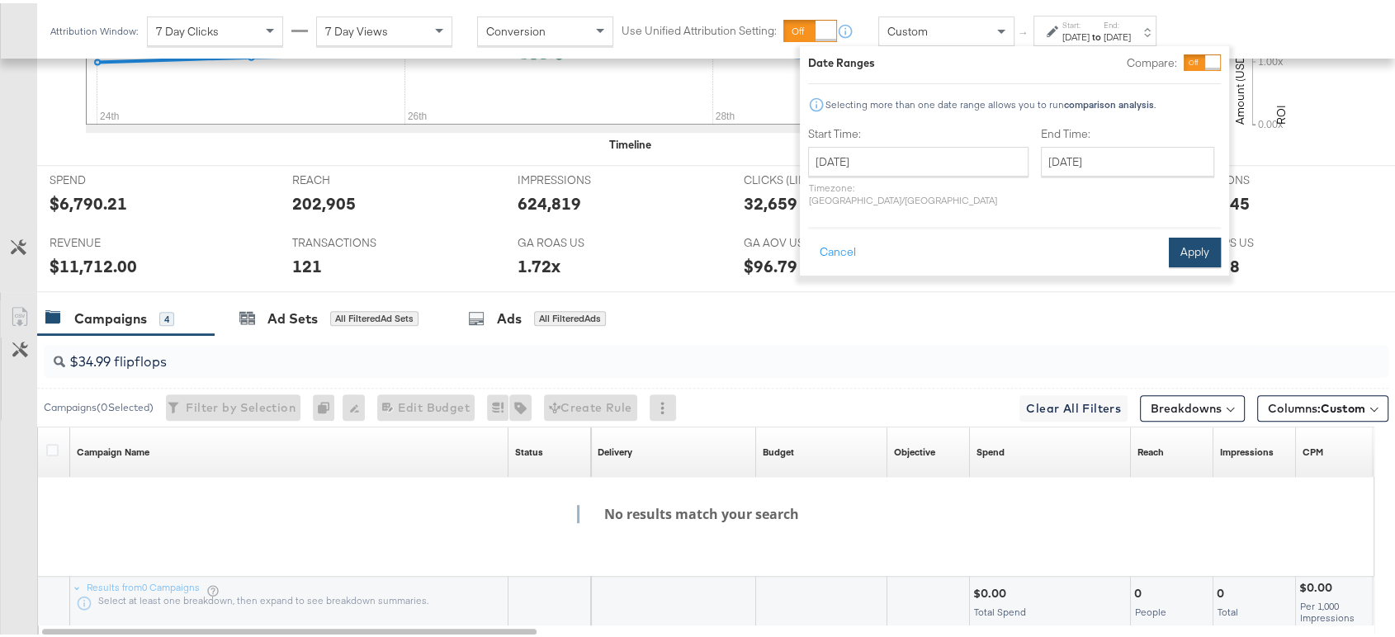
click at [1199, 245] on button "Apply" at bounding box center [1195, 250] width 52 height 30
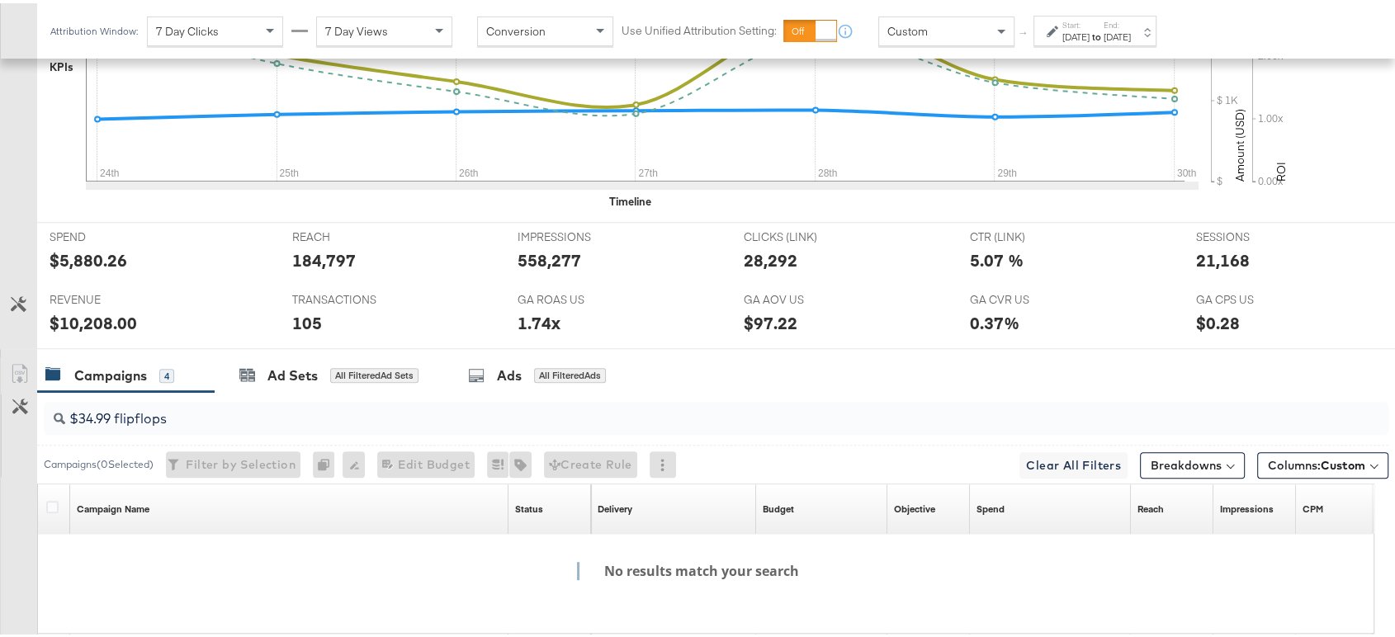
scroll to position [784, 0]
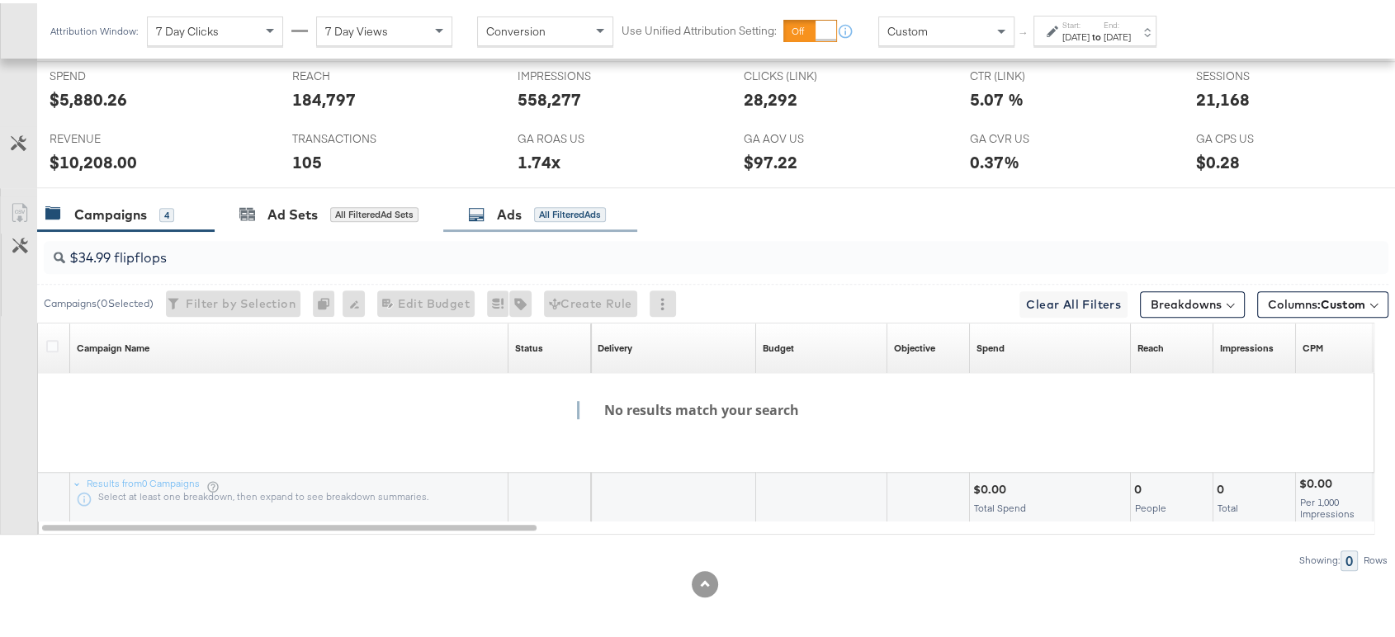
click at [481, 225] on div "Ads All Filtered Ads" at bounding box center [540, 212] width 194 height 36
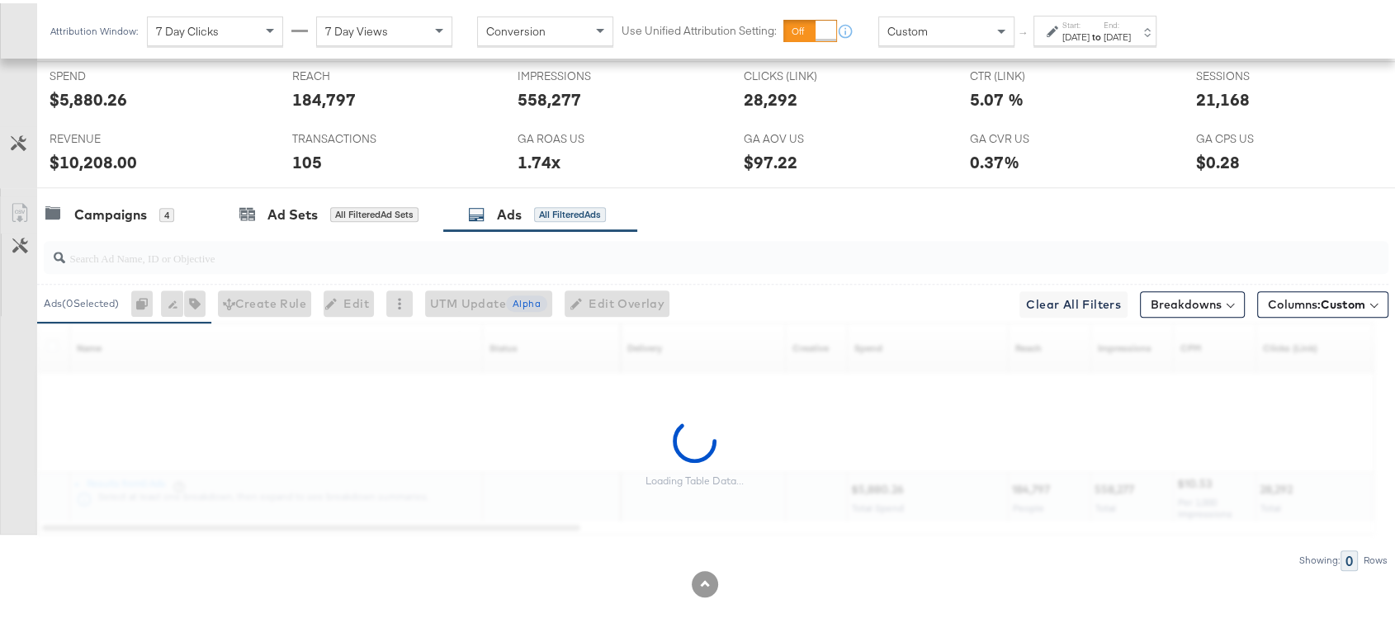
click at [238, 247] on input "search" at bounding box center [665, 248] width 1201 height 32
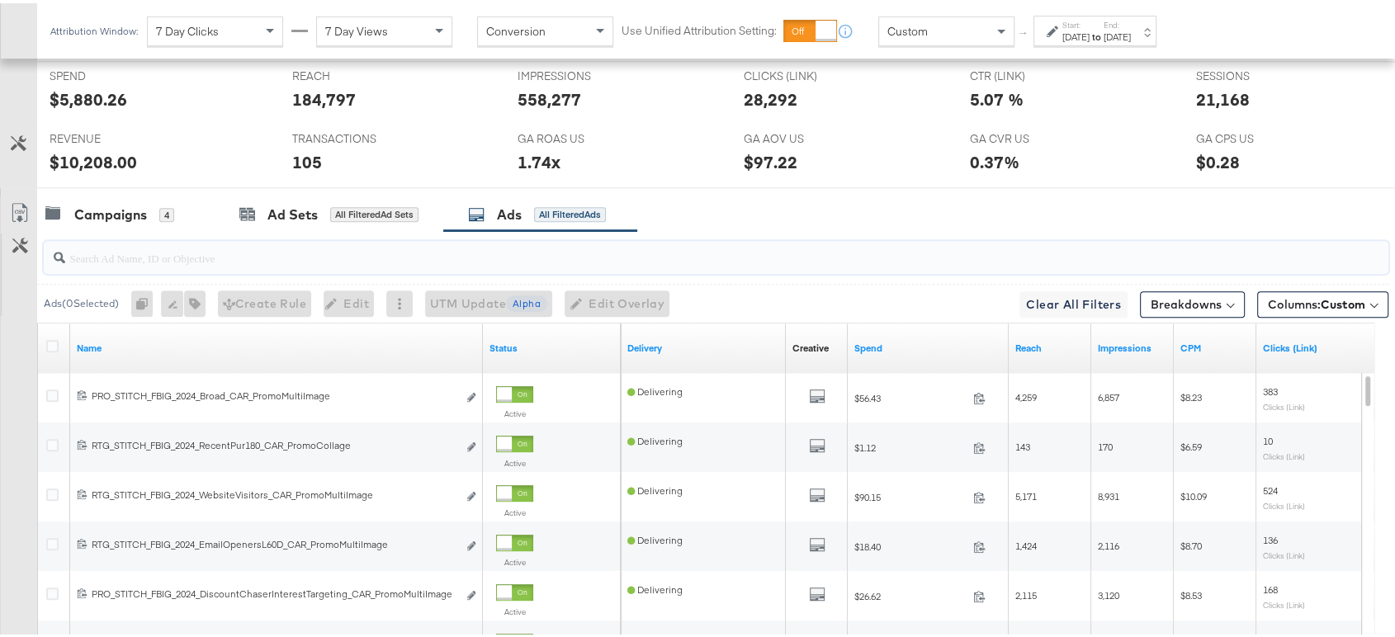
paste input "$34.99 flipflops"
type input "$34.99 flipflops"
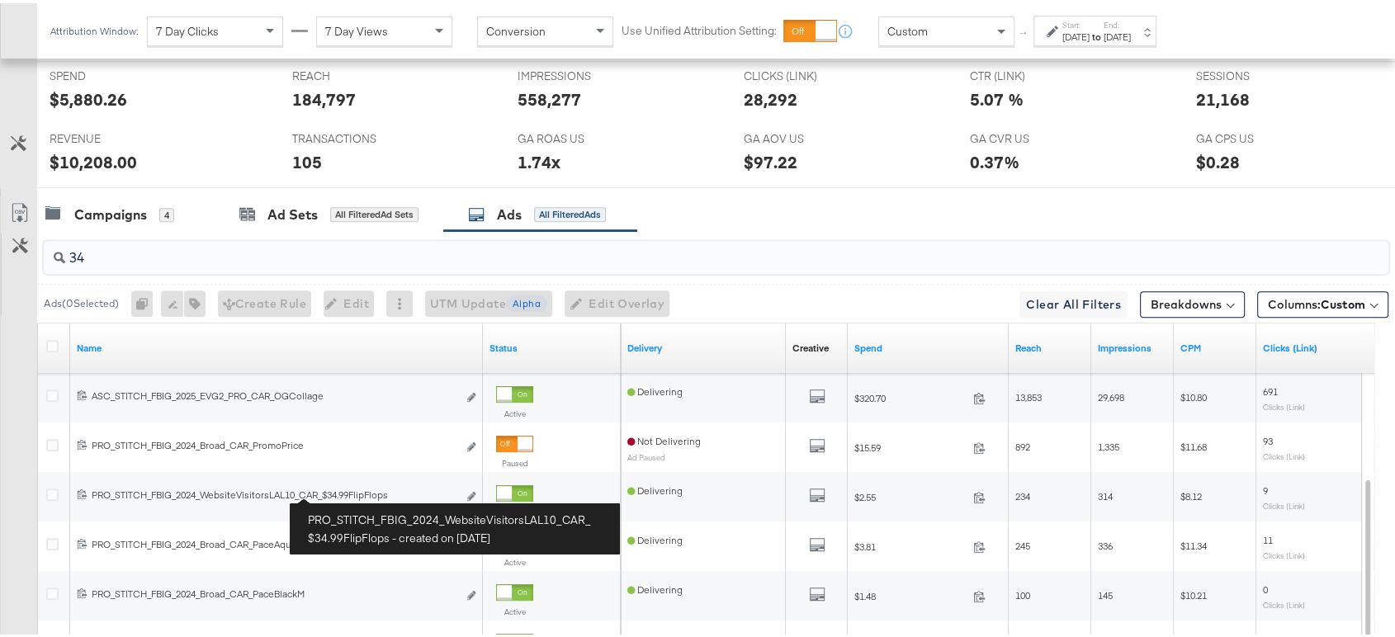
scroll to position [785, 0]
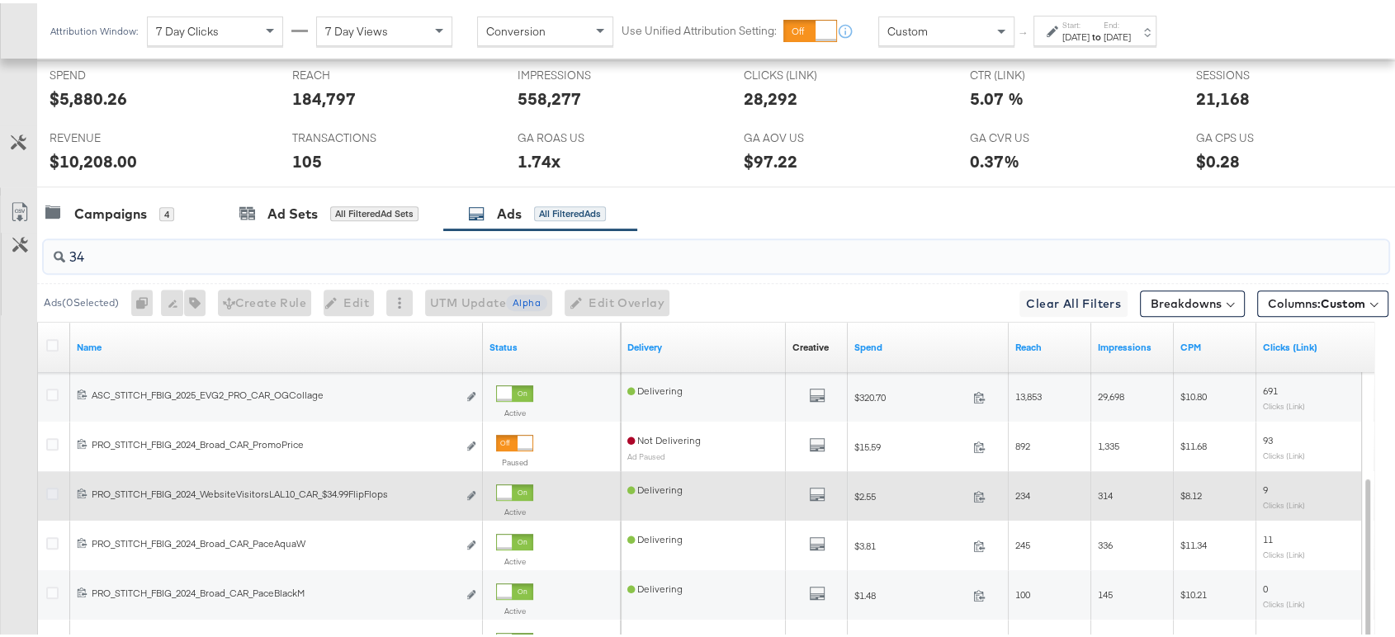
type input "34"
click at [48, 487] on icon at bounding box center [52, 491] width 12 height 12
click at [0, 0] on input "checkbox" at bounding box center [0, 0] width 0 height 0
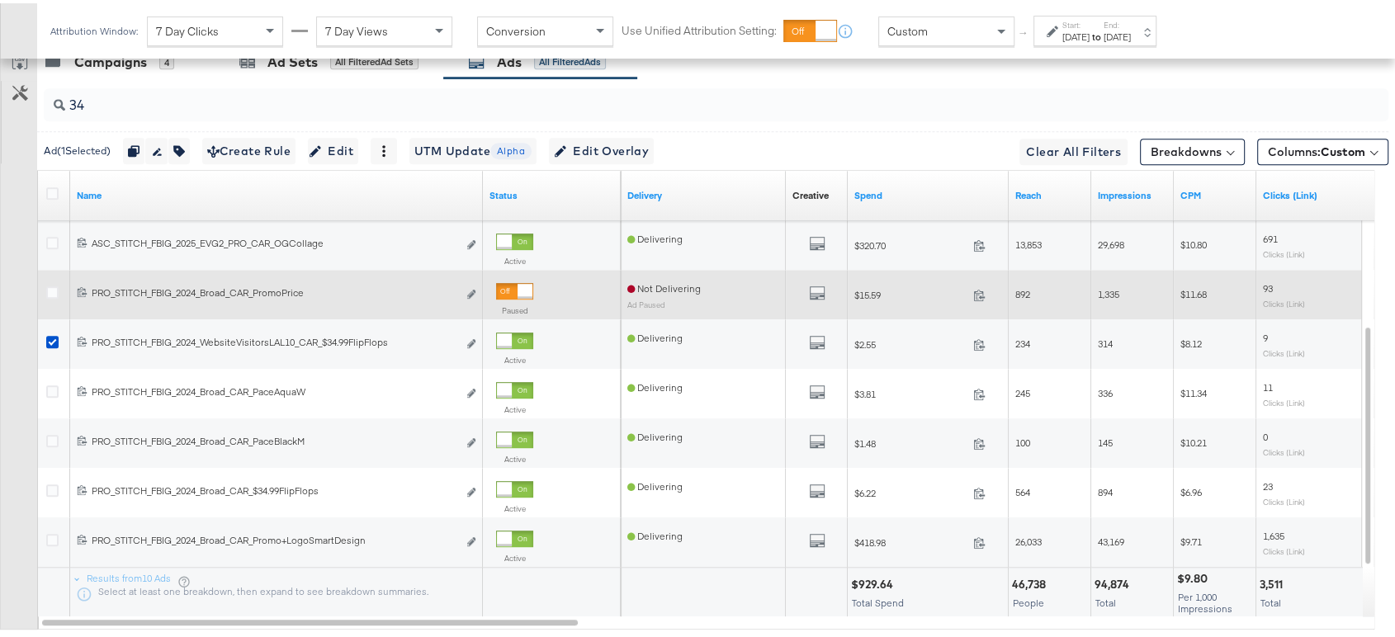
scroll to position [942, 0]
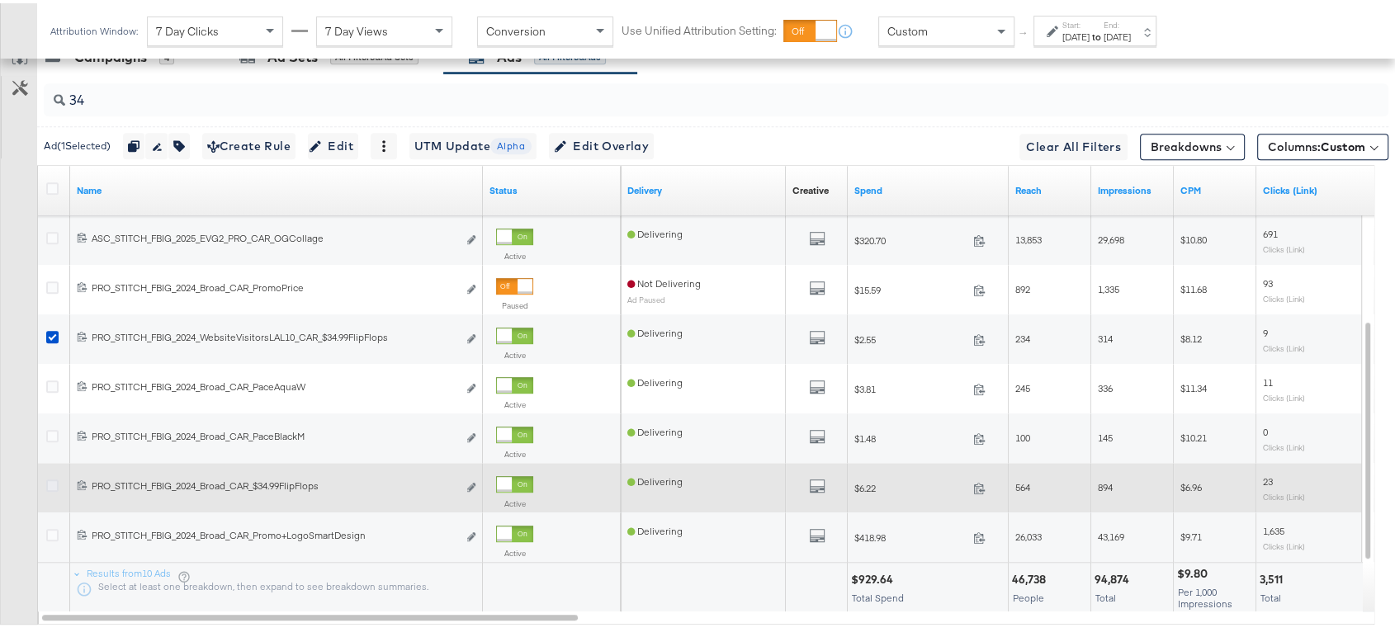
click at [52, 481] on icon at bounding box center [52, 482] width 12 height 12
click at [0, 0] on input "checkbox" at bounding box center [0, 0] width 0 height 0
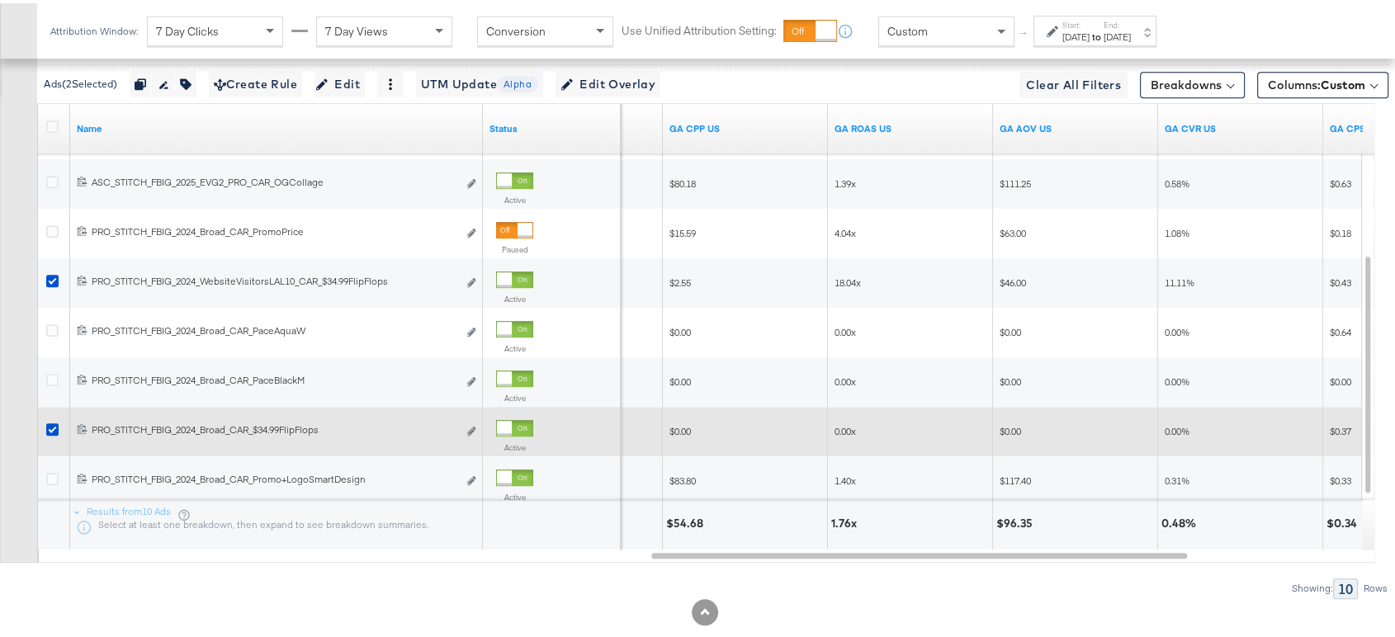
scroll to position [1004, 0]
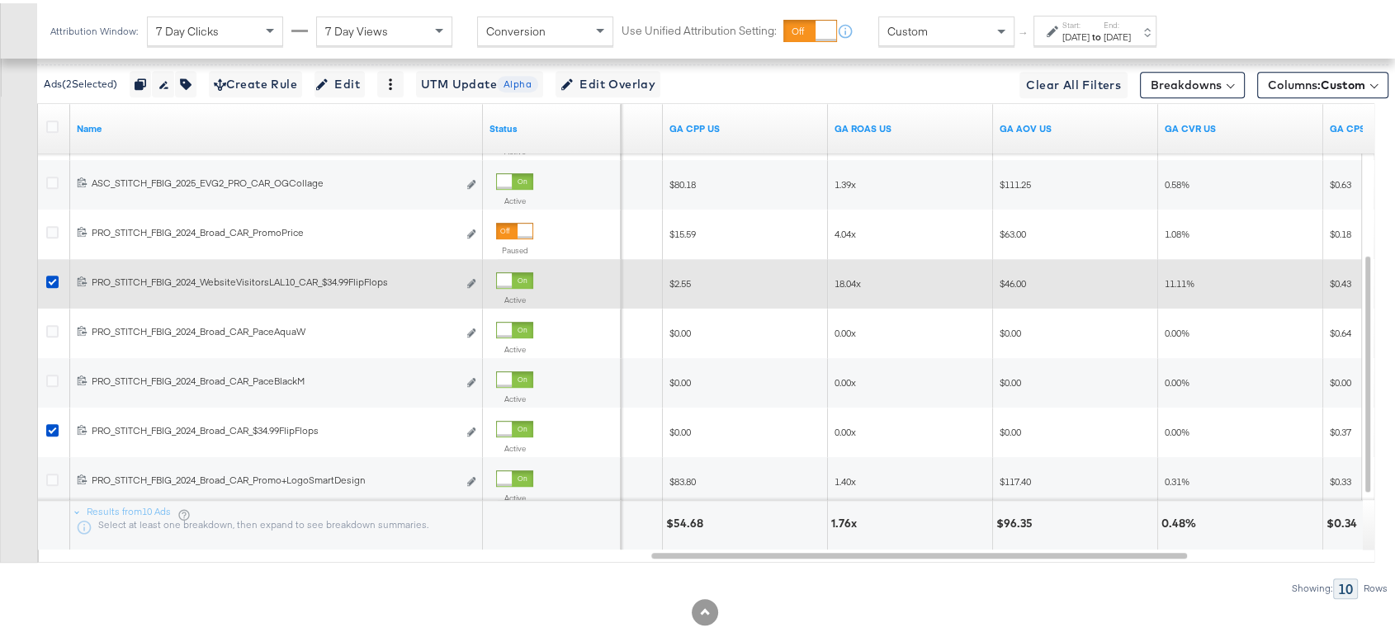
click at [852, 278] on span "18.04x" at bounding box center [848, 280] width 26 height 12
